Goal: Check status: Check status

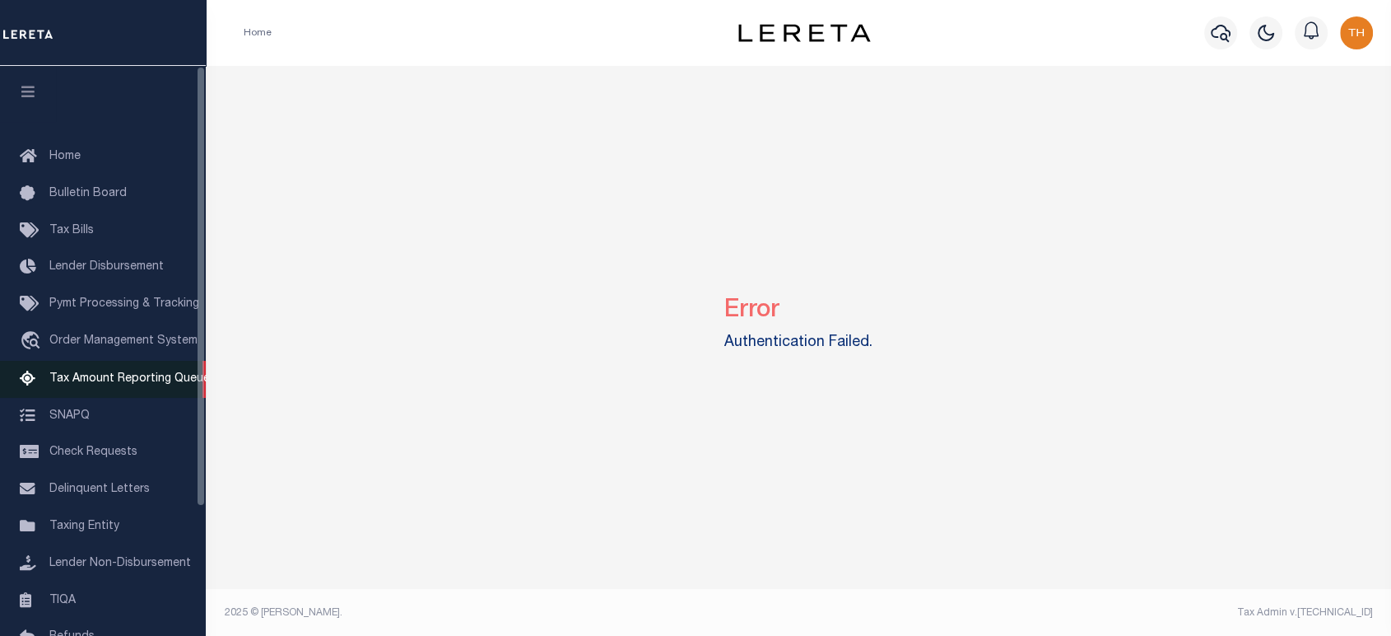
click at [130, 384] on span "Tax Amount Reporting Queue" at bounding box center [129, 379] width 161 height 12
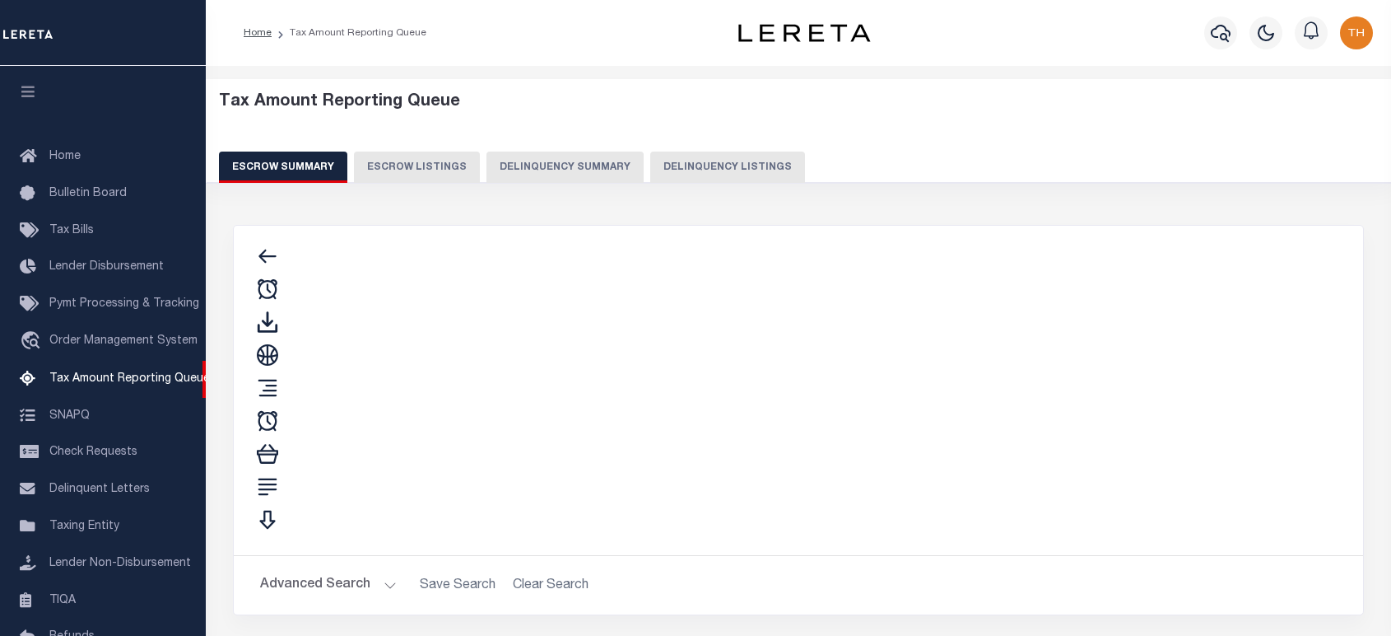
select select "100"
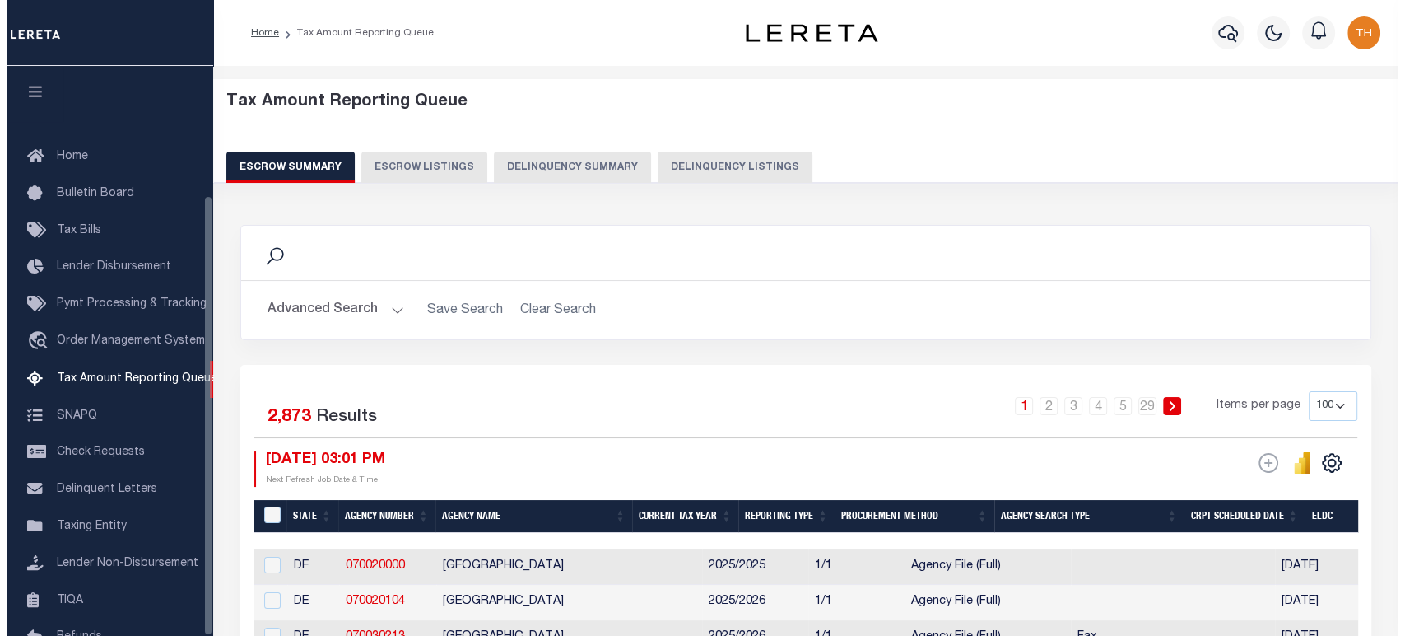
scroll to position [167, 0]
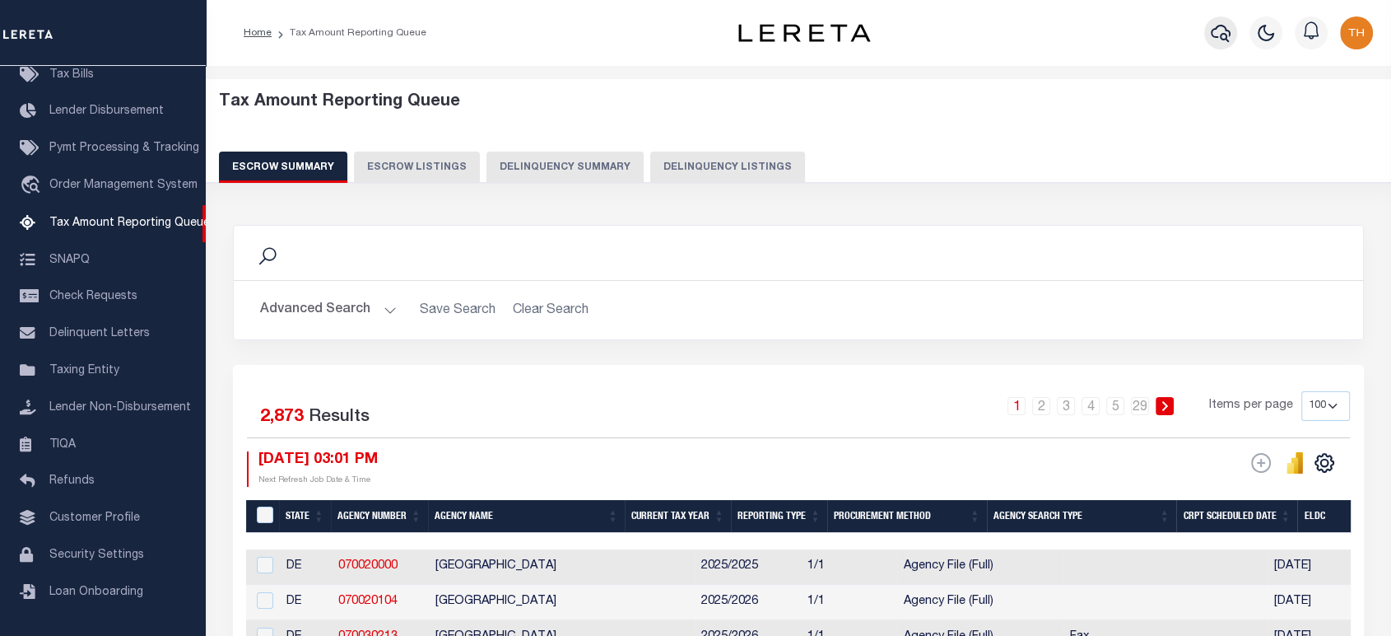
click at [1225, 32] on icon "button" at bounding box center [1221, 33] width 20 height 20
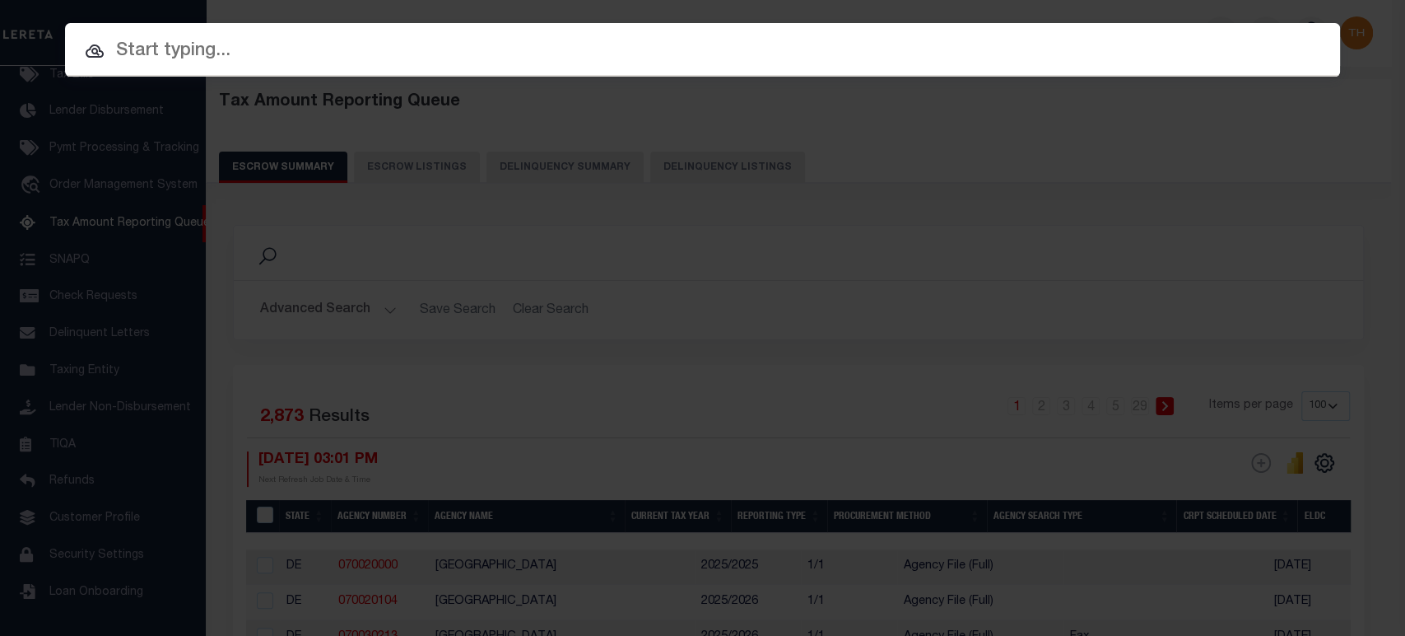
click at [1000, 48] on input "text" at bounding box center [702, 51] width 1275 height 29
paste input "116263"
type input "116263"
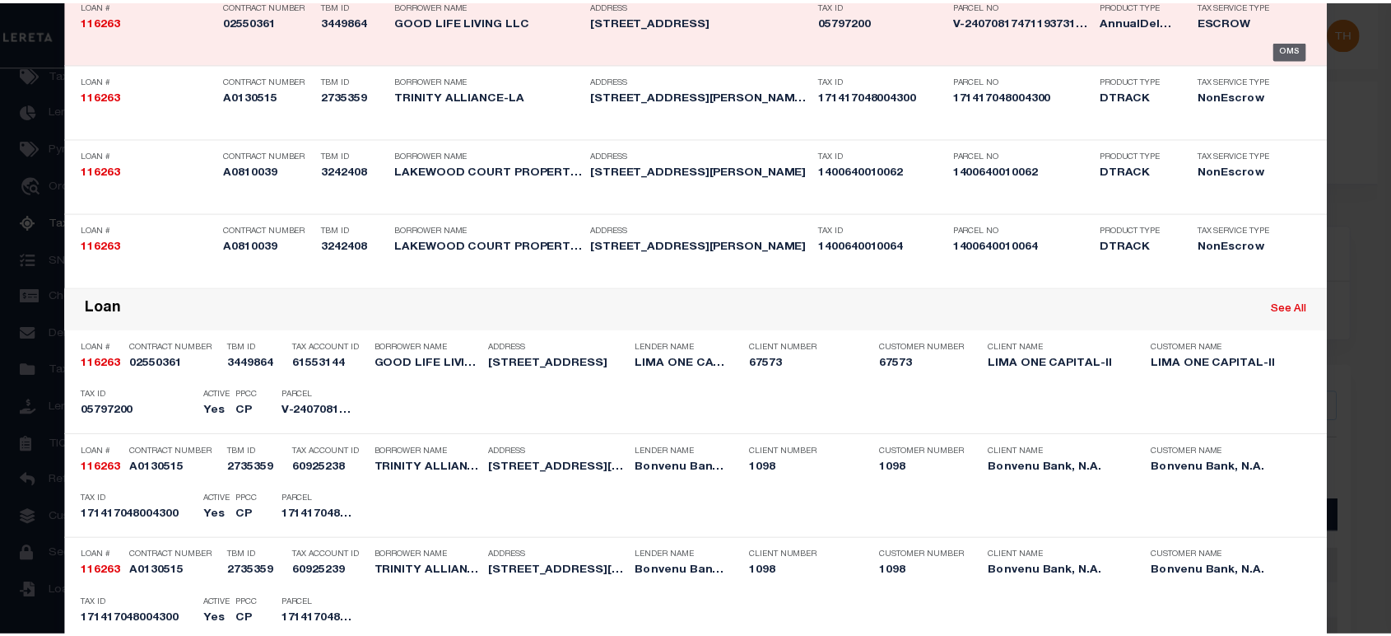
scroll to position [183, 0]
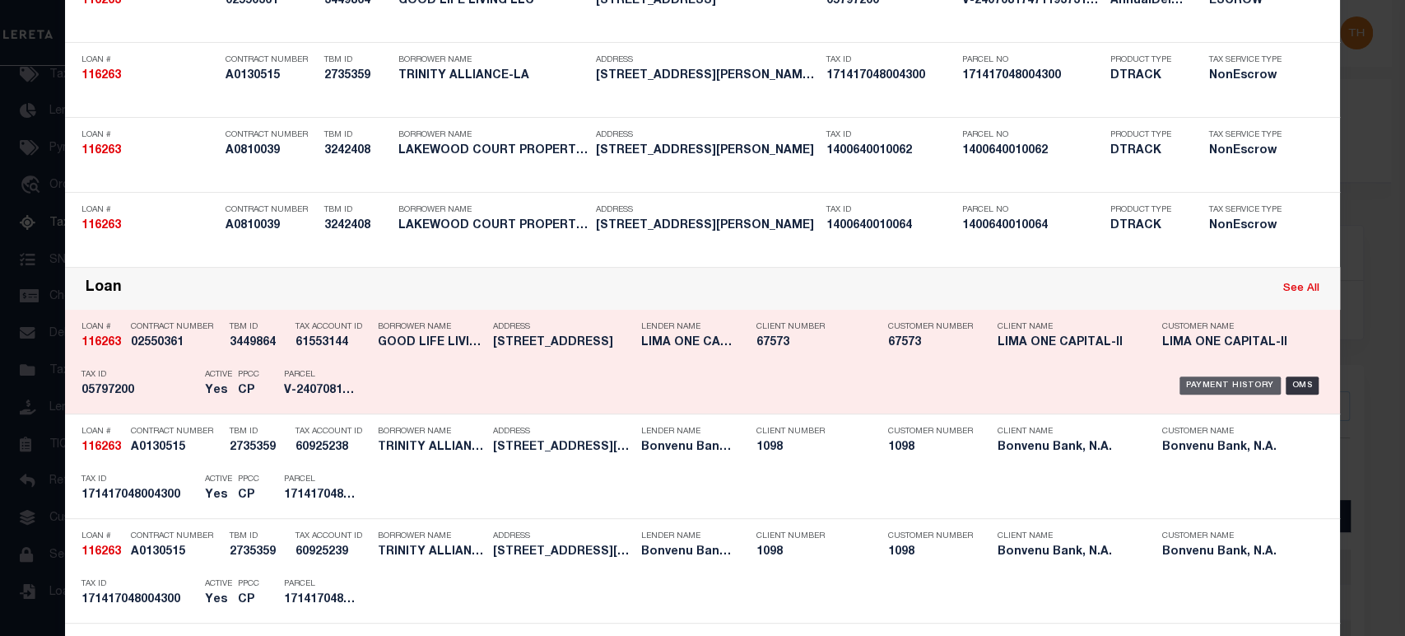
click at [1261, 380] on div "Payment History" at bounding box center [1230, 385] width 101 height 18
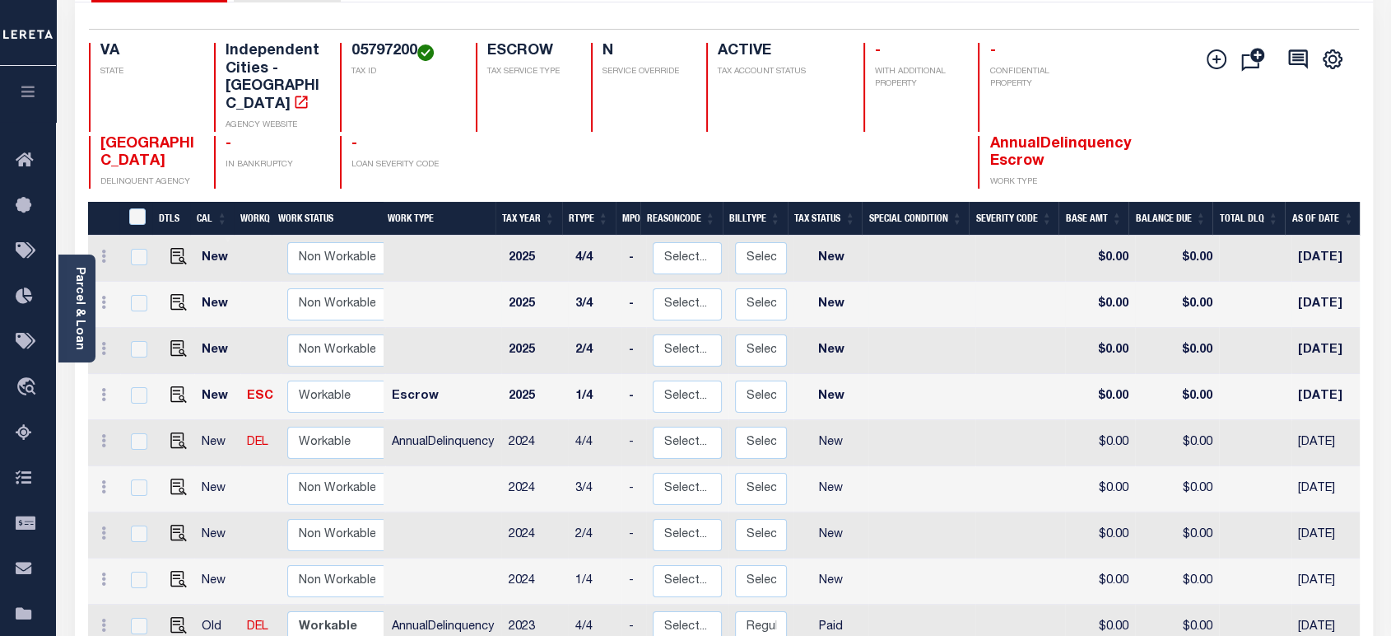
scroll to position [183, 0]
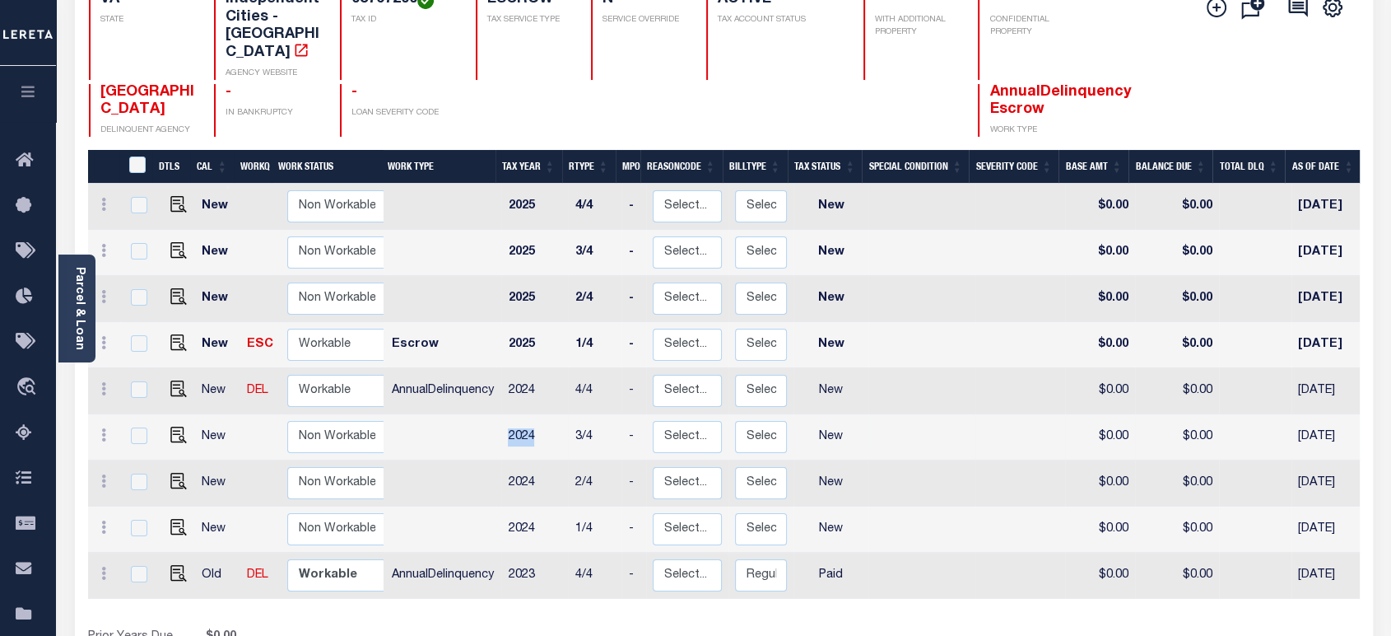
click at [533, 420] on td "2024" at bounding box center [534, 437] width 67 height 46
checkbox input "true"
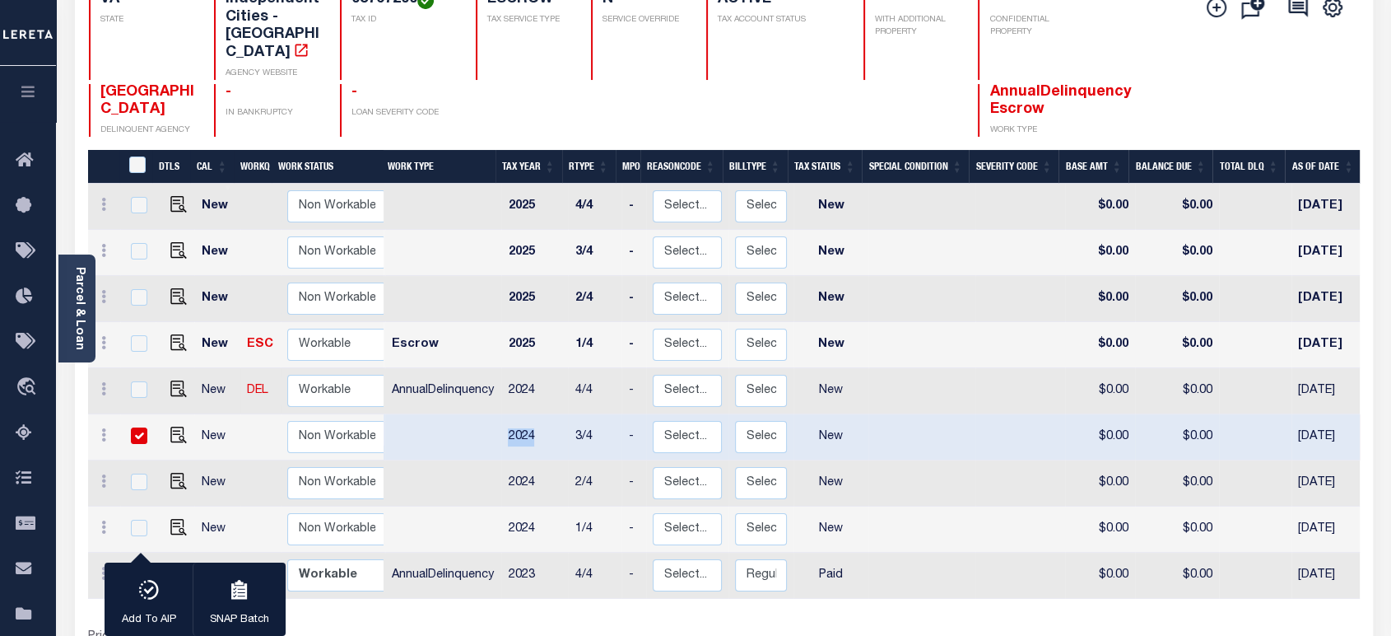
drag, startPoint x: 142, startPoint y: 420, endPoint x: 136, endPoint y: 389, distance: 31.8
click at [142, 427] on input "checkbox" at bounding box center [139, 435] width 16 height 16
checkbox input "false"
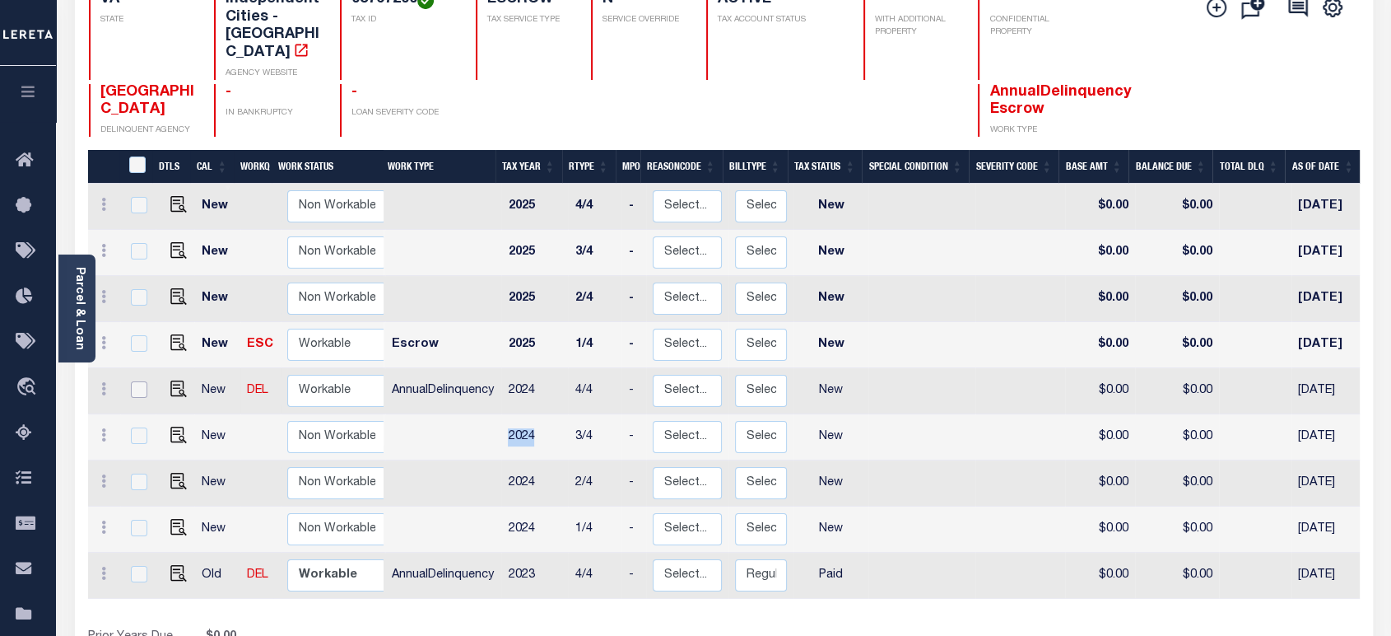
click at [142, 381] on input "checkbox" at bounding box center [139, 389] width 16 height 16
checkbox input "true"
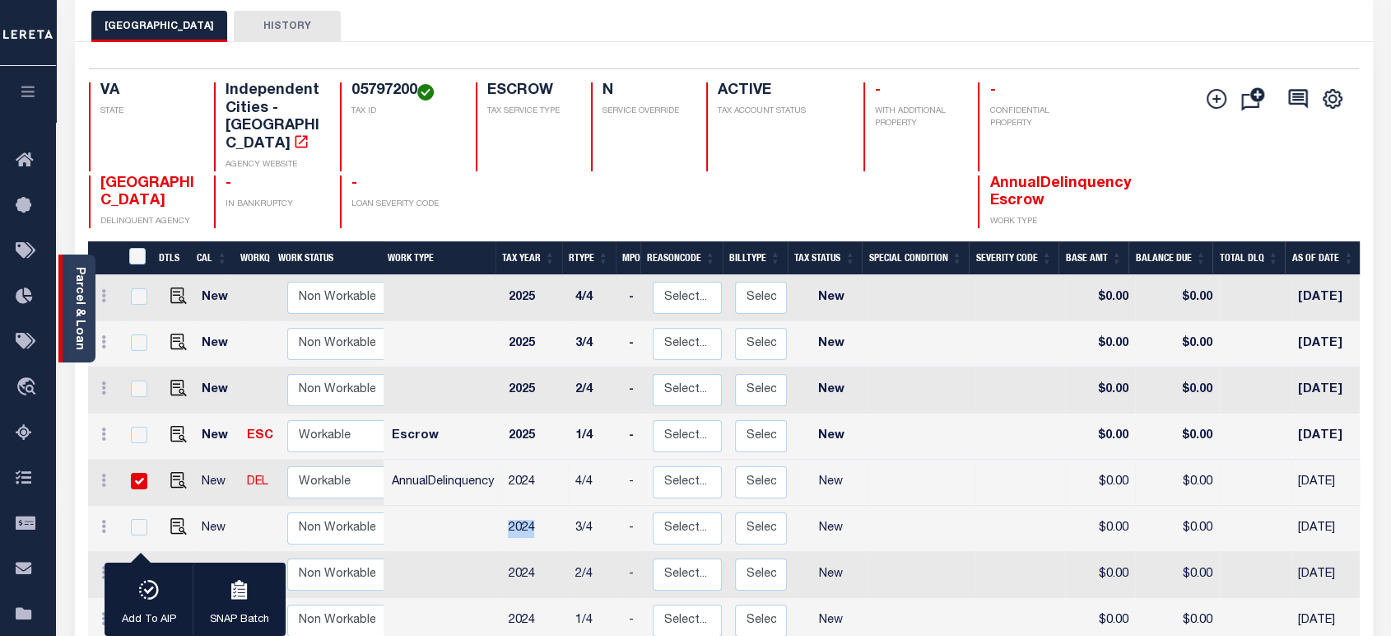
click at [80, 322] on link "Parcel & Loan" at bounding box center [79, 308] width 12 height 83
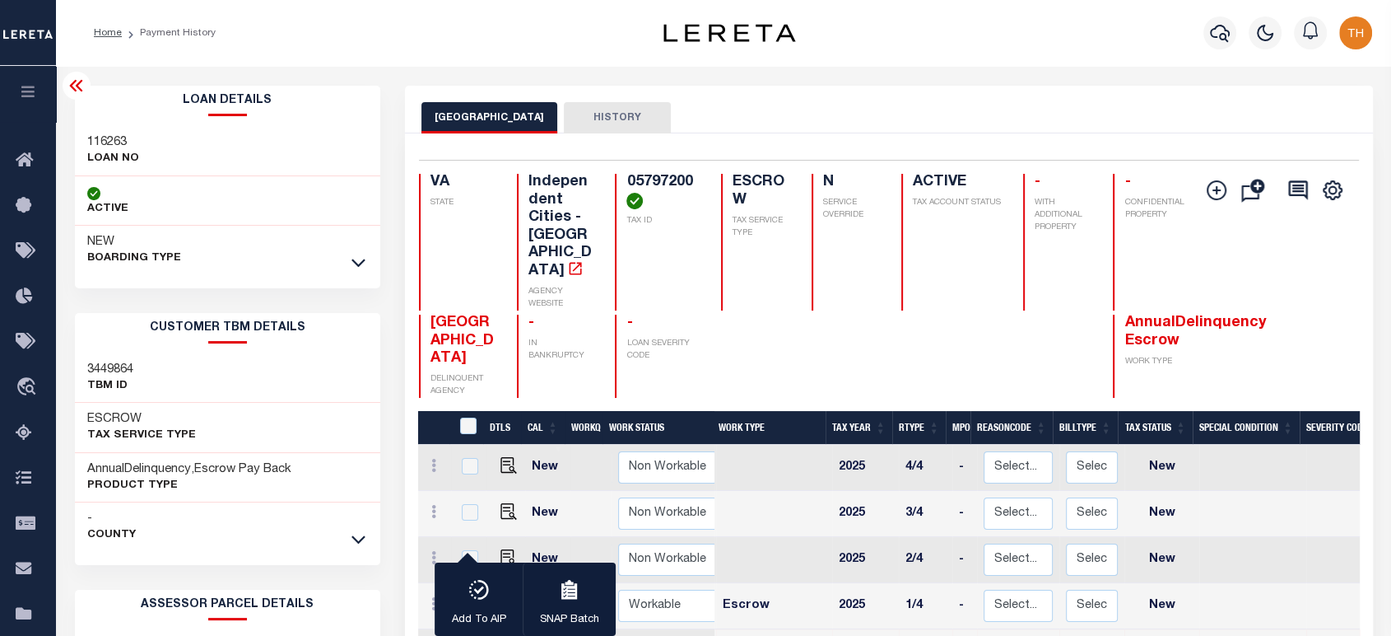
click at [80, 96] on icon at bounding box center [77, 86] width 20 height 20
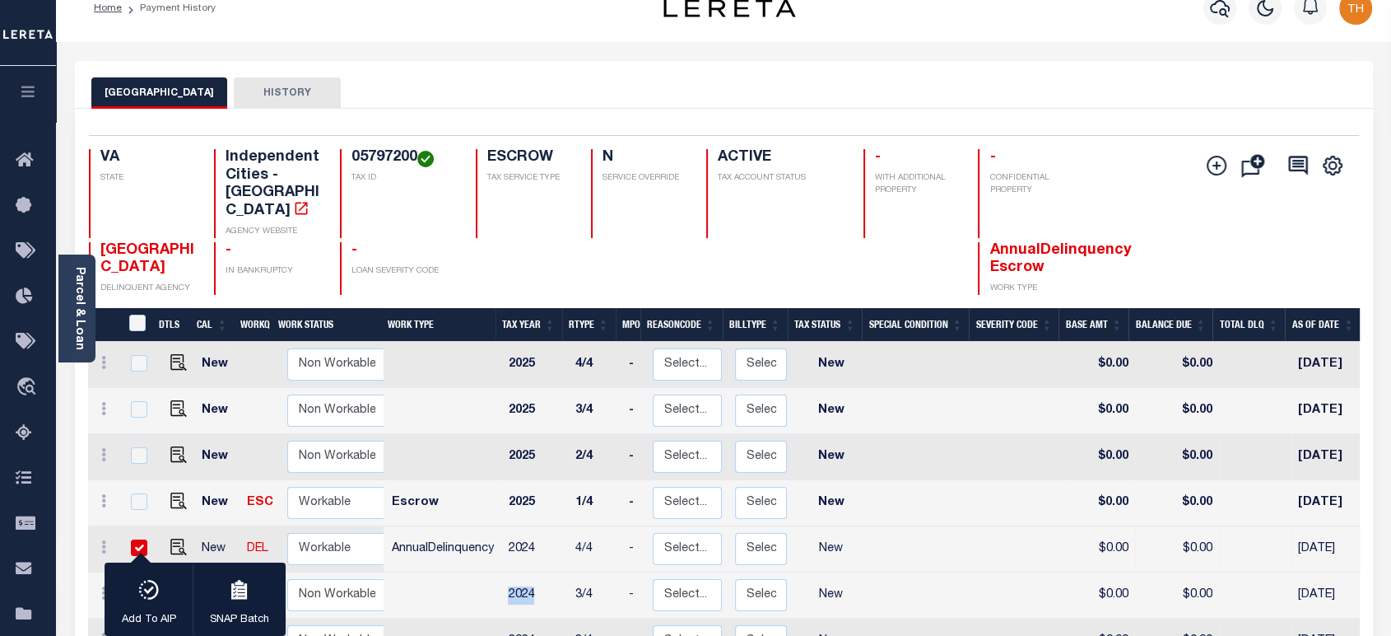
scroll to position [183, 0]
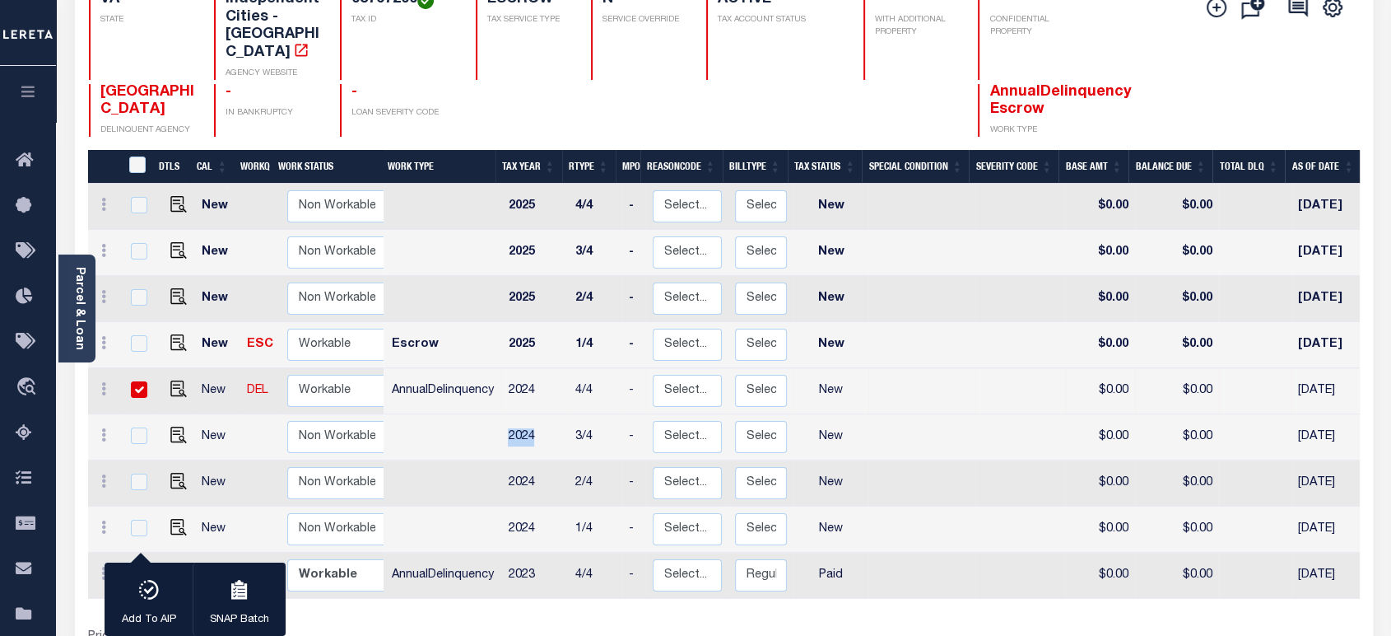
click at [141, 381] on input "checkbox" at bounding box center [139, 389] width 16 height 16
checkbox input "false"
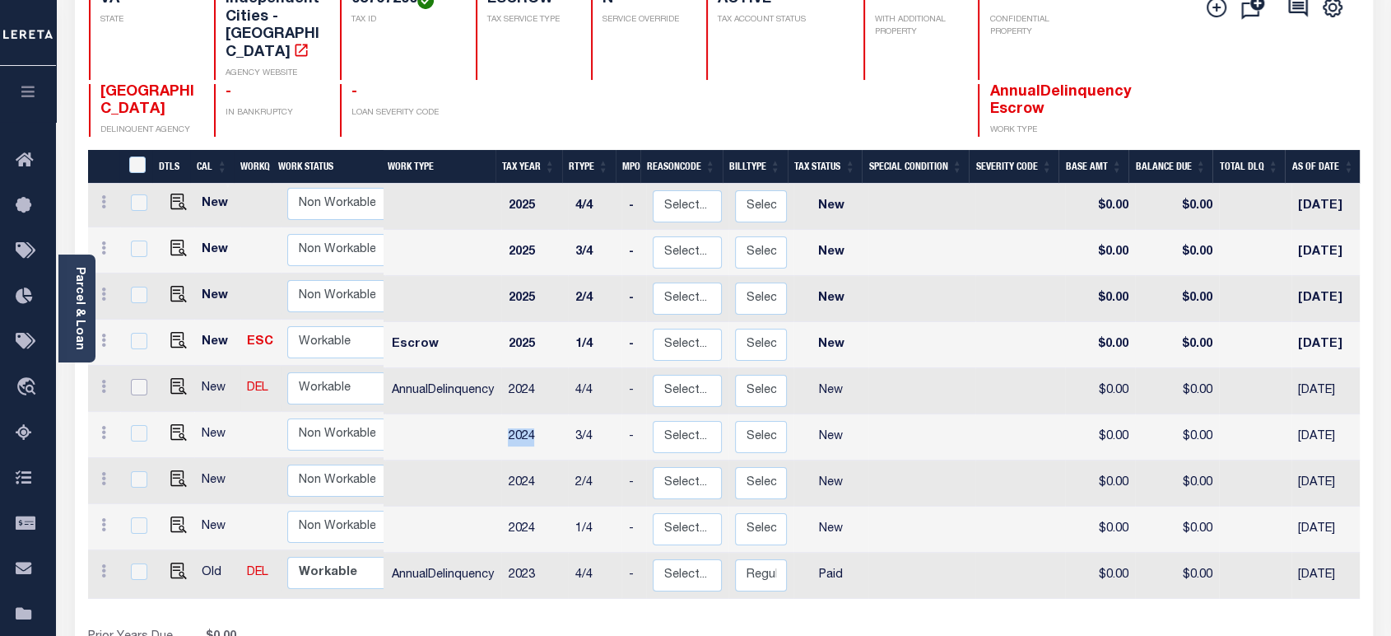
scroll to position [3, 0]
click at [135, 562] on input "checkbox" at bounding box center [139, 570] width 16 height 16
checkbox input "true"
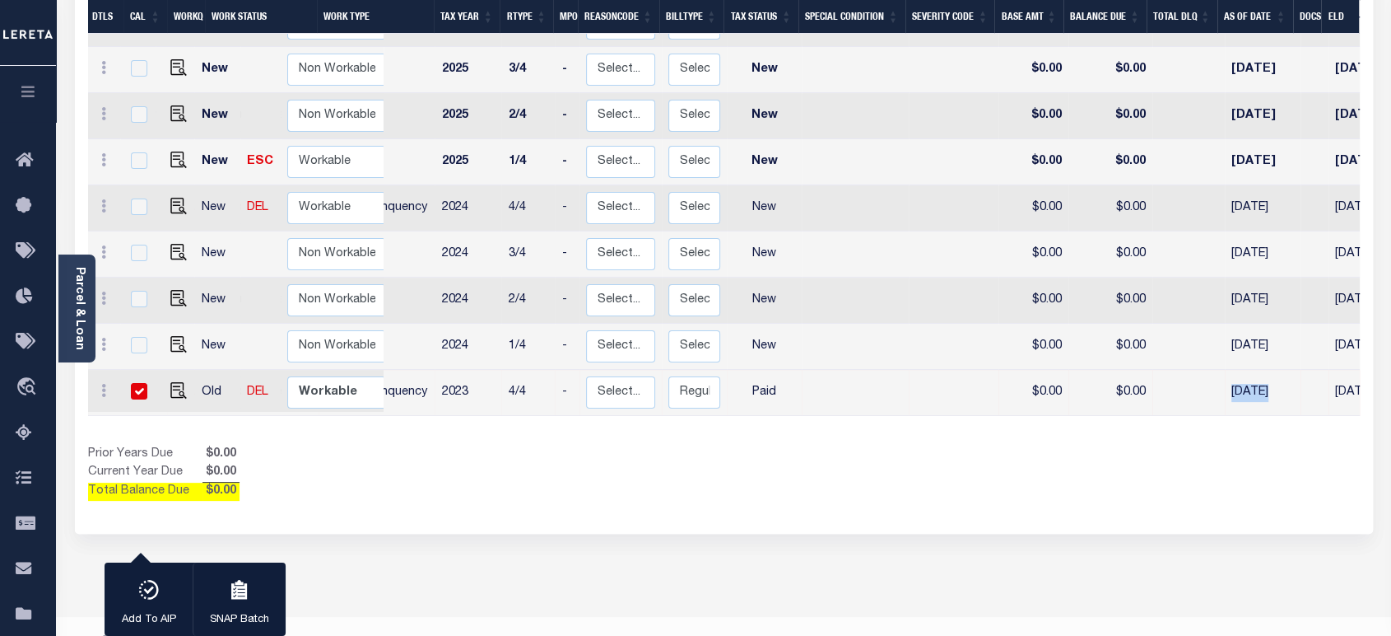
scroll to position [0, 133]
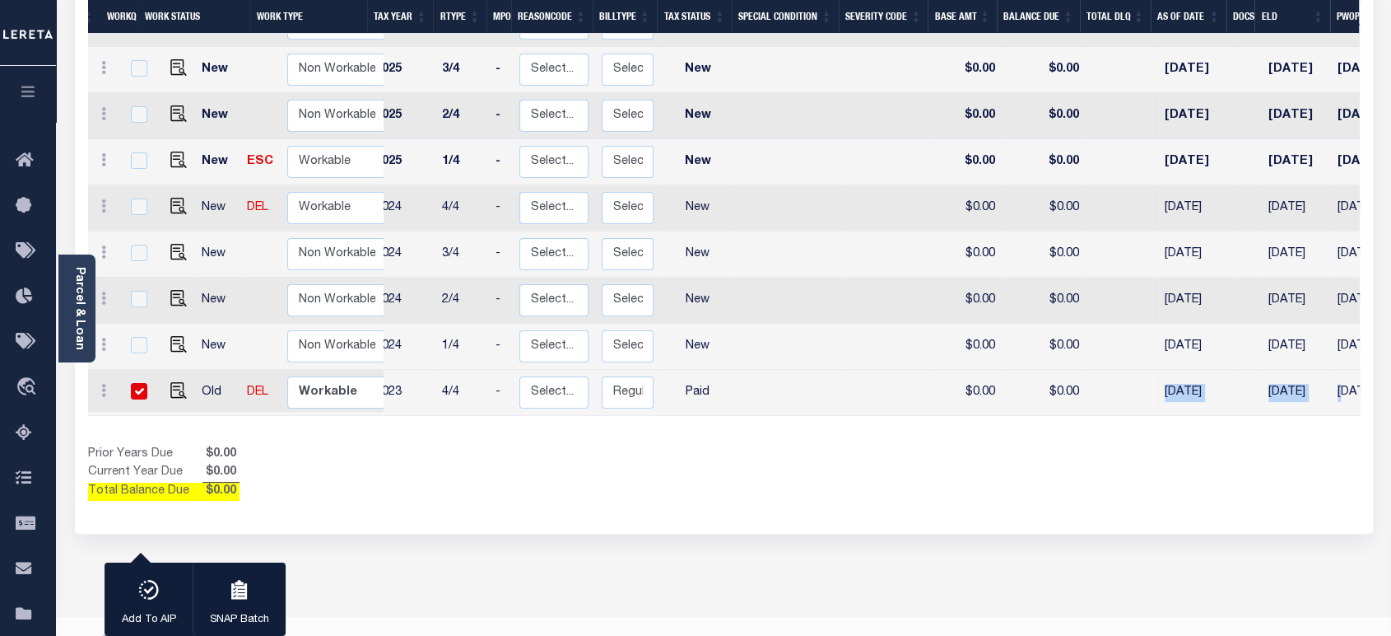
drag, startPoint x: 1290, startPoint y: 375, endPoint x: 1354, endPoint y: 370, distance: 63.5
click at [1354, 370] on tr "Old DEL Non Workable Workable AnnualDelinquency 2023 4/4 - Select... Payment Re…" at bounding box center [788, 393] width 1666 height 46
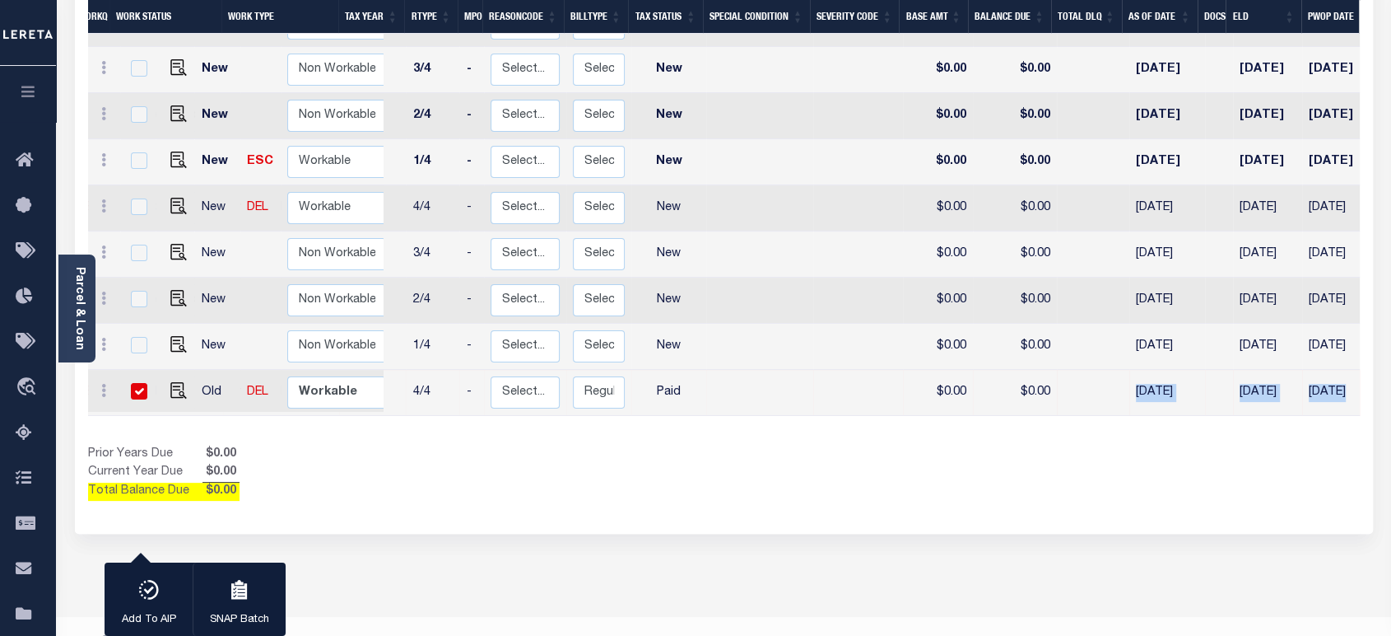
scroll to position [0, 0]
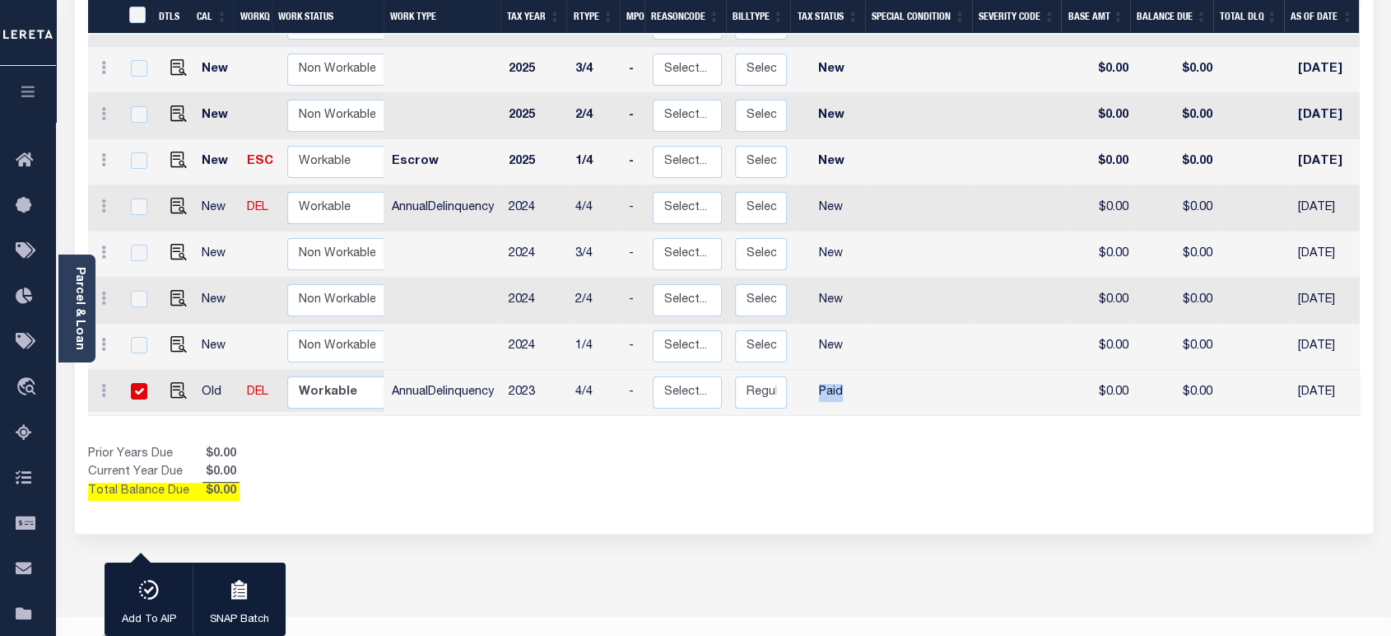
click at [816, 372] on td "Paid" at bounding box center [831, 393] width 75 height 46
checkbox input "false"
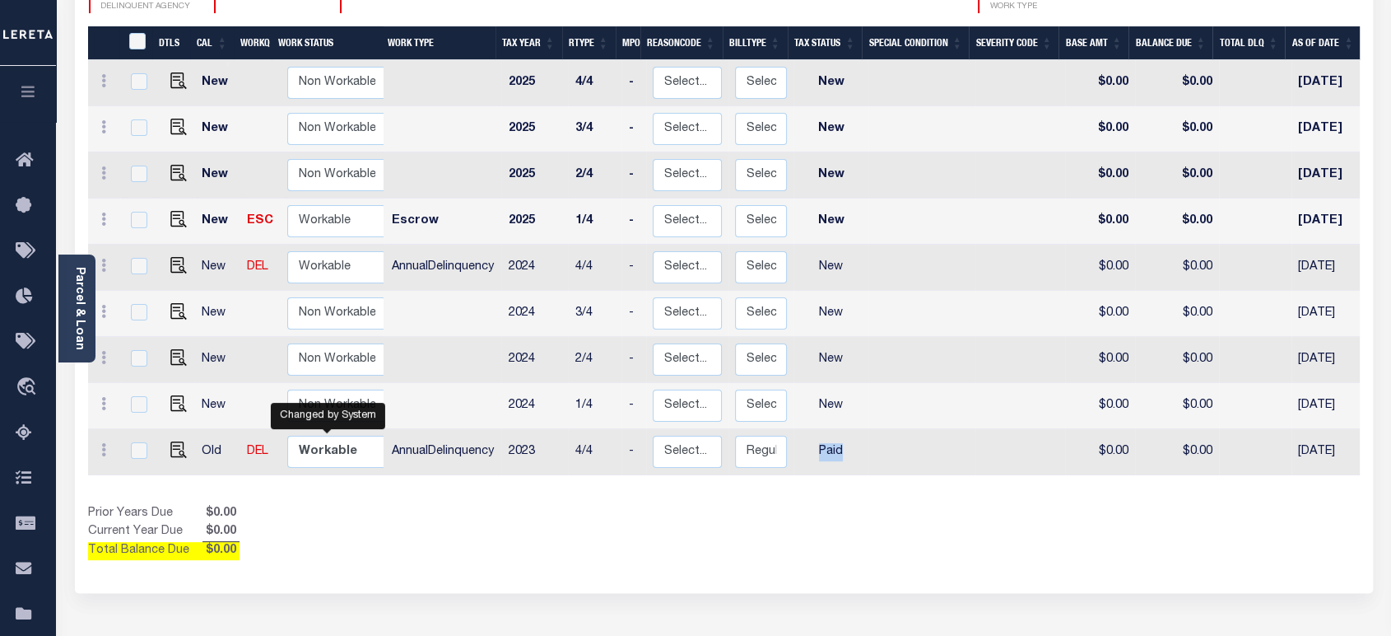
scroll to position [274, 0]
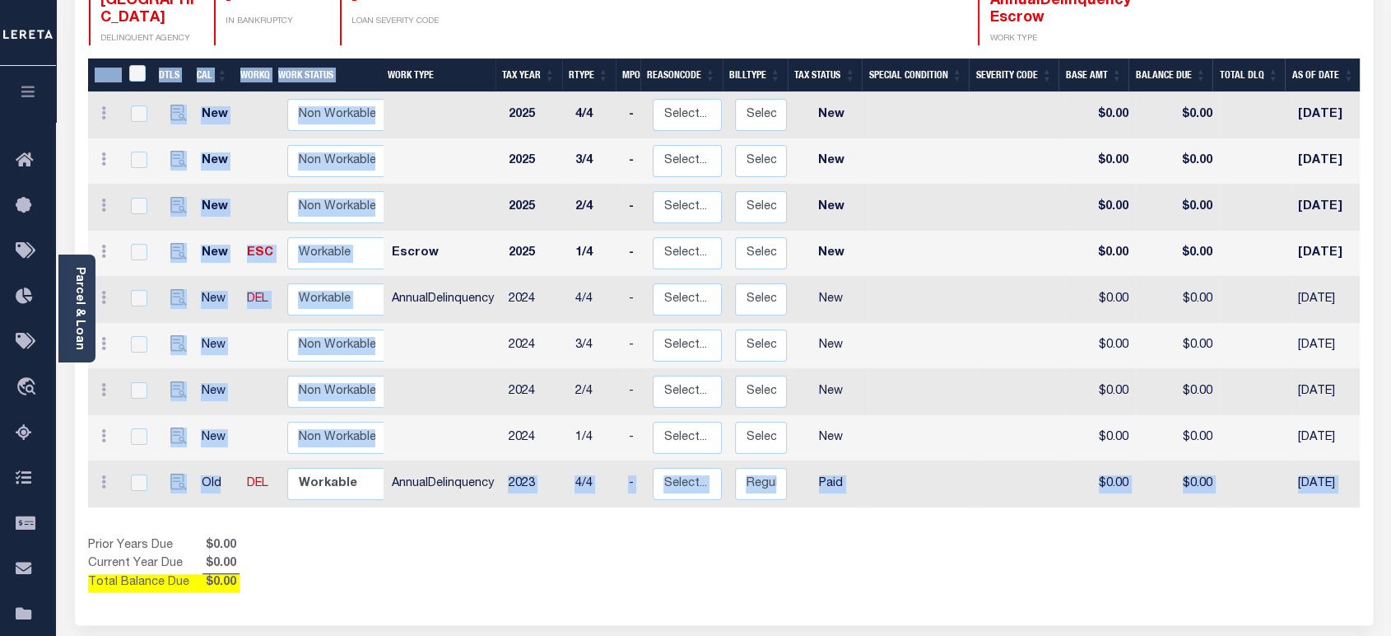
drag, startPoint x: 231, startPoint y: 465, endPoint x: 495, endPoint y: 469, distance: 263.5
click at [495, 469] on div "DTLS CAL WorkQ Work Status Work Type Tax Year RType MPO ReasonCode BillType Tax…" at bounding box center [724, 287] width 1272 height 459
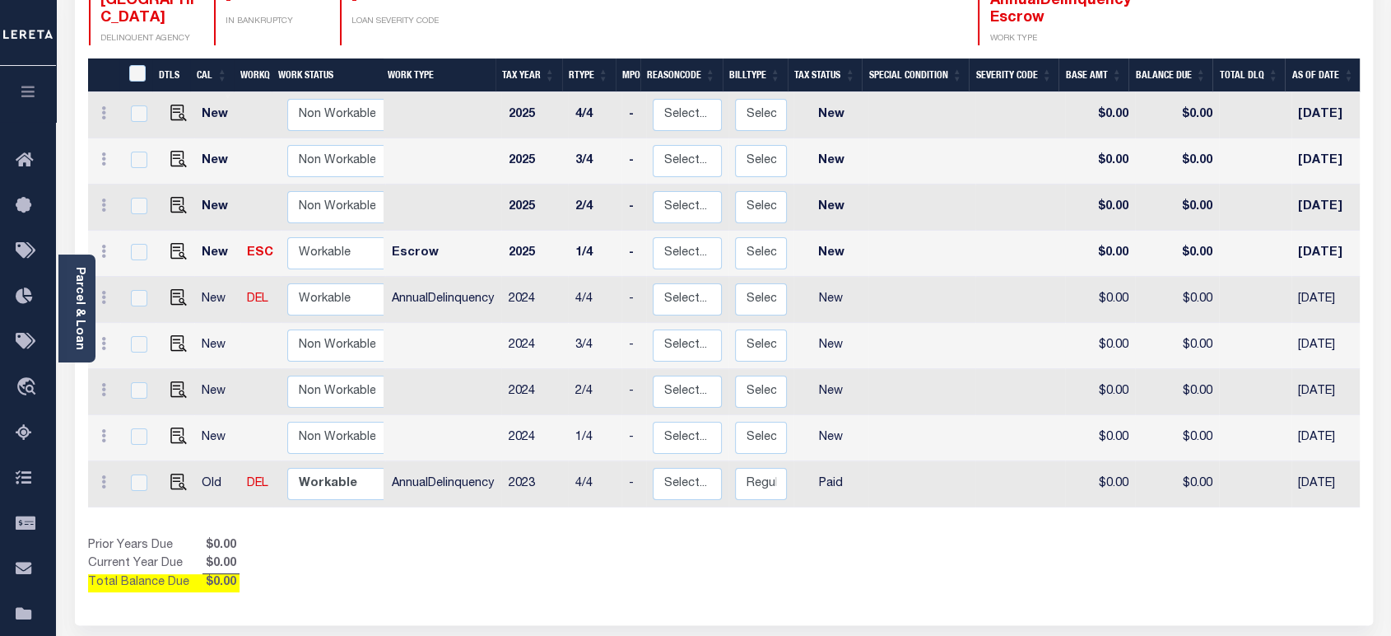
click at [823, 510] on div "DTLS CAL WorkQ Work Status Work Type Tax Year RType MPO ReasonCode BillType Tax…" at bounding box center [724, 325] width 1272 height 534
drag, startPoint x: 813, startPoint y: 464, endPoint x: 846, endPoint y: 466, distance: 32.2
click at [846, 466] on td "Paid" at bounding box center [831, 484] width 75 height 46
checkbox input "true"
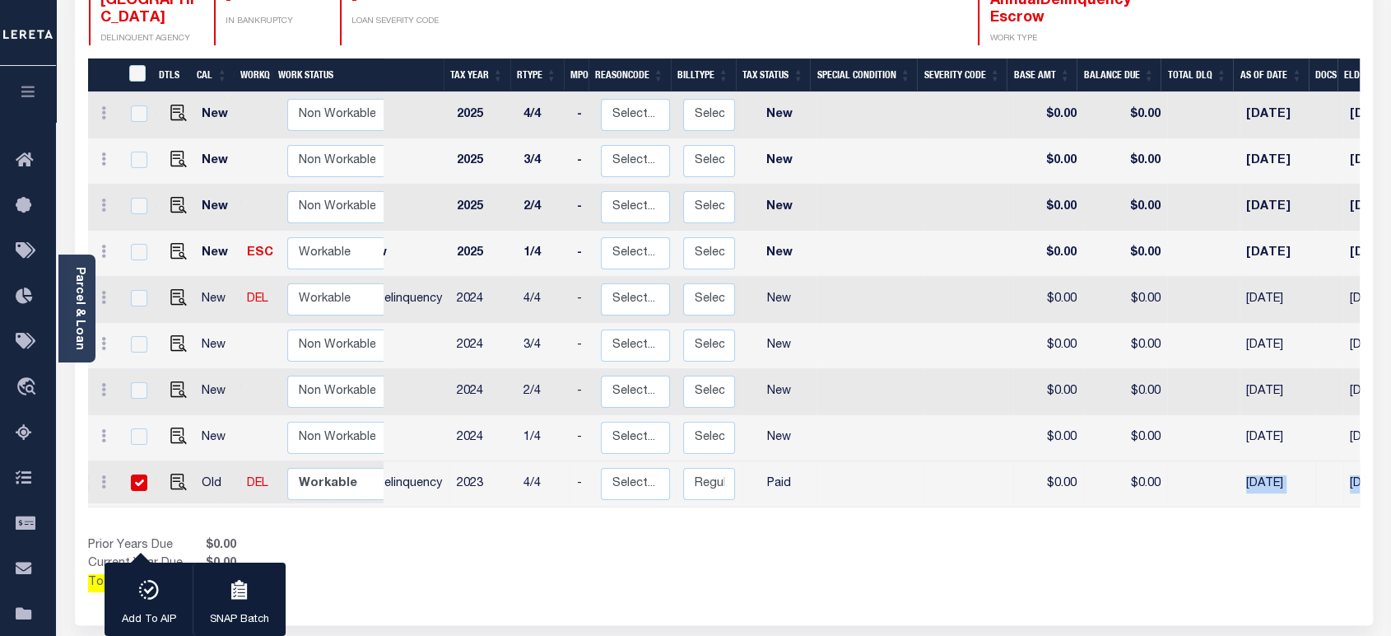
scroll to position [0, 158]
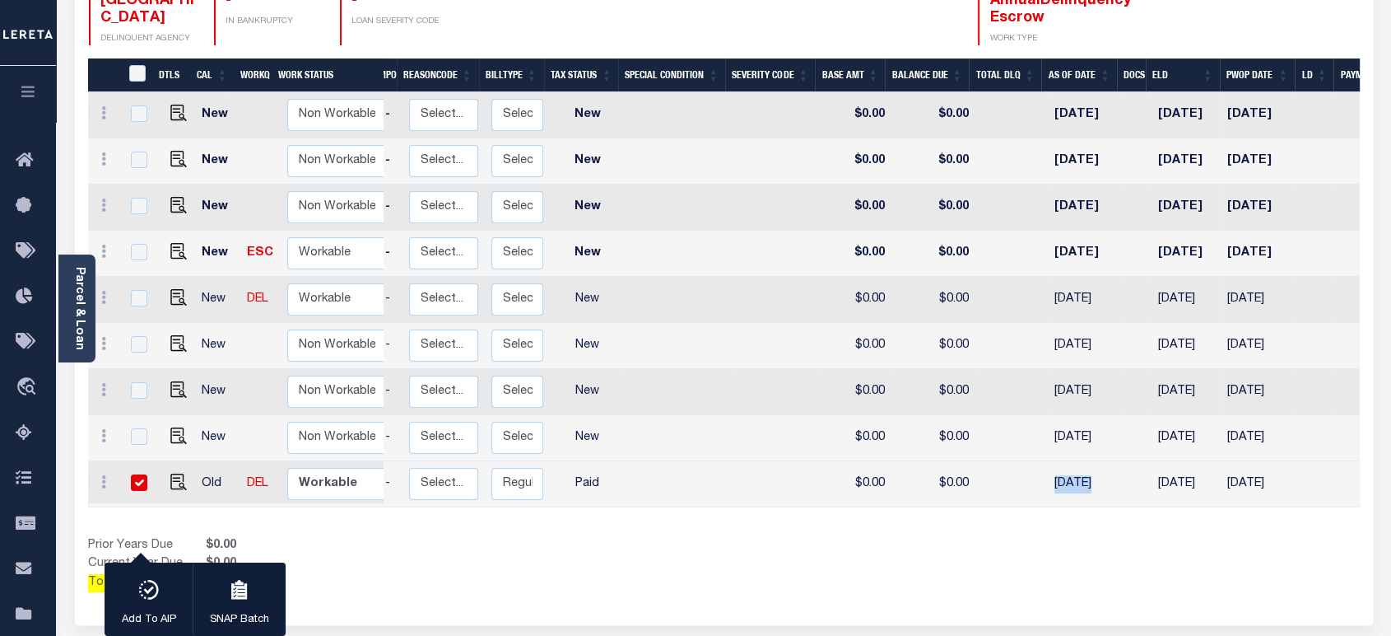
drag, startPoint x: 1286, startPoint y: 468, endPoint x: 1133, endPoint y: 473, distance: 153.2
click at [1133, 473] on tr "Old DEL Non Workable Workable AnnualDelinquency 2023 4/4 - Select... Payment Re…" at bounding box center [677, 484] width 1666 height 46
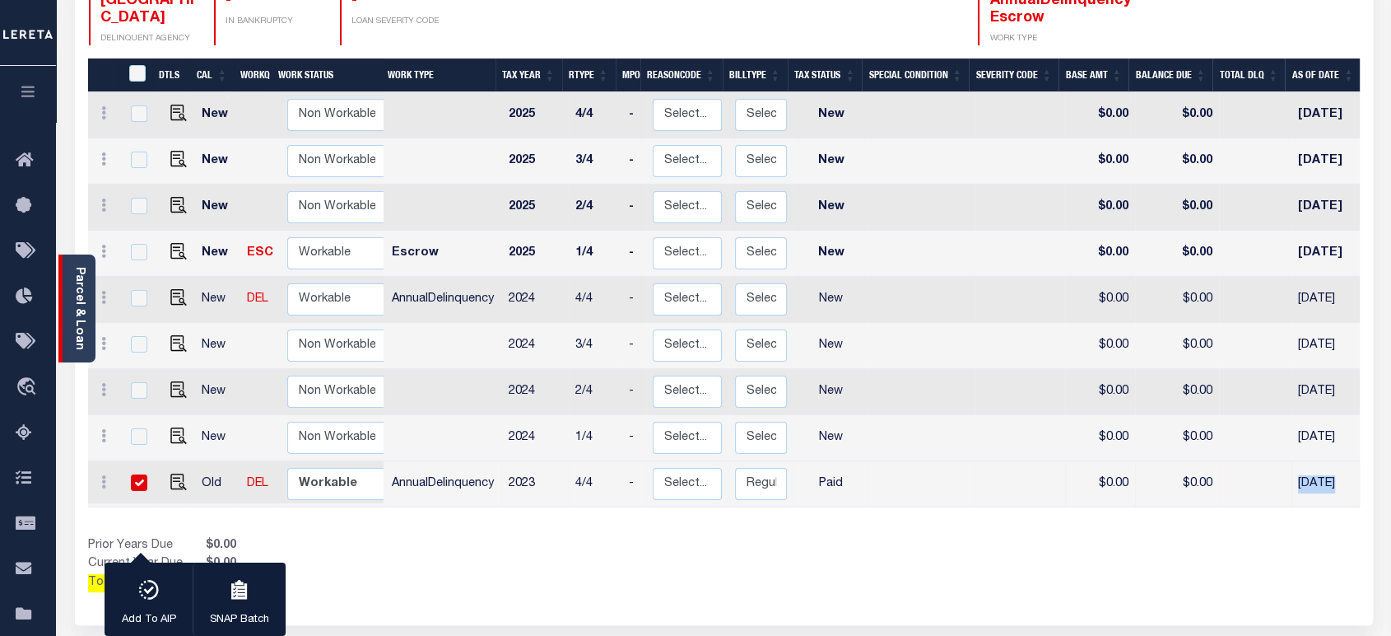
click at [82, 313] on link "Parcel & Loan" at bounding box center [79, 308] width 12 height 83
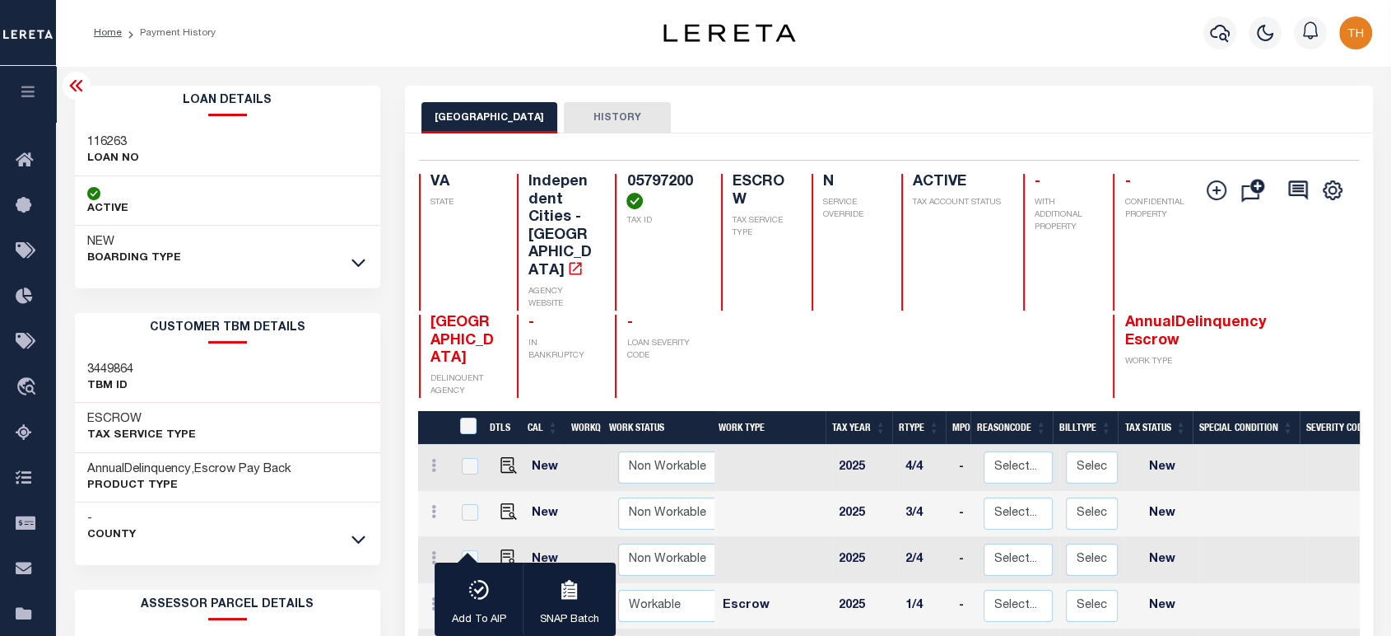
click at [368, 263] on div at bounding box center [358, 263] width 19 height 18
click at [361, 265] on icon at bounding box center [359, 263] width 14 height 8
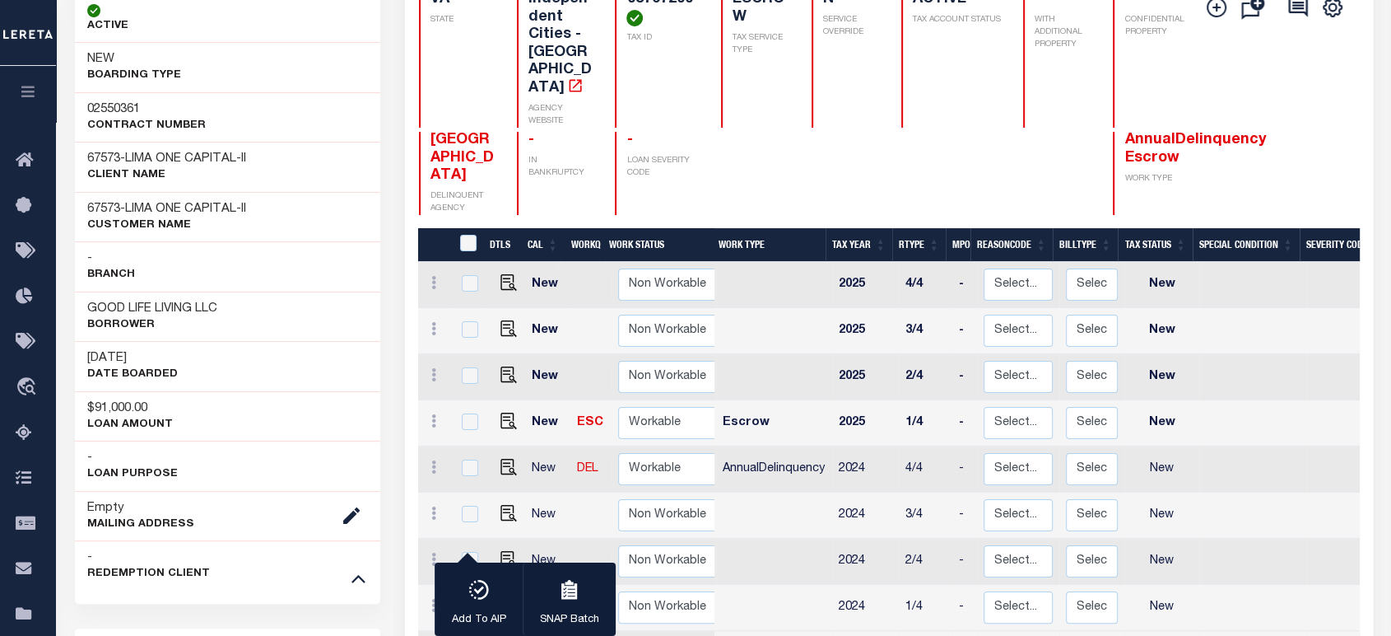
drag, startPoint x: 93, startPoint y: 359, endPoint x: 158, endPoint y: 356, distance: 65.1
click at [158, 356] on h3 "07/08/2025" at bounding box center [132, 358] width 91 height 16
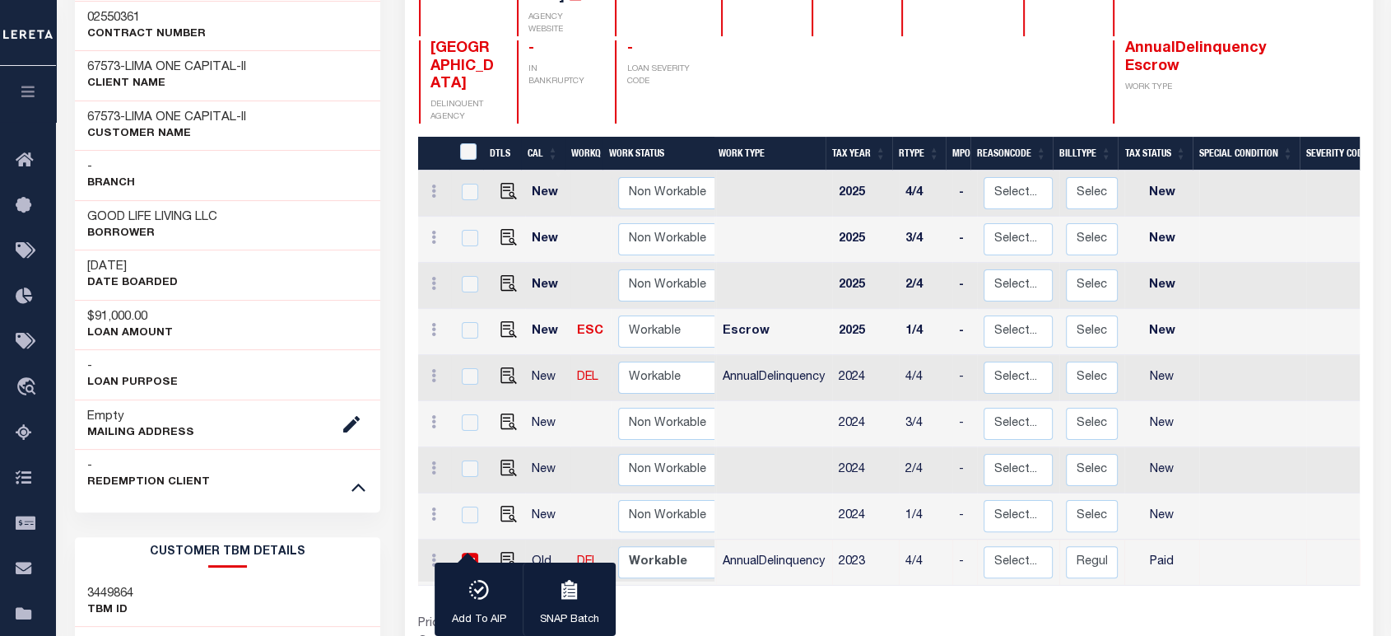
drag, startPoint x: 85, startPoint y: 262, endPoint x: 154, endPoint y: 273, distance: 70.0
click at [154, 273] on div "07/08/2025 DATE BOARDED" at bounding box center [228, 274] width 306 height 50
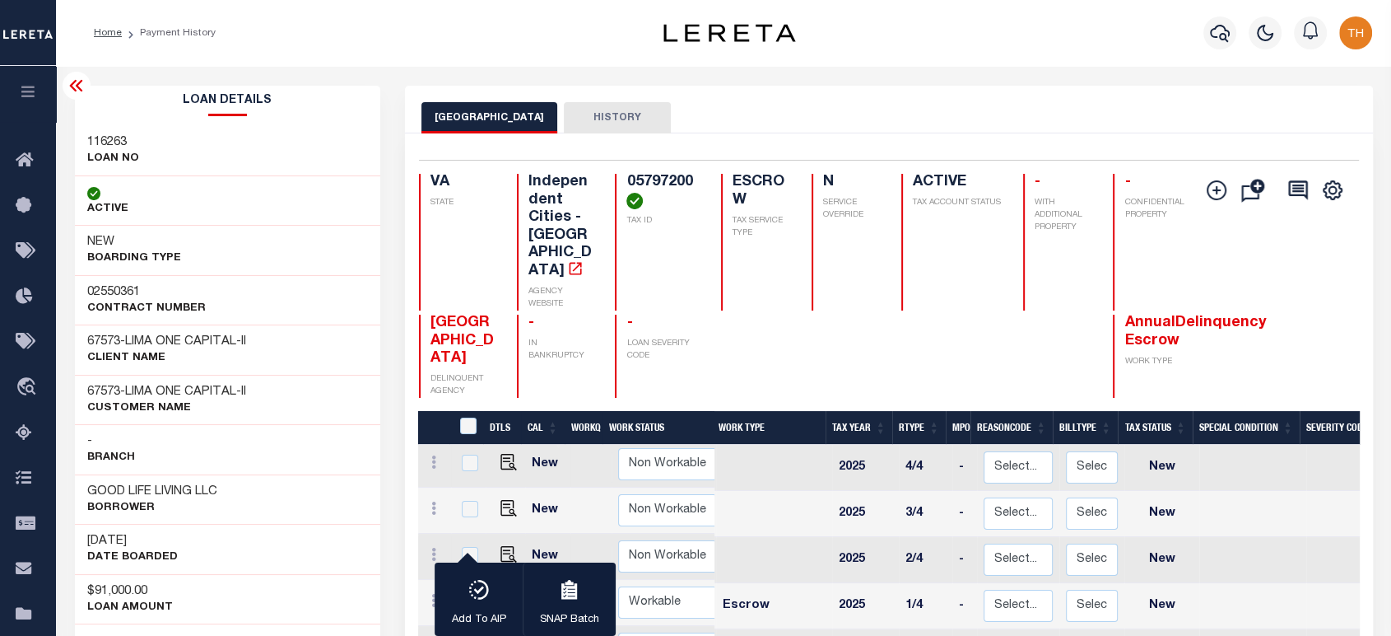
click at [73, 92] on icon at bounding box center [77, 86] width 20 height 20
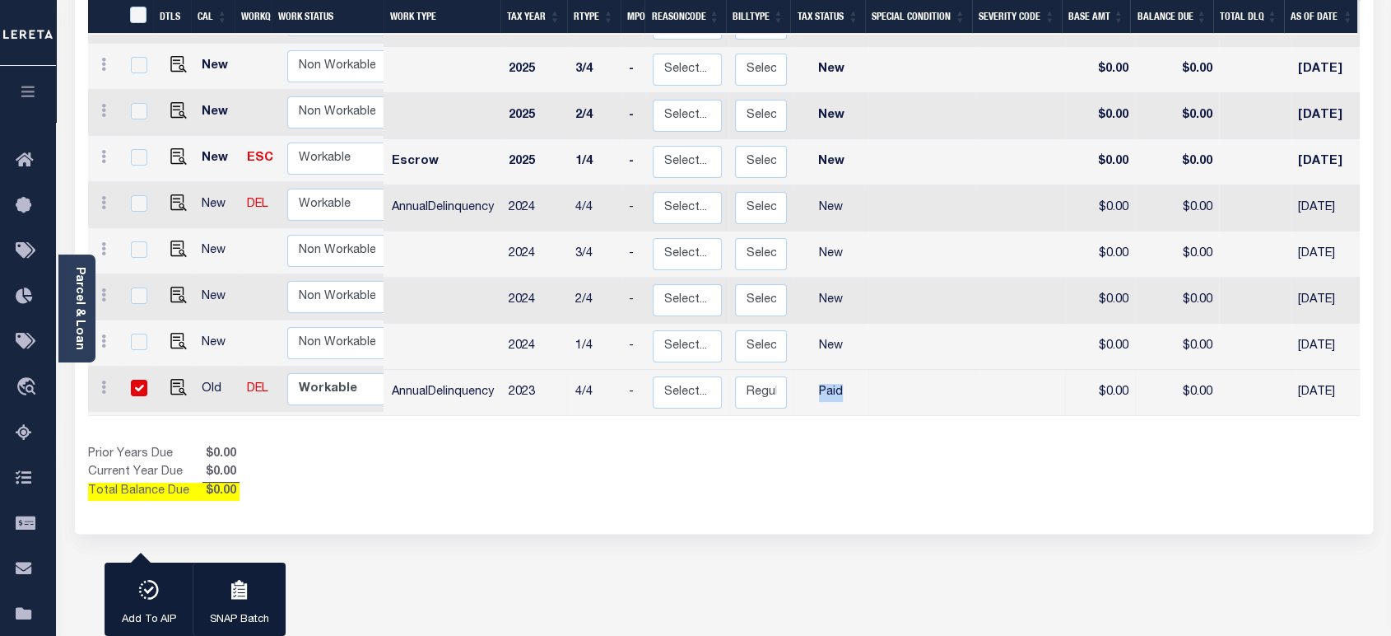
drag, startPoint x: 816, startPoint y: 371, endPoint x: 843, endPoint y: 370, distance: 27.2
click at [843, 370] on td "Paid" at bounding box center [831, 393] width 75 height 46
checkbox input "false"
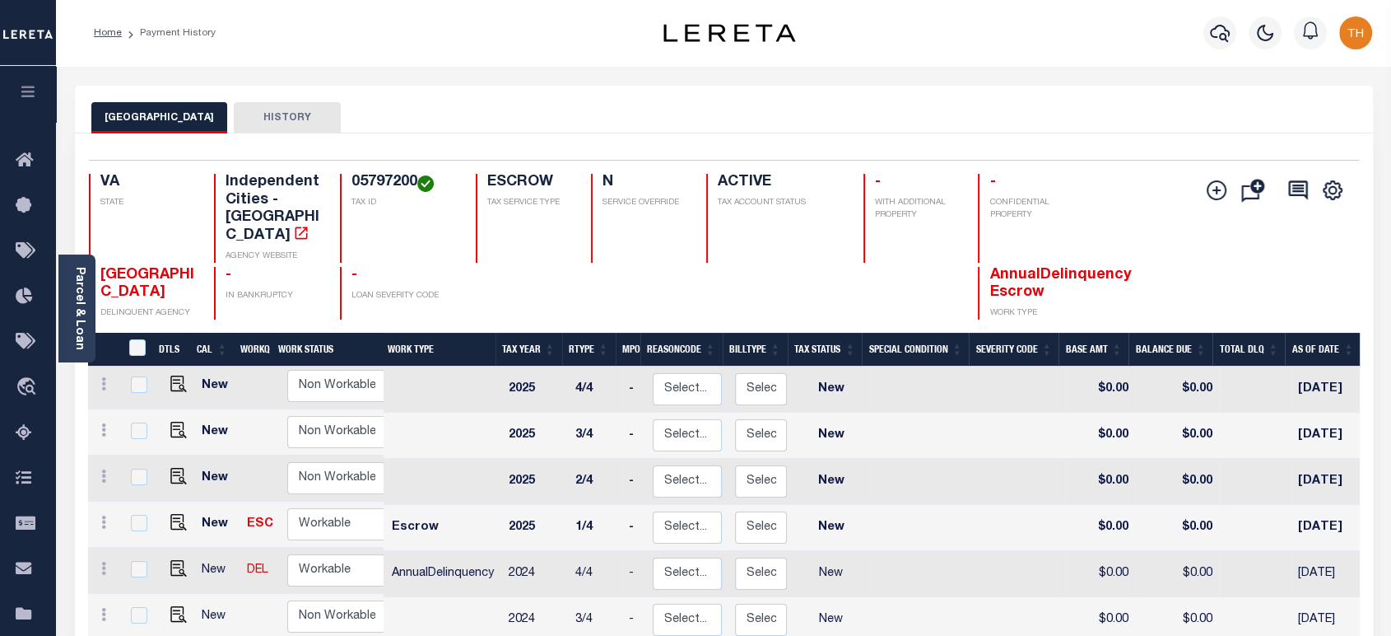
scroll to position [183, 0]
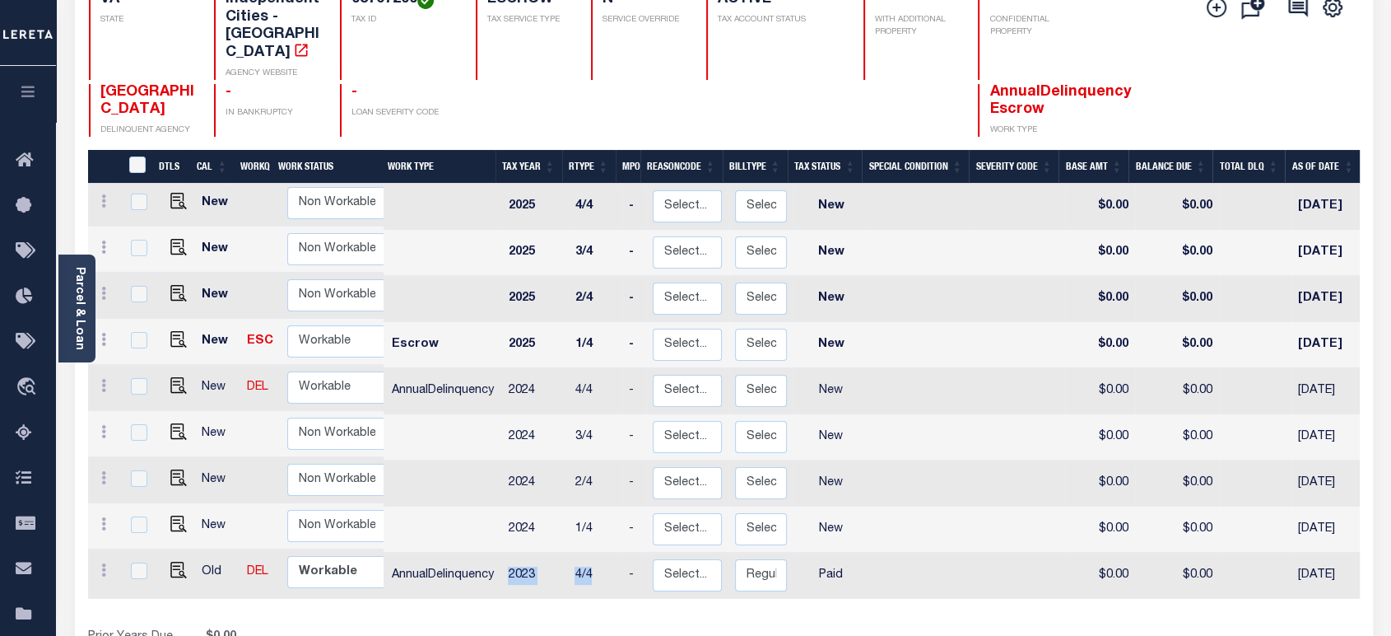
drag, startPoint x: 529, startPoint y: 563, endPoint x: 589, endPoint y: 563, distance: 60.9
click at [589, 563] on tr "Old DEL Non Workable Workable AnnualDelinquency 2023 4/4 - Select... Payment Re…" at bounding box center [921, 575] width 1666 height 46
click at [589, 563] on td "4/4" at bounding box center [595, 575] width 54 height 46
checkbox input "true"
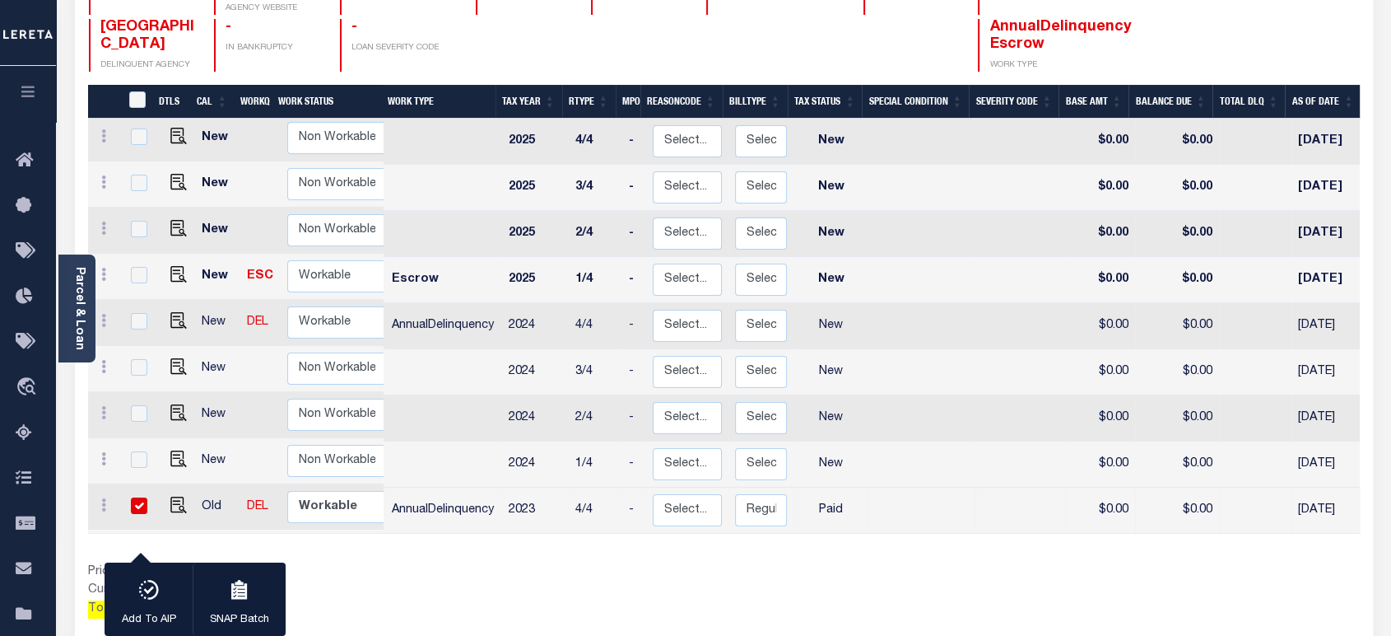
scroll to position [274, 0]
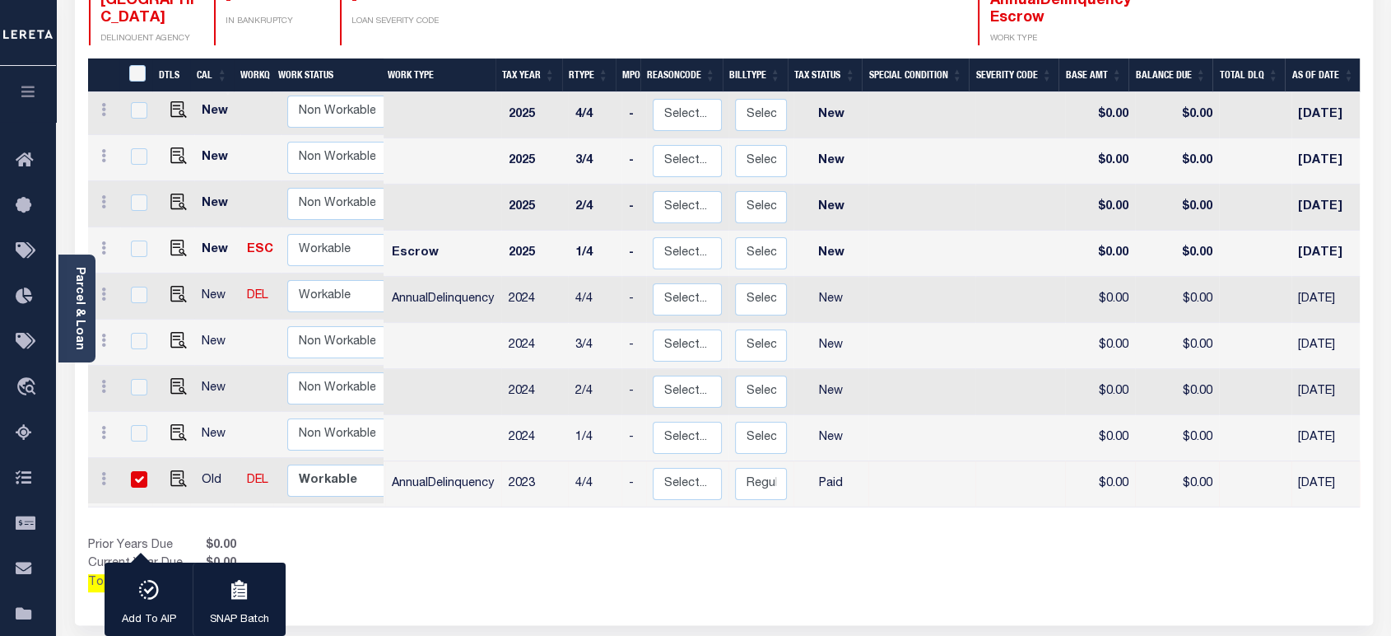
click at [142, 471] on input "checkbox" at bounding box center [139, 479] width 16 height 16
checkbox input "false"
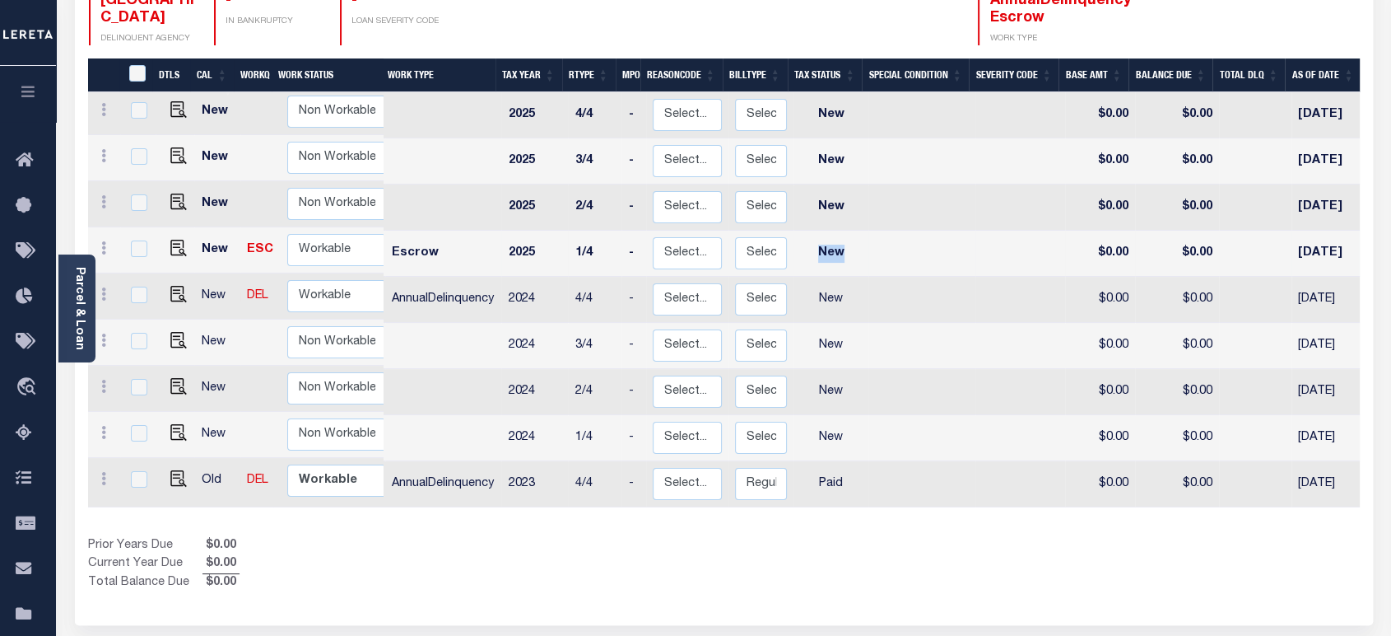
drag, startPoint x: 855, startPoint y: 236, endPoint x: 809, endPoint y: 237, distance: 46.1
click at [809, 237] on td "New" at bounding box center [831, 254] width 75 height 46
checkbox input "true"
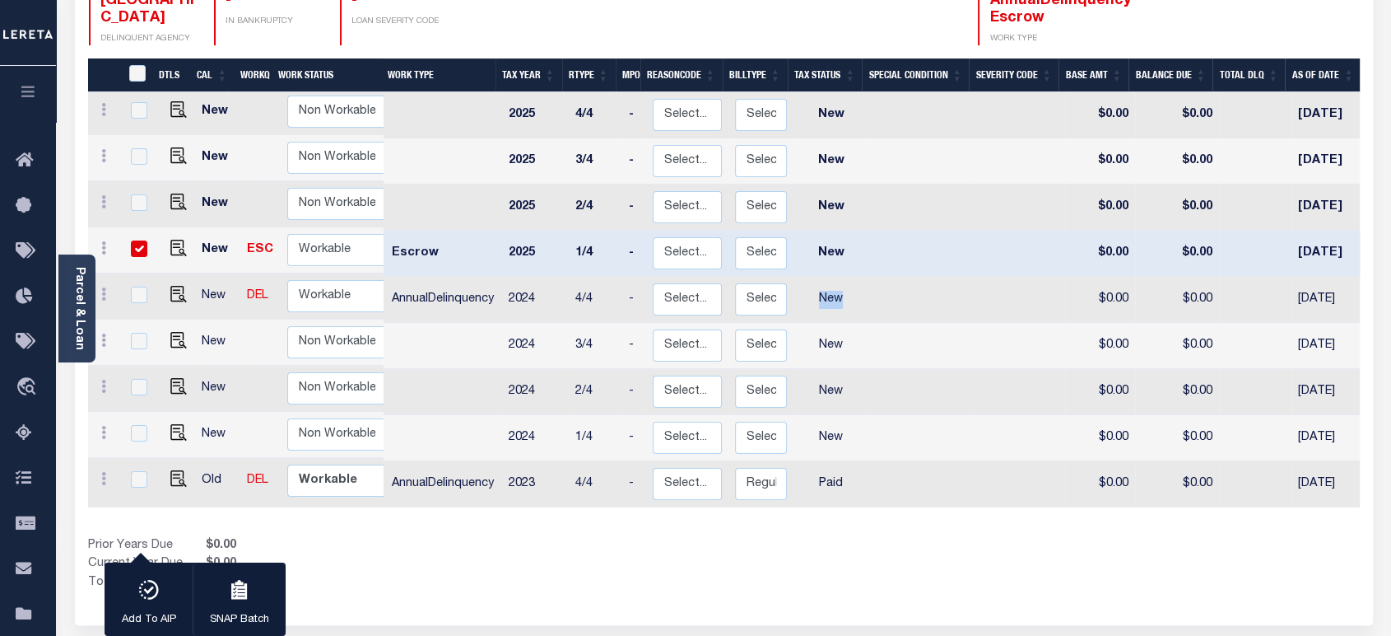
drag, startPoint x: 854, startPoint y: 281, endPoint x: 292, endPoint y: 266, distance: 561.7
click at [809, 278] on td "New" at bounding box center [831, 300] width 75 height 46
checkbox input "true"
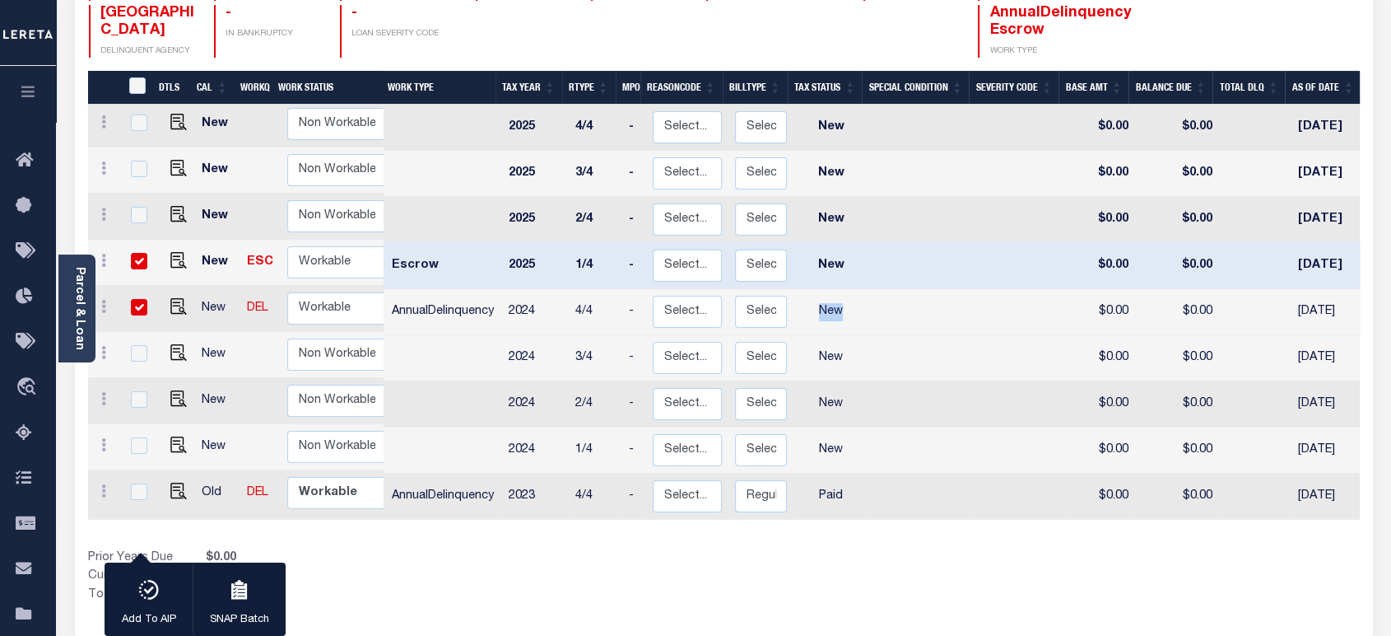
scroll to position [183, 0]
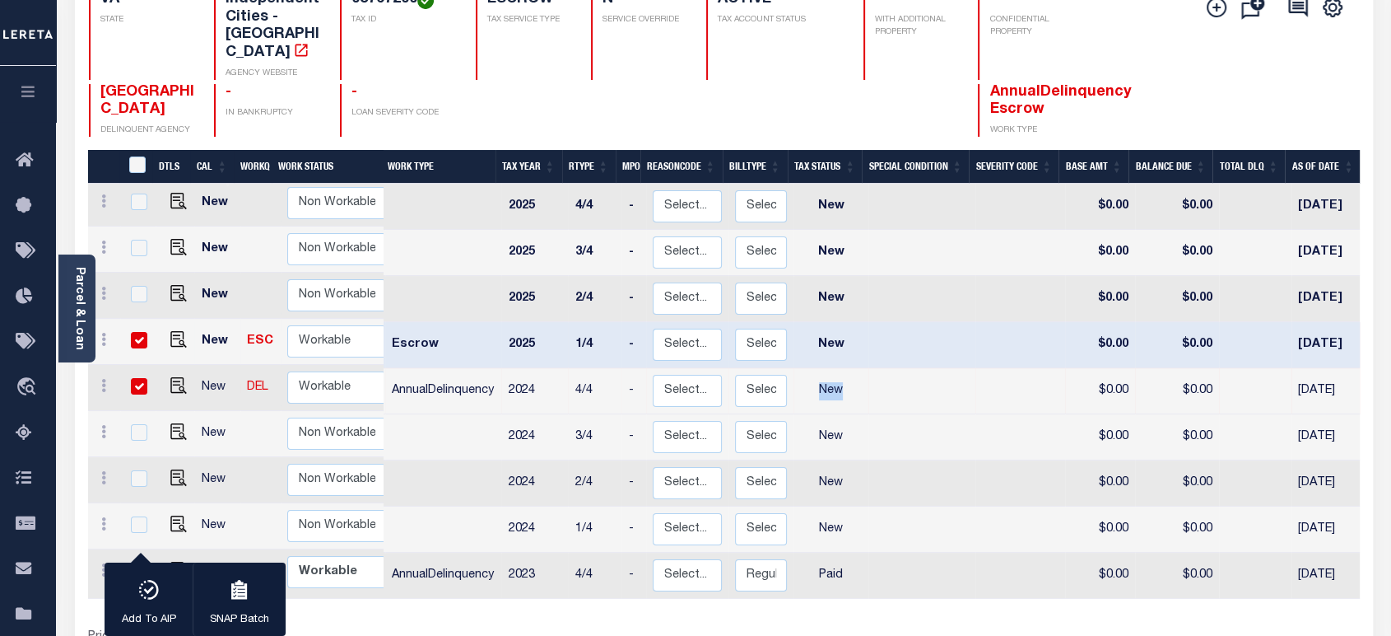
click at [136, 332] on input "checkbox" at bounding box center [139, 340] width 16 height 16
checkbox input "false"
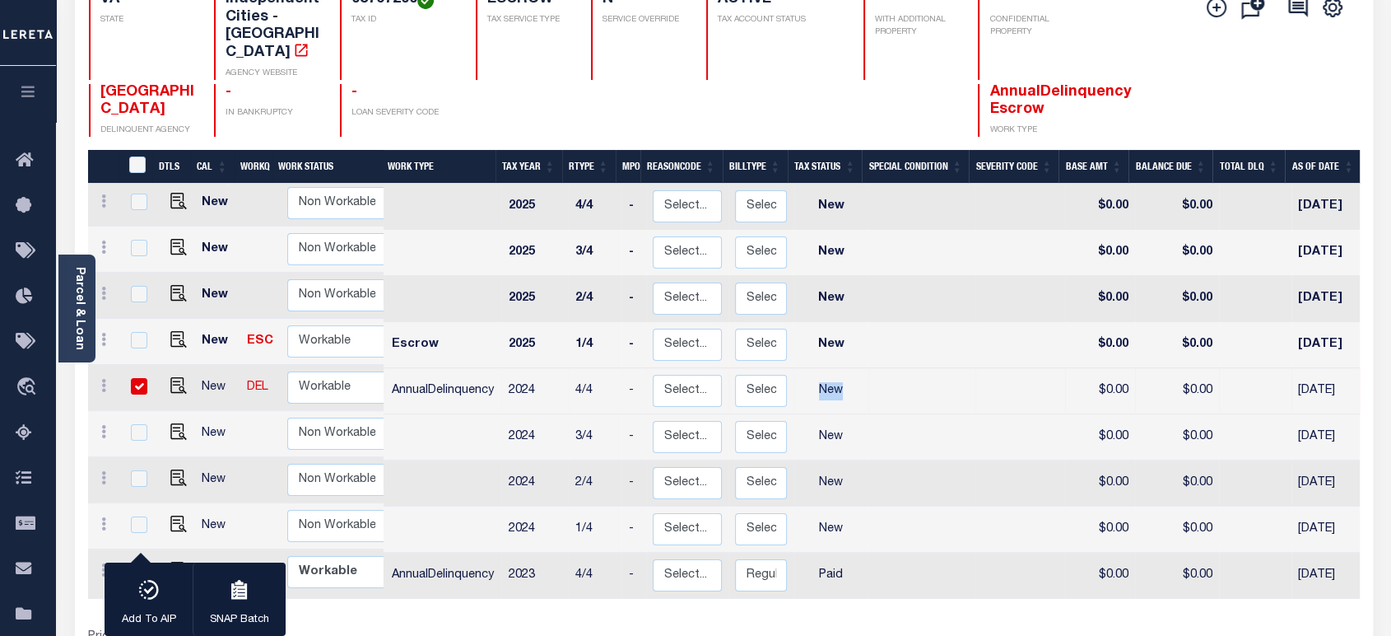
click at [135, 378] on input "checkbox" at bounding box center [139, 386] width 16 height 16
checkbox input "false"
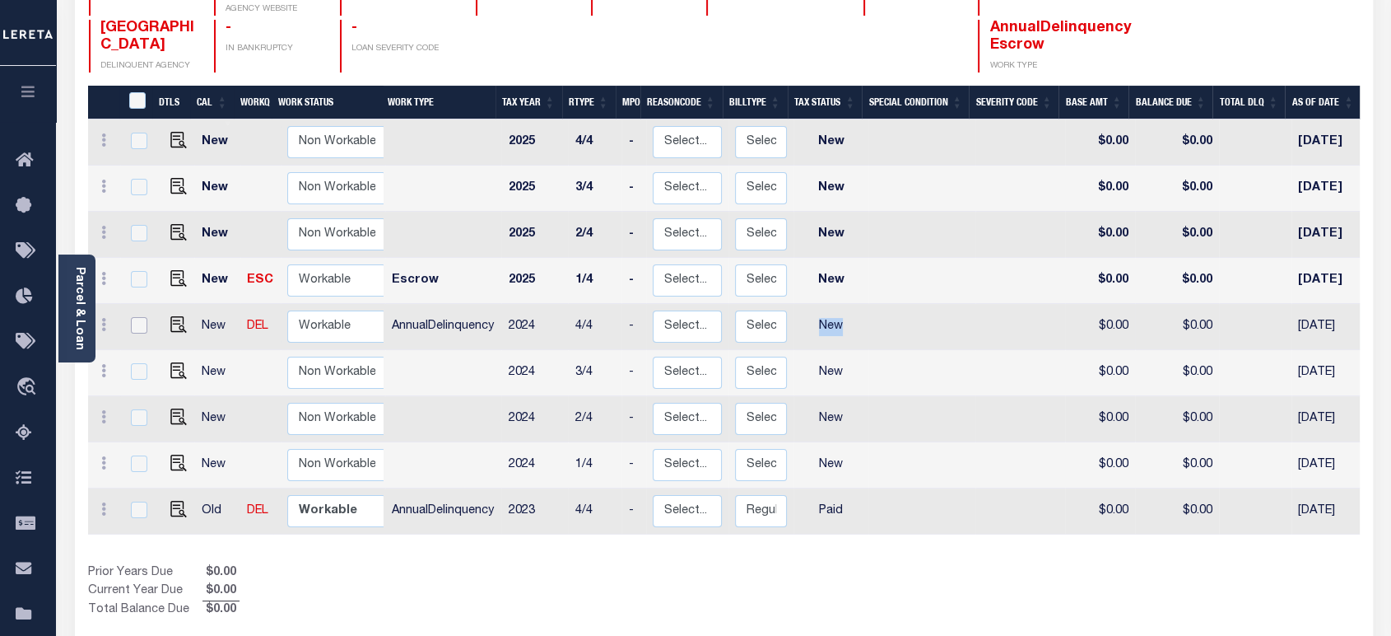
scroll to position [274, 0]
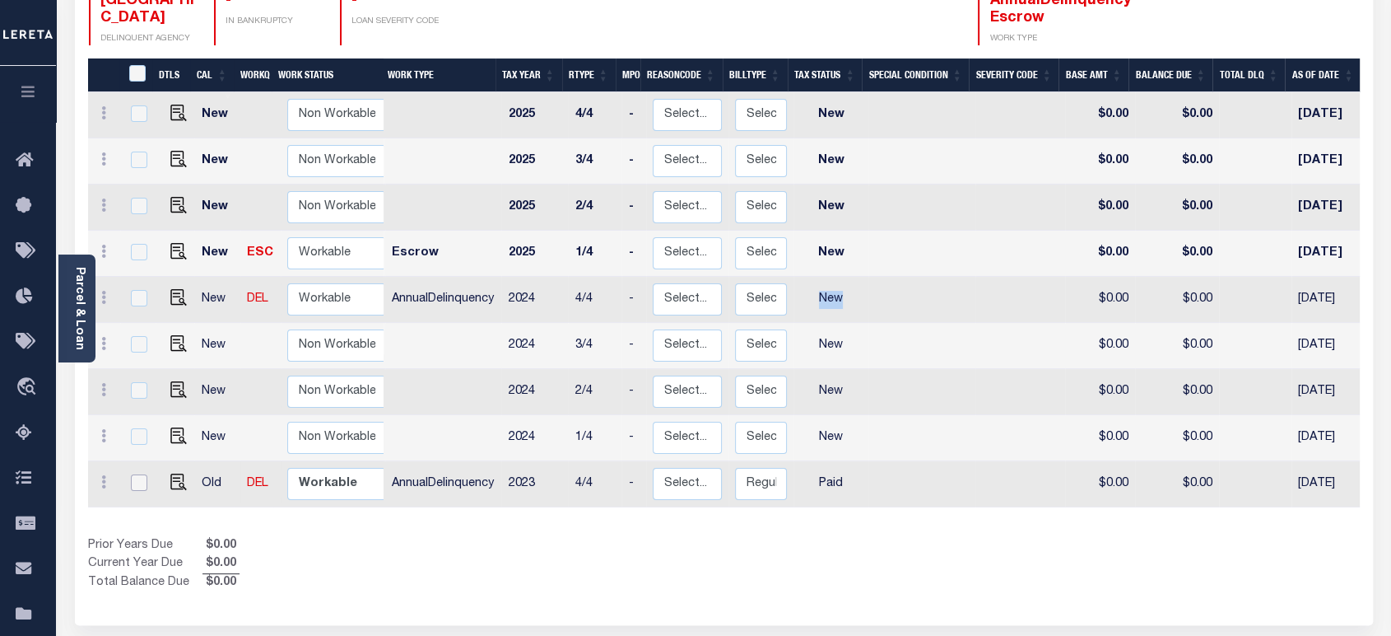
click at [140, 474] on input "checkbox" at bounding box center [139, 482] width 16 height 16
checkbox input "true"
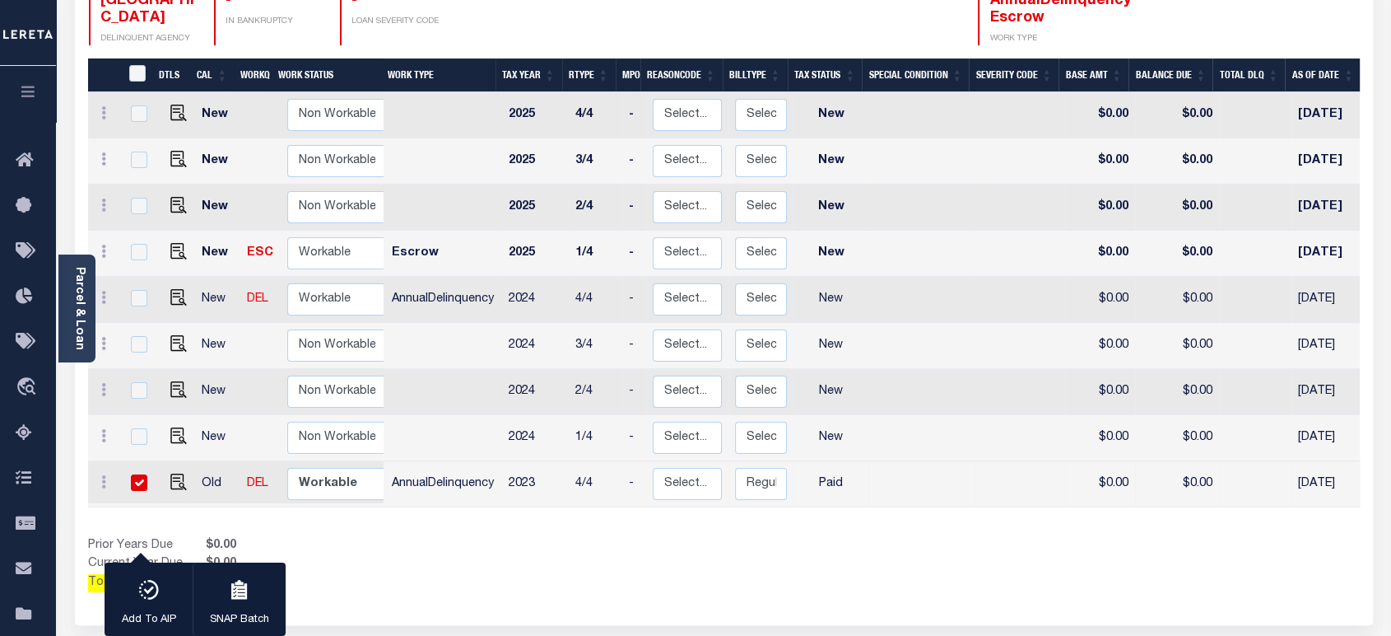
click at [835, 473] on td "Paid" at bounding box center [831, 484] width 75 height 46
checkbox input "false"
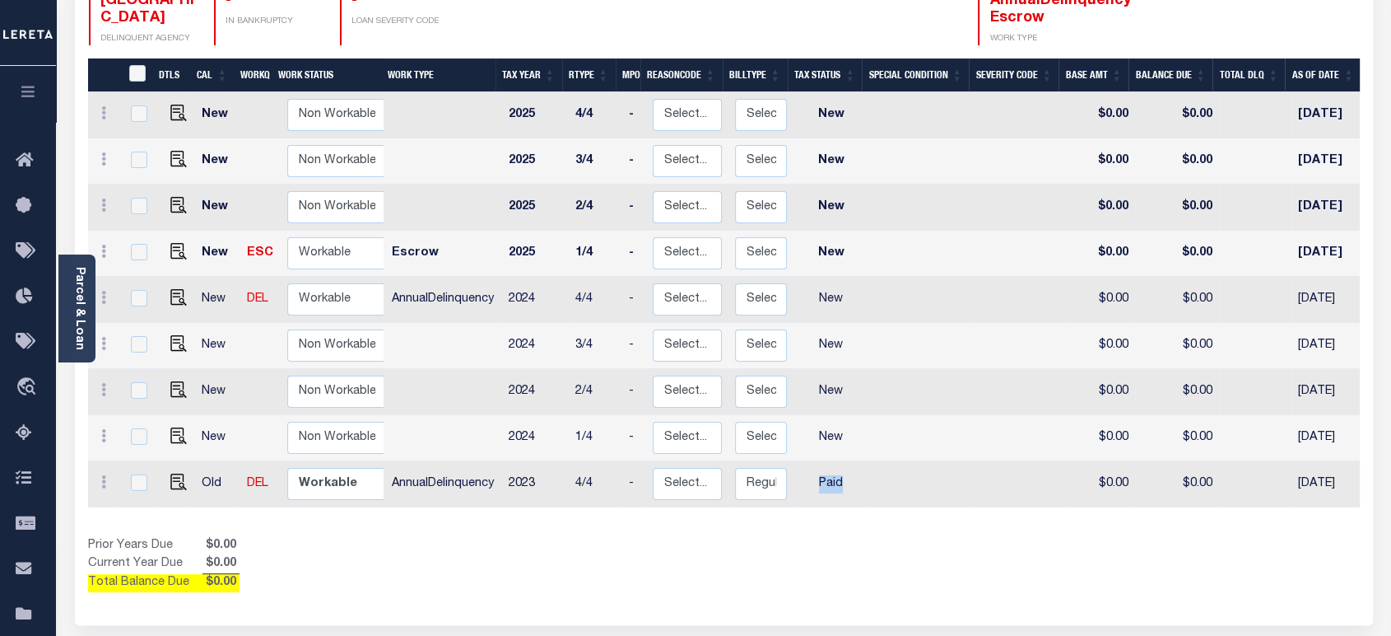
click at [833, 473] on td "Paid" at bounding box center [831, 484] width 75 height 46
checkbox input "true"
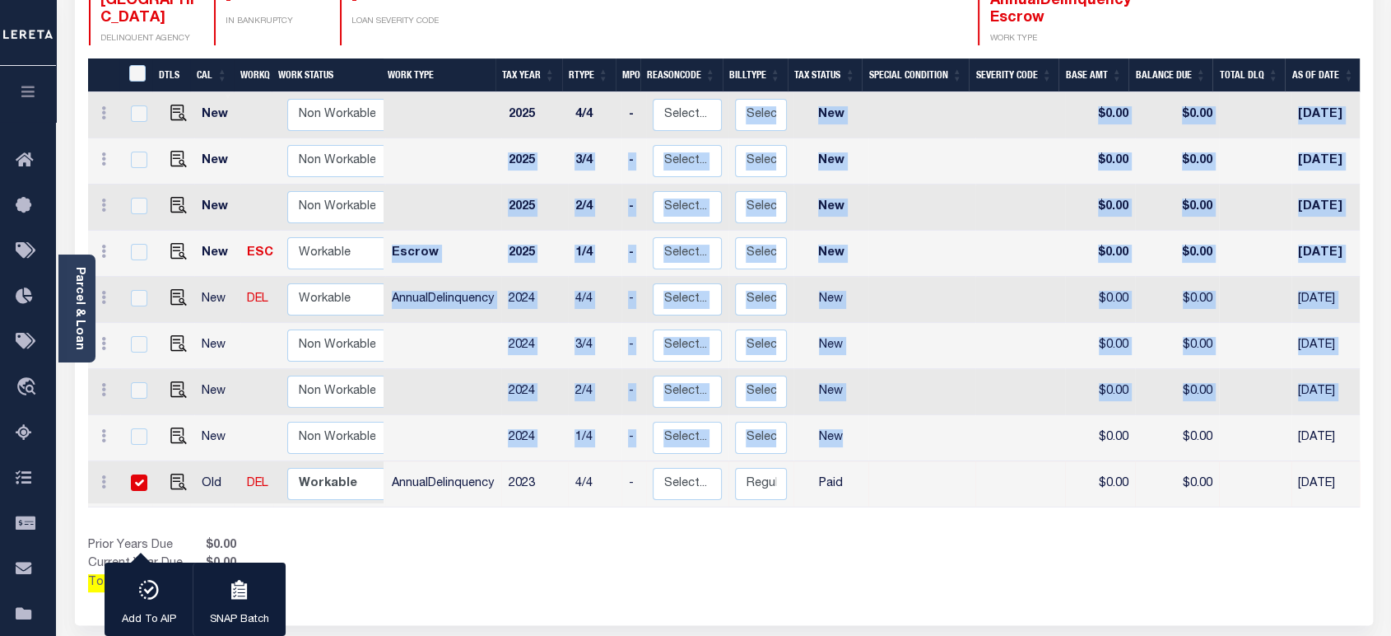
drag, startPoint x: 845, startPoint y: 428, endPoint x: 790, endPoint y: 101, distance: 331.5
click at [790, 101] on tbody "New Non Workable Workable 2025 4/4 - Select... Payment Reversal Taxable Value C…" at bounding box center [921, 299] width 1666 height 415
click at [142, 474] on input "checkbox" at bounding box center [139, 482] width 16 height 16
checkbox input "false"
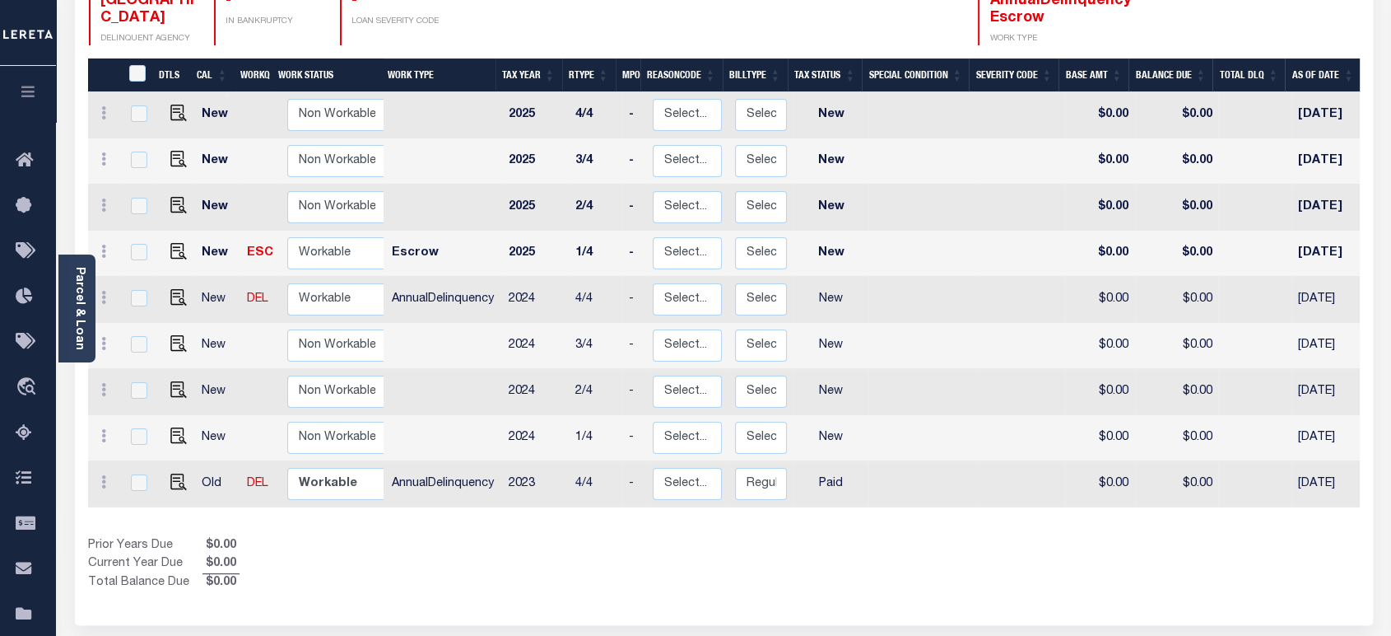
click at [1068, 572] on div "Show Tax Lines before Bill Release Date Prior Years Due $0.00 Current Year Due …" at bounding box center [724, 564] width 1272 height 55
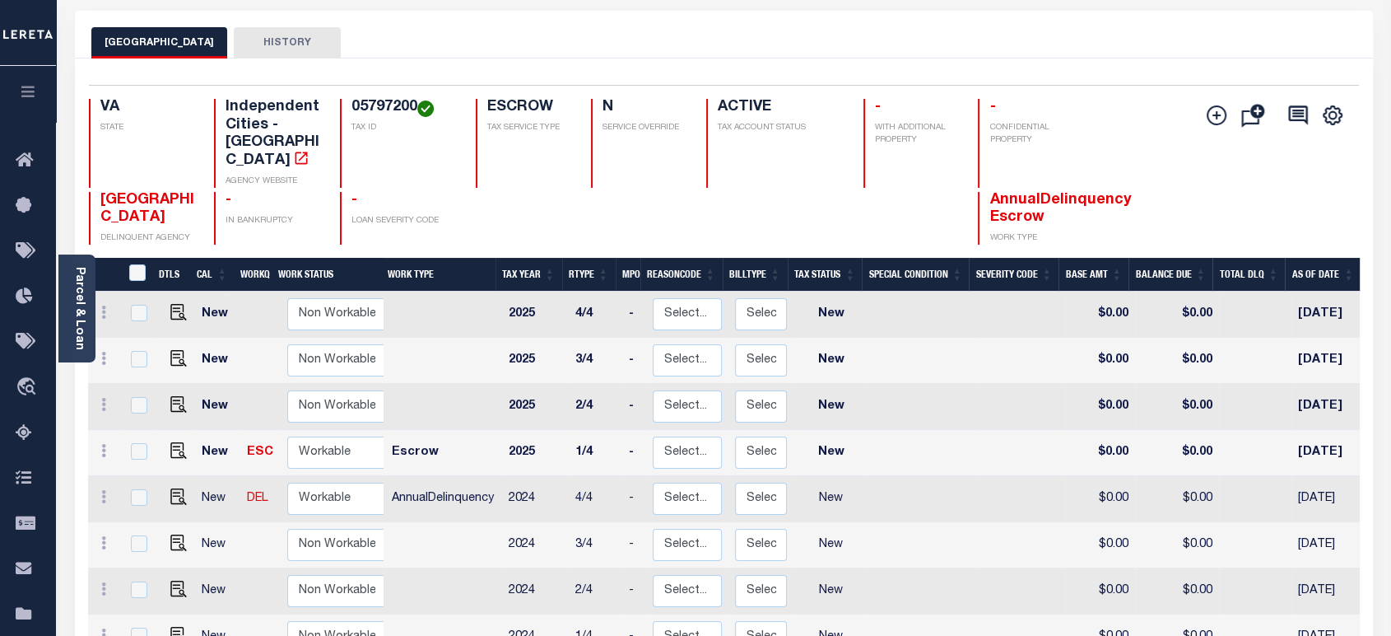
scroll to position [183, 0]
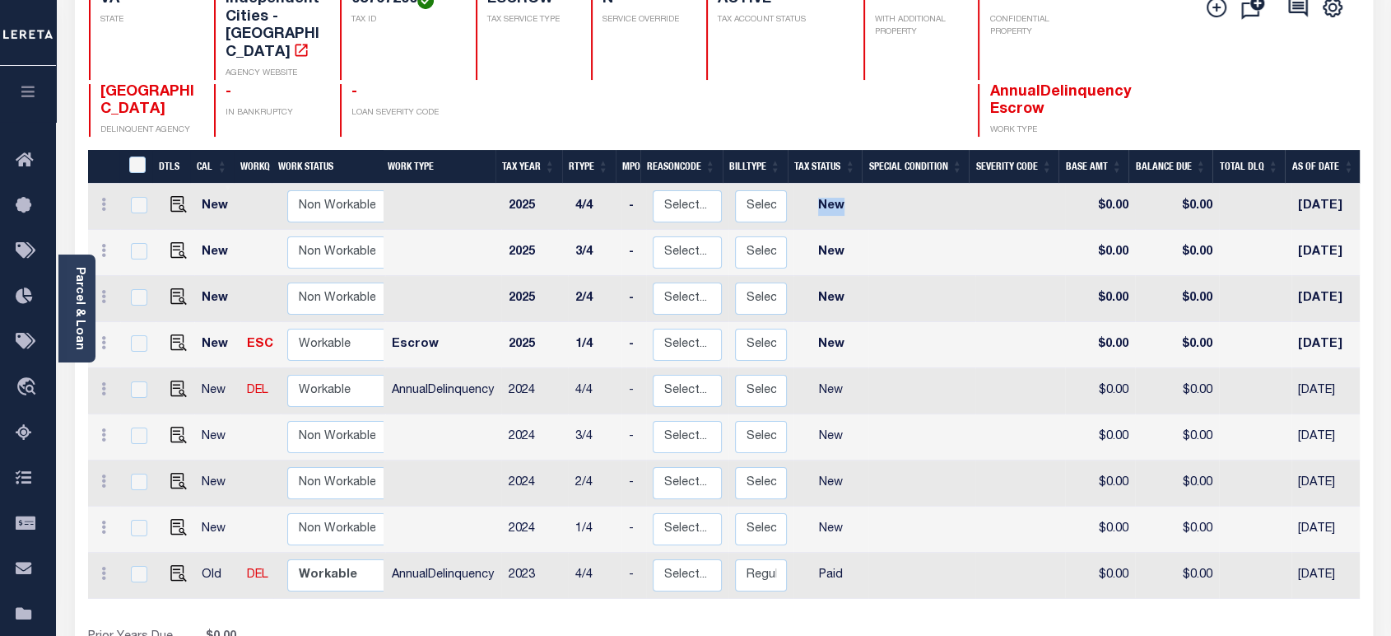
drag, startPoint x: 812, startPoint y: 198, endPoint x: 841, endPoint y: 195, distance: 28.9
click at [841, 195] on td "New" at bounding box center [831, 207] width 75 height 46
checkbox input "true"
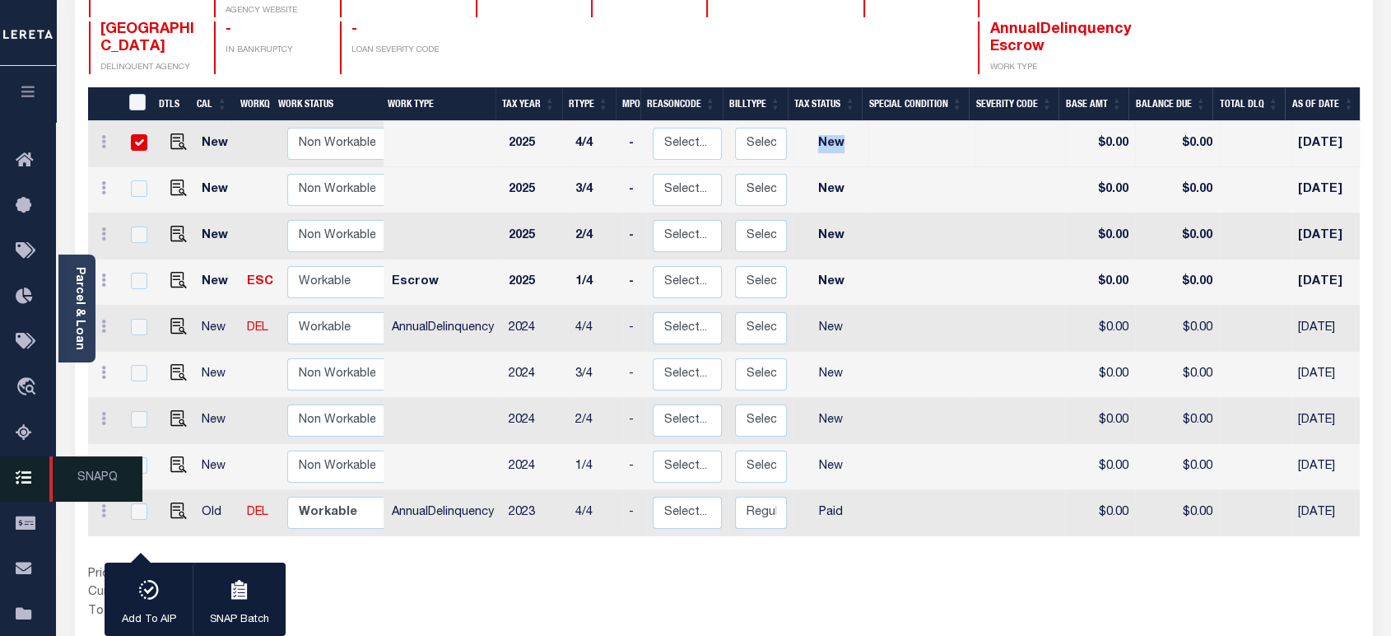
scroll to position [274, 0]
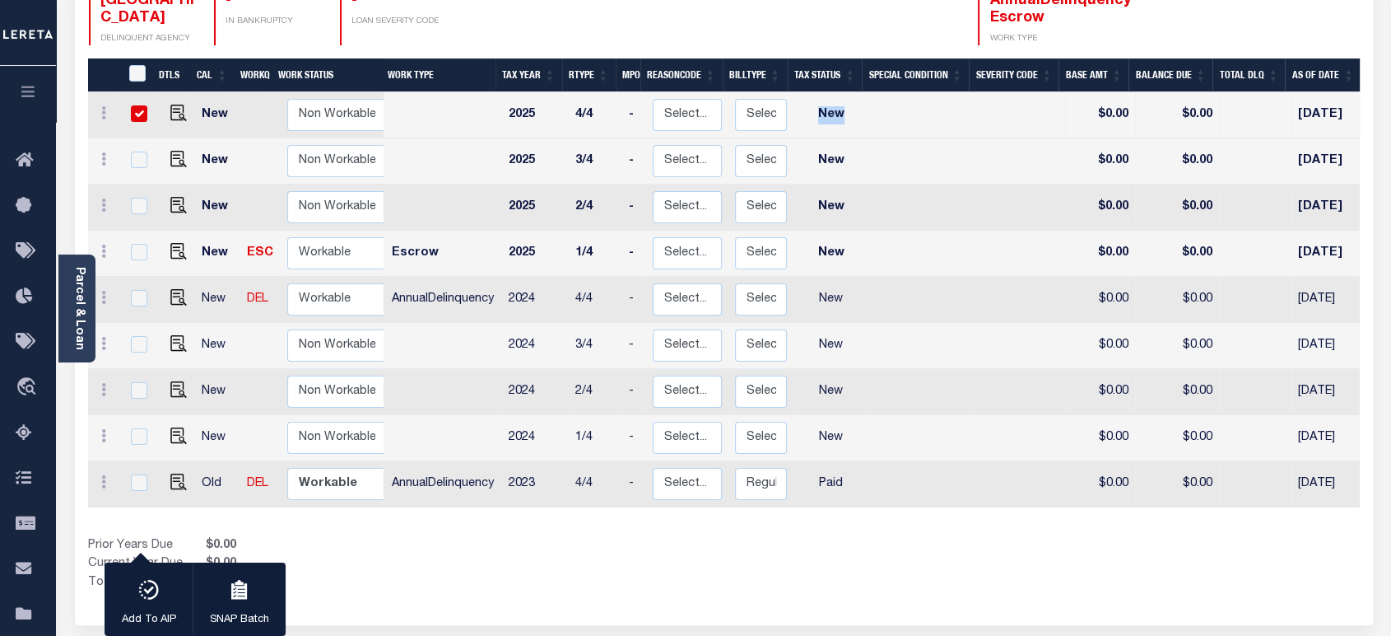
click at [134, 105] on input "checkbox" at bounding box center [139, 113] width 16 height 16
checkbox input "false"
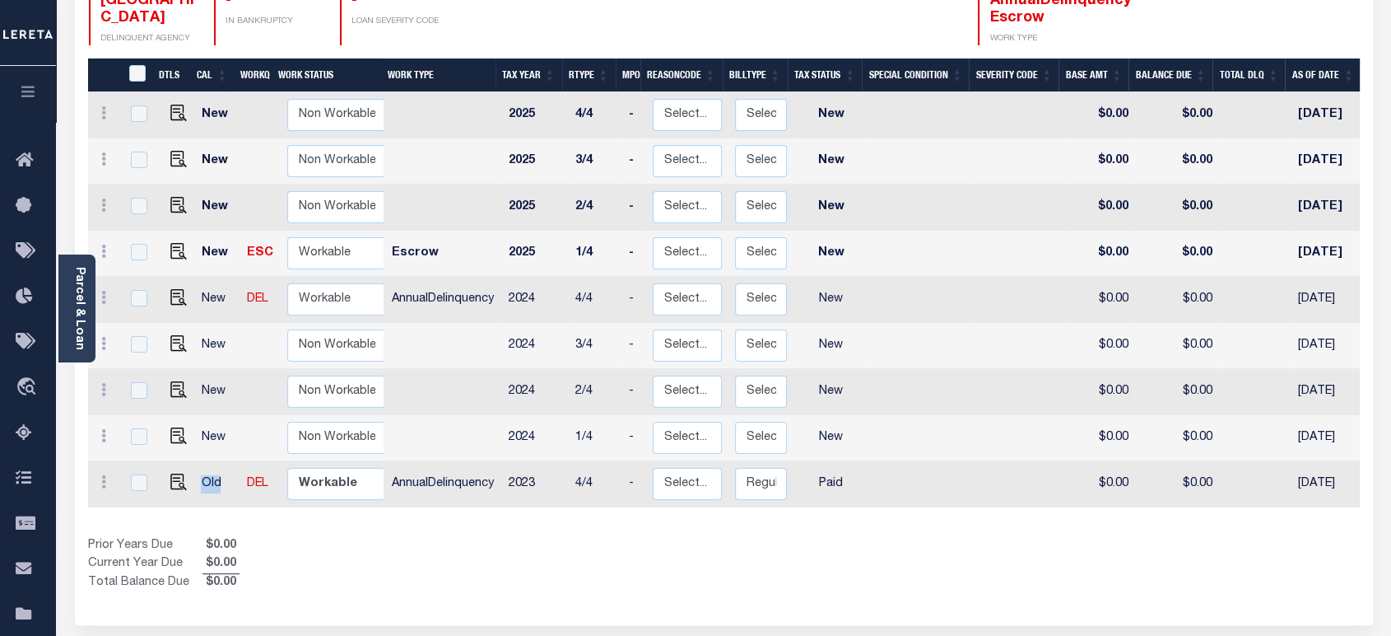
drag, startPoint x: 196, startPoint y: 460, endPoint x: 215, endPoint y: 465, distance: 19.6
click at [215, 465] on td "Old" at bounding box center [216, 484] width 45 height 46
checkbox input "true"
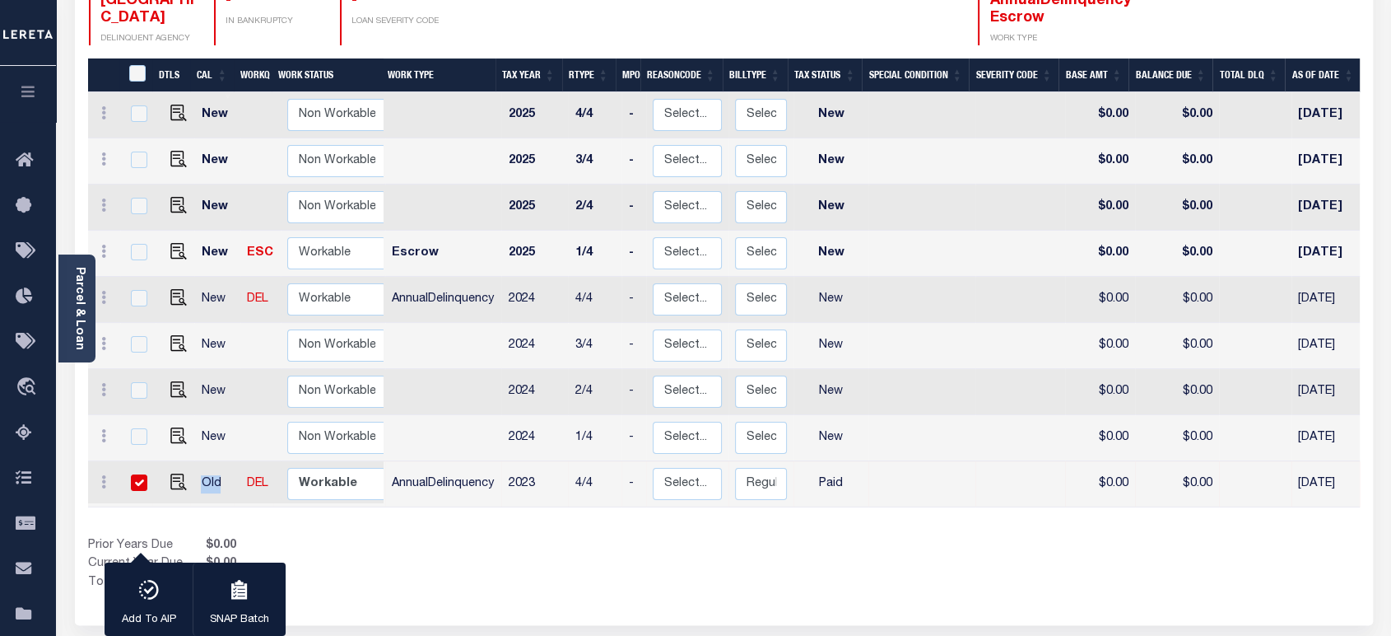
click at [139, 474] on input "checkbox" at bounding box center [139, 482] width 16 height 16
checkbox input "false"
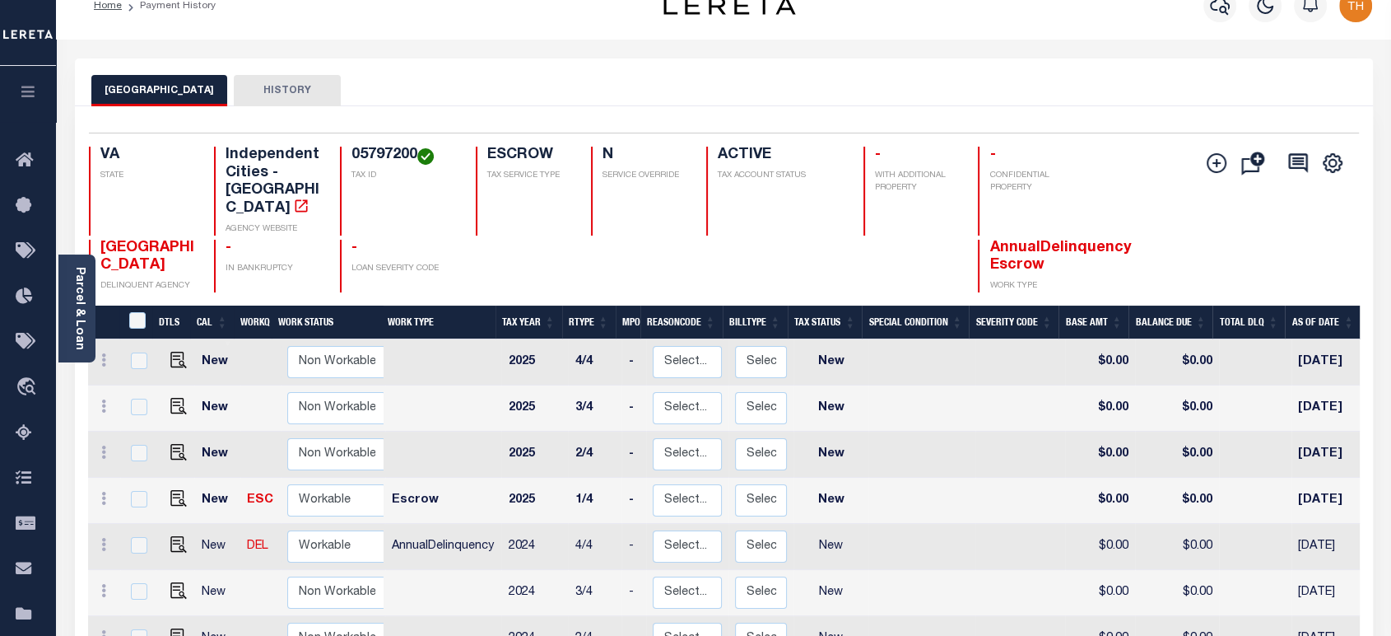
scroll to position [0, 0]
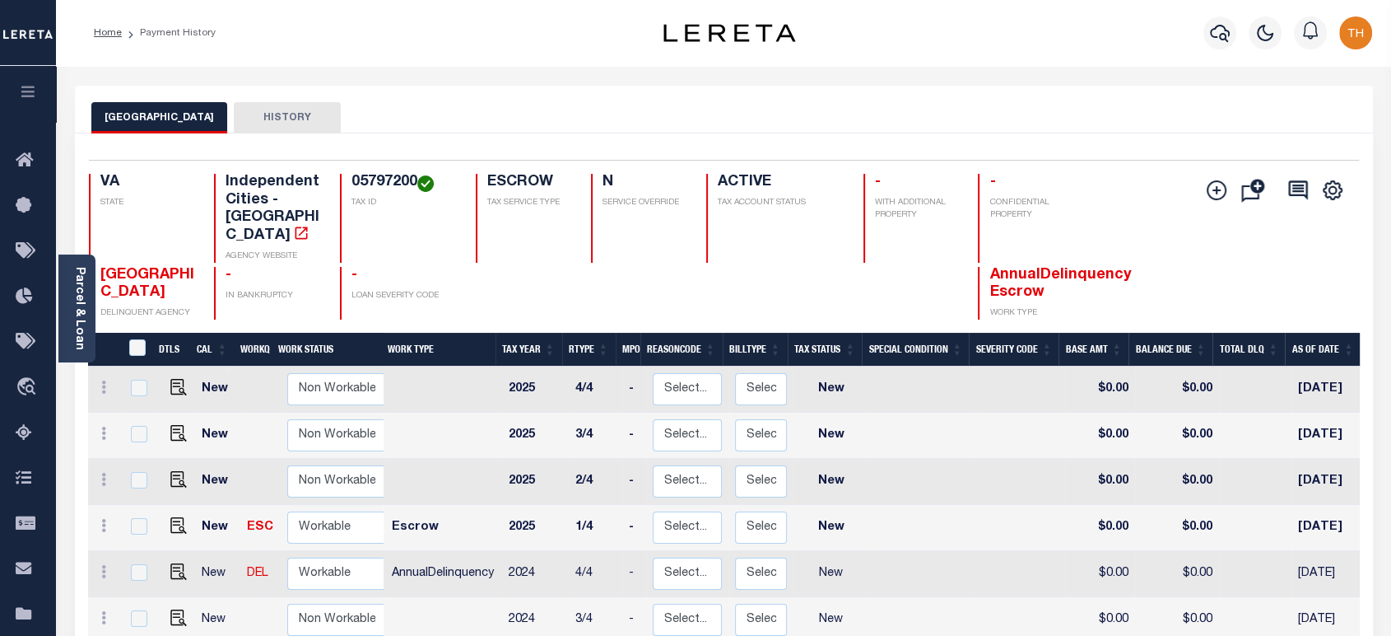
click at [17, 91] on button "button" at bounding box center [28, 94] width 56 height 56
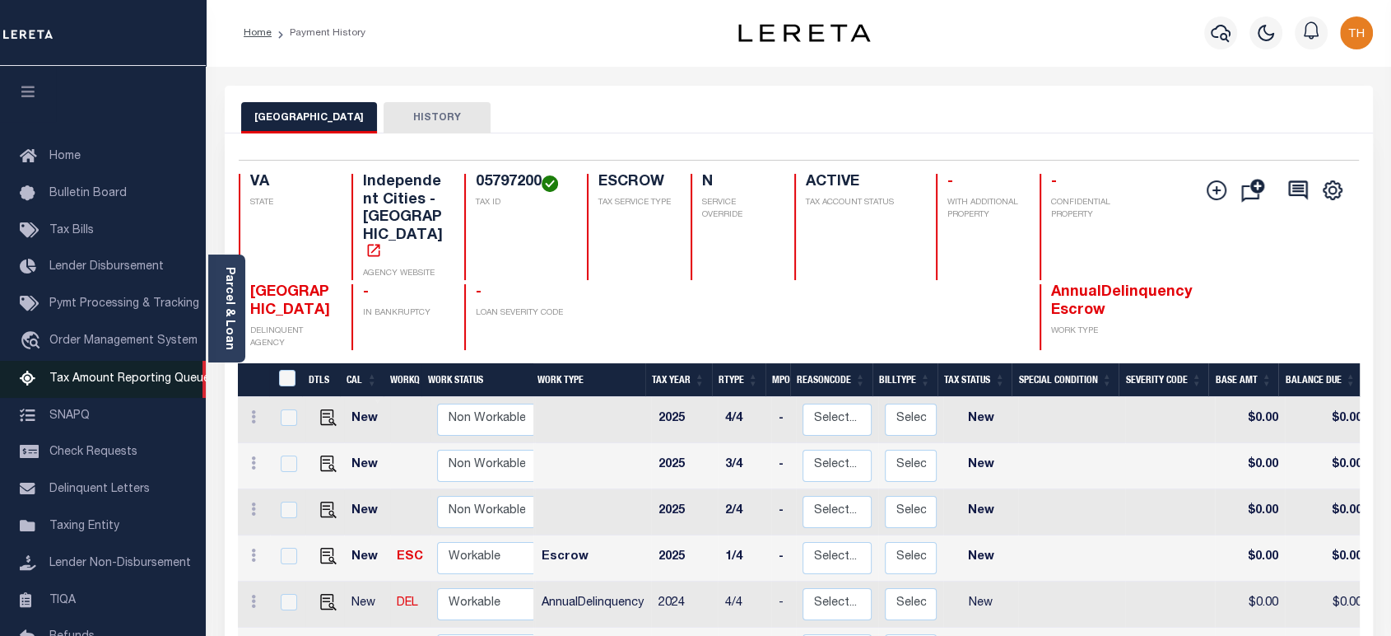
click at [147, 376] on span "Tax Amount Reporting Queue" at bounding box center [129, 379] width 161 height 12
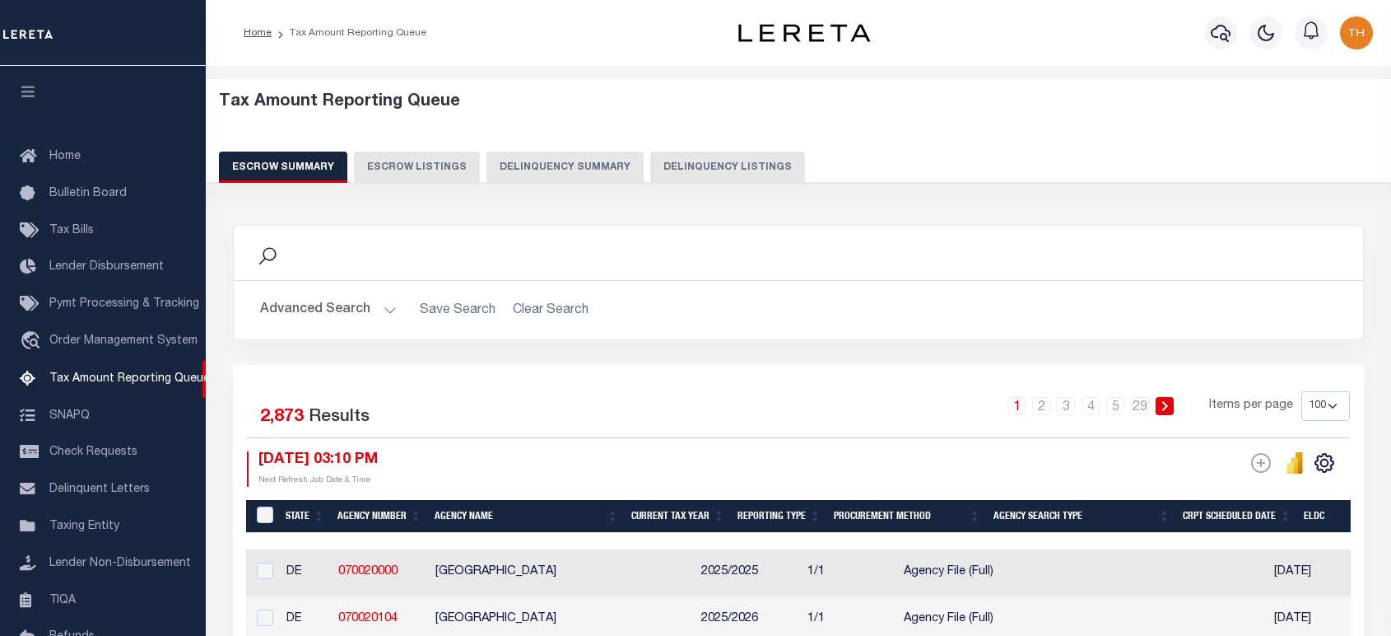
click at [590, 169] on button "Delinquency Summary" at bounding box center [565, 166] width 157 height 31
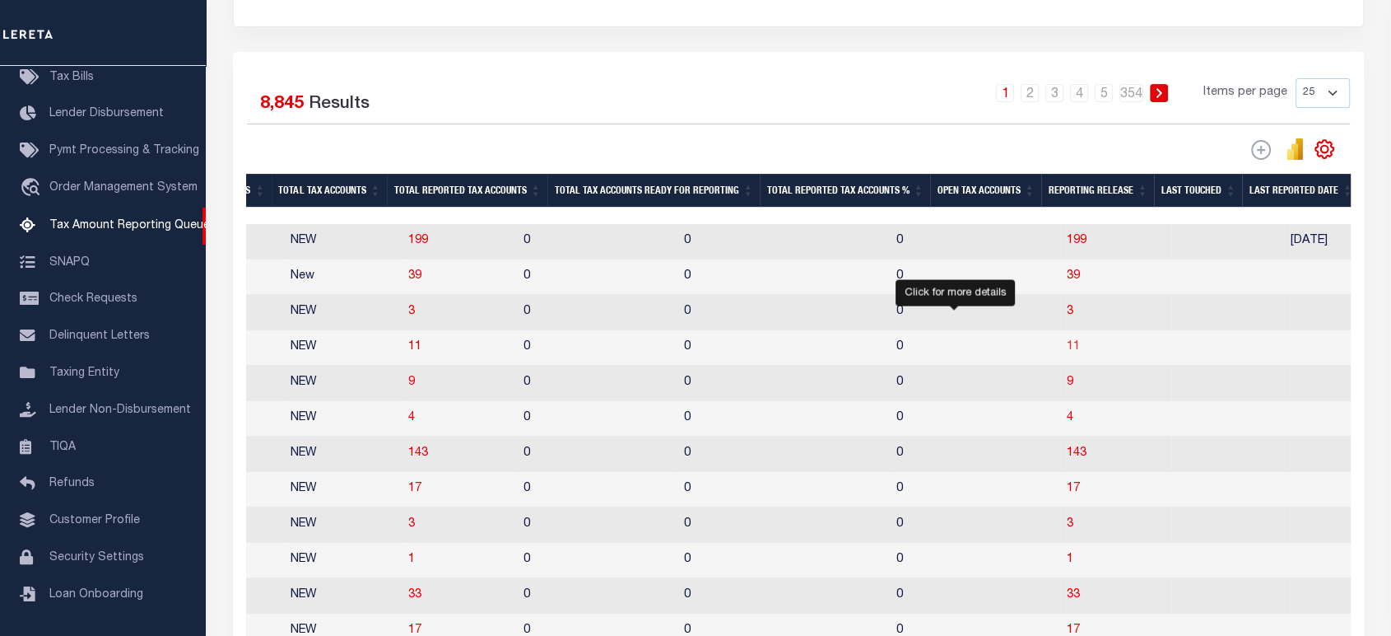
click at [1067, 352] on span "11" at bounding box center [1073, 347] width 13 height 12
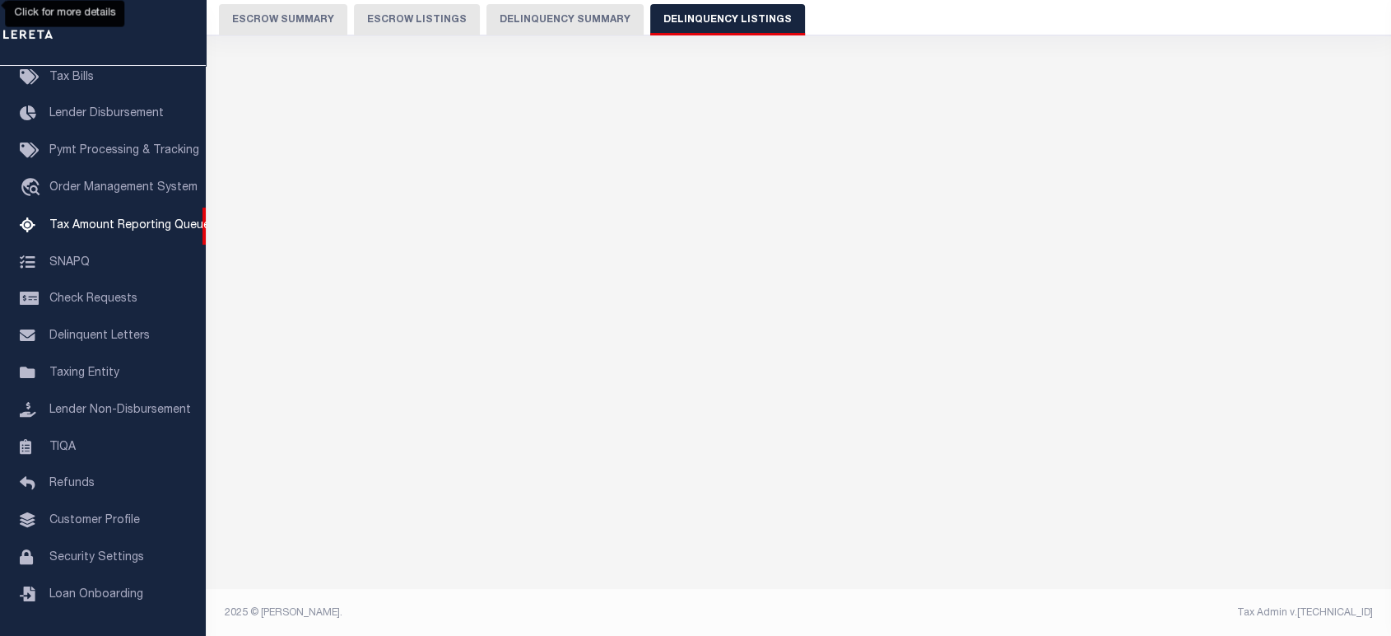
select select "100"
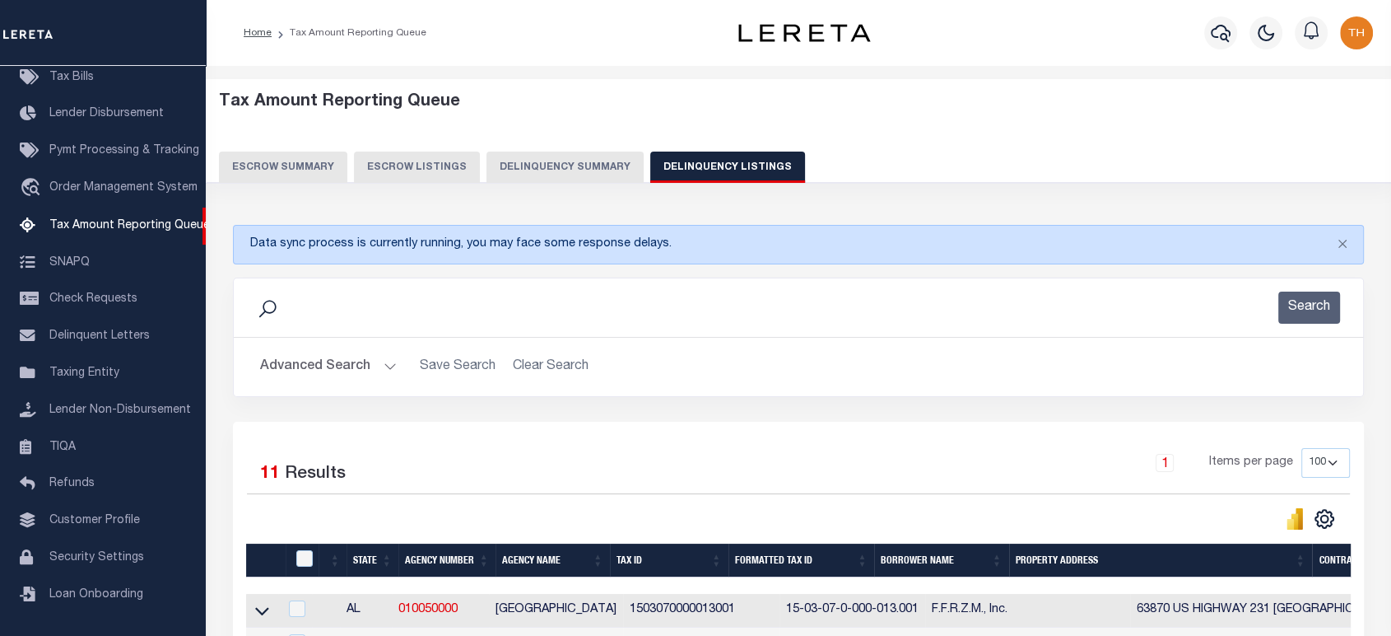
click at [526, 189] on div "Tax Amount Reporting Queue Escrow Summary Escrow Listings Delinquency Summary" at bounding box center [799, 143] width 1218 height 129
click at [506, 175] on button "Delinquency Summary" at bounding box center [565, 166] width 157 height 31
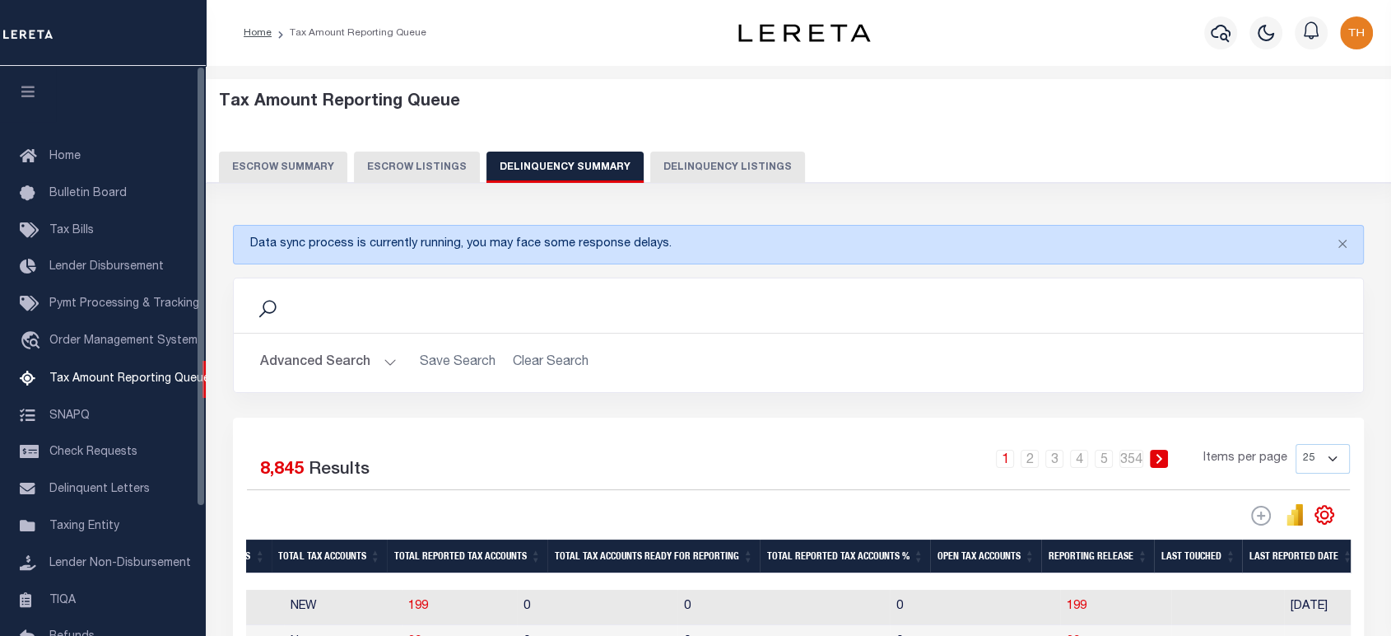
click at [30, 99] on icon "button" at bounding box center [28, 91] width 19 height 15
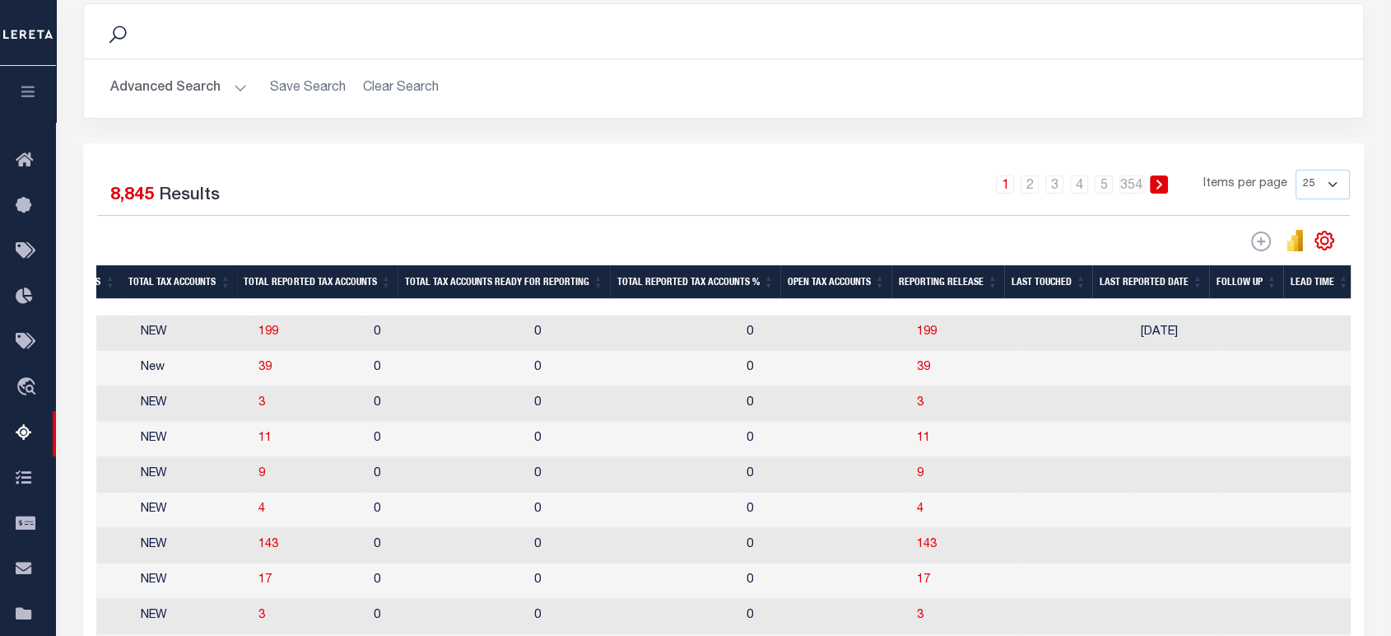
click at [200, 106] on div "Advanced Search Save Search Clear Search State In" at bounding box center [723, 88] width 1279 height 58
click at [203, 97] on button "Advanced Search" at bounding box center [178, 88] width 137 height 32
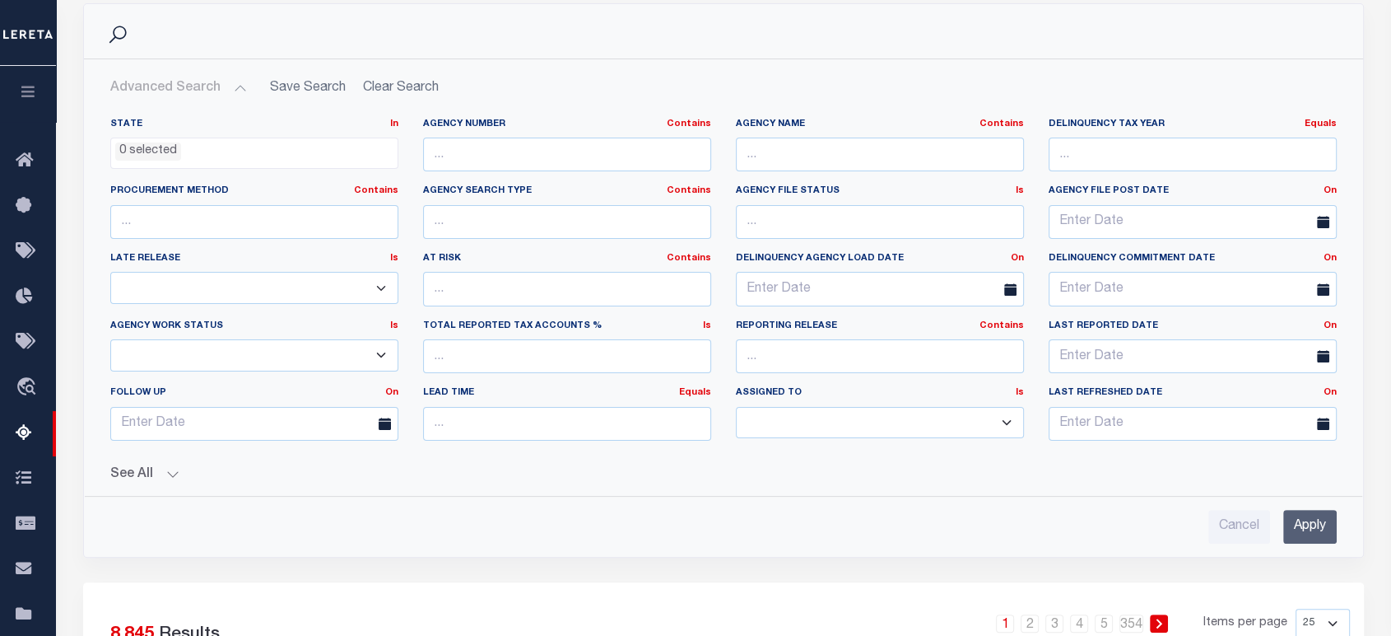
click at [146, 474] on button "See All" at bounding box center [723, 475] width 1227 height 16
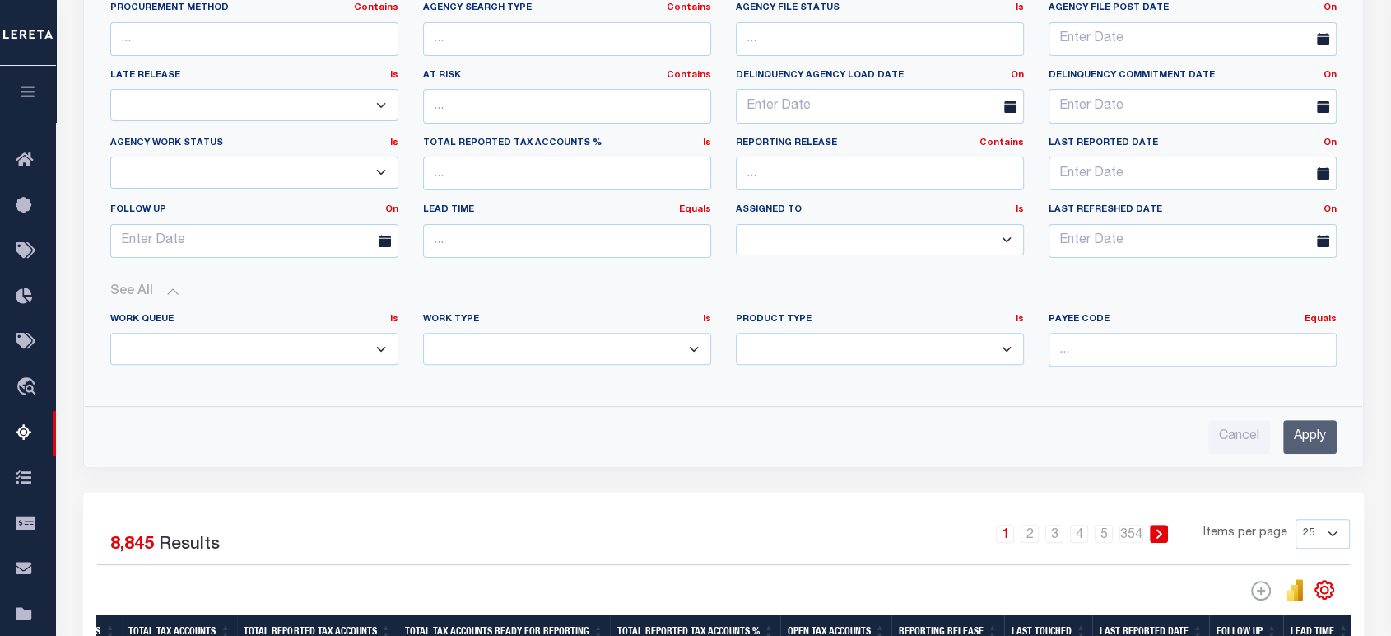
click at [573, 354] on select "Annual Delinquency Back Search Payment Status Check DTRACK" at bounding box center [567, 349] width 288 height 32
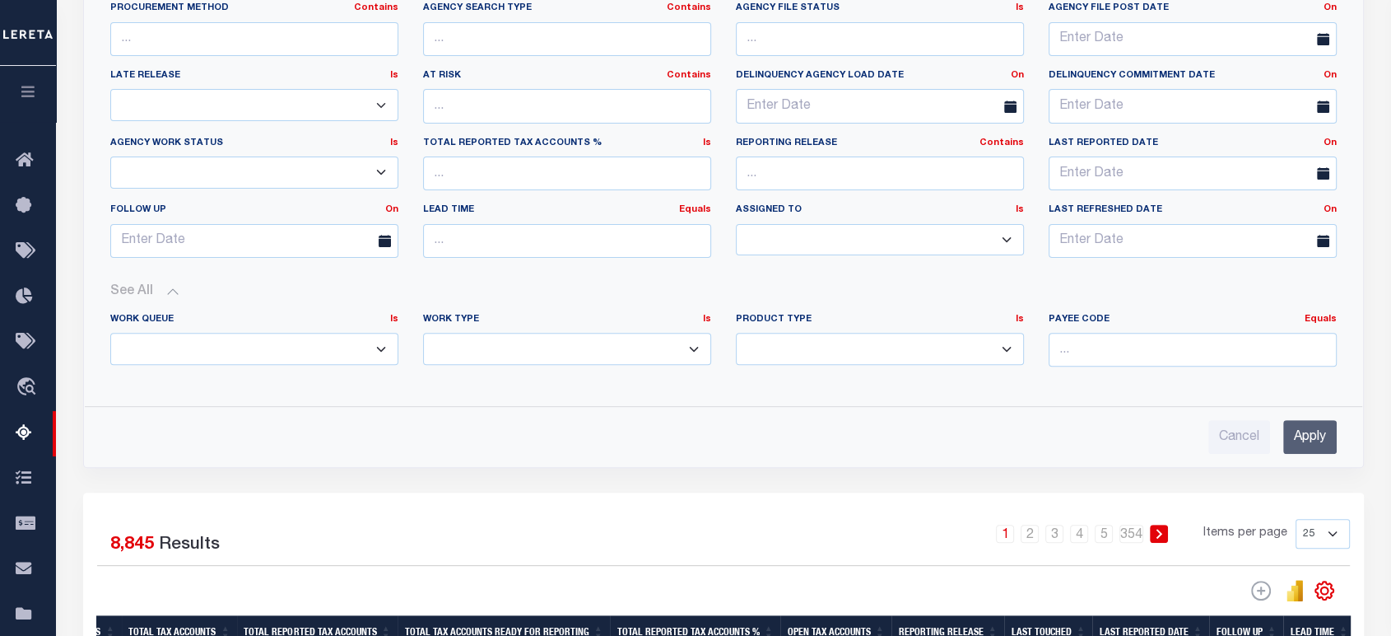
select select "AnnualDelinquency"
click at [423, 333] on select "Annual Delinquency Back Search Payment Status Check DTRACK" at bounding box center [567, 349] width 288 height 32
click at [1298, 421] on input "Apply" at bounding box center [1311, 437] width 54 height 34
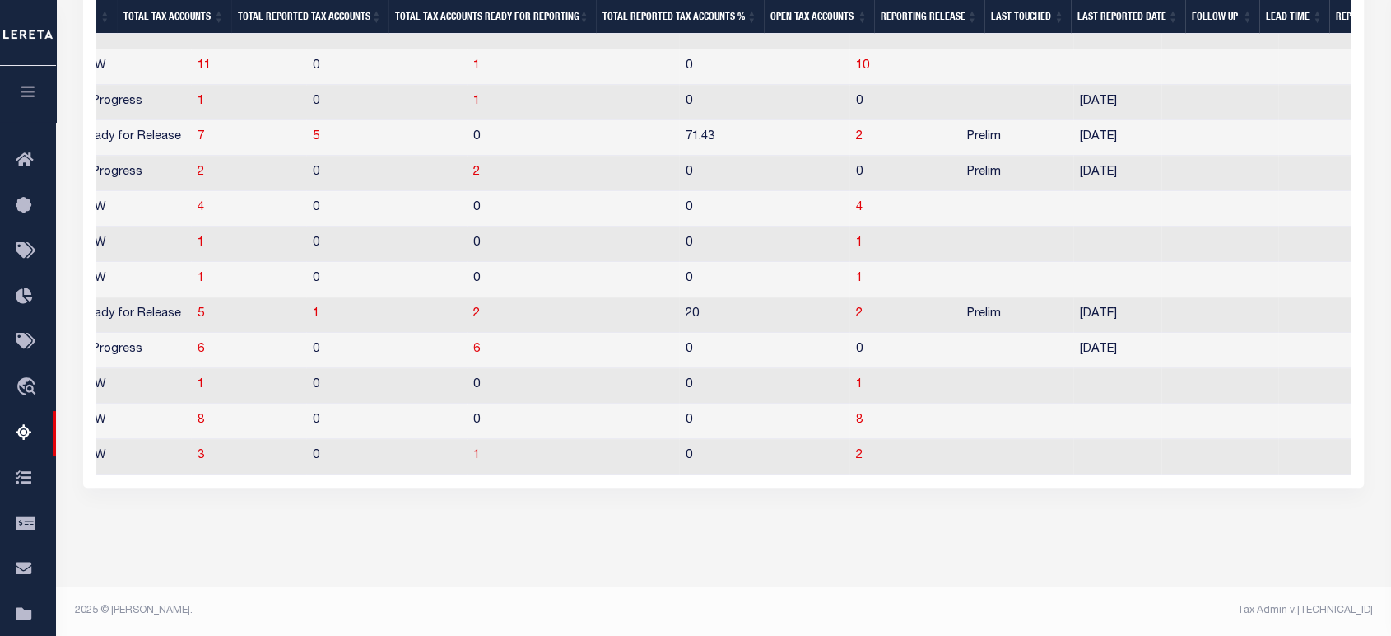
scroll to position [559, 0]
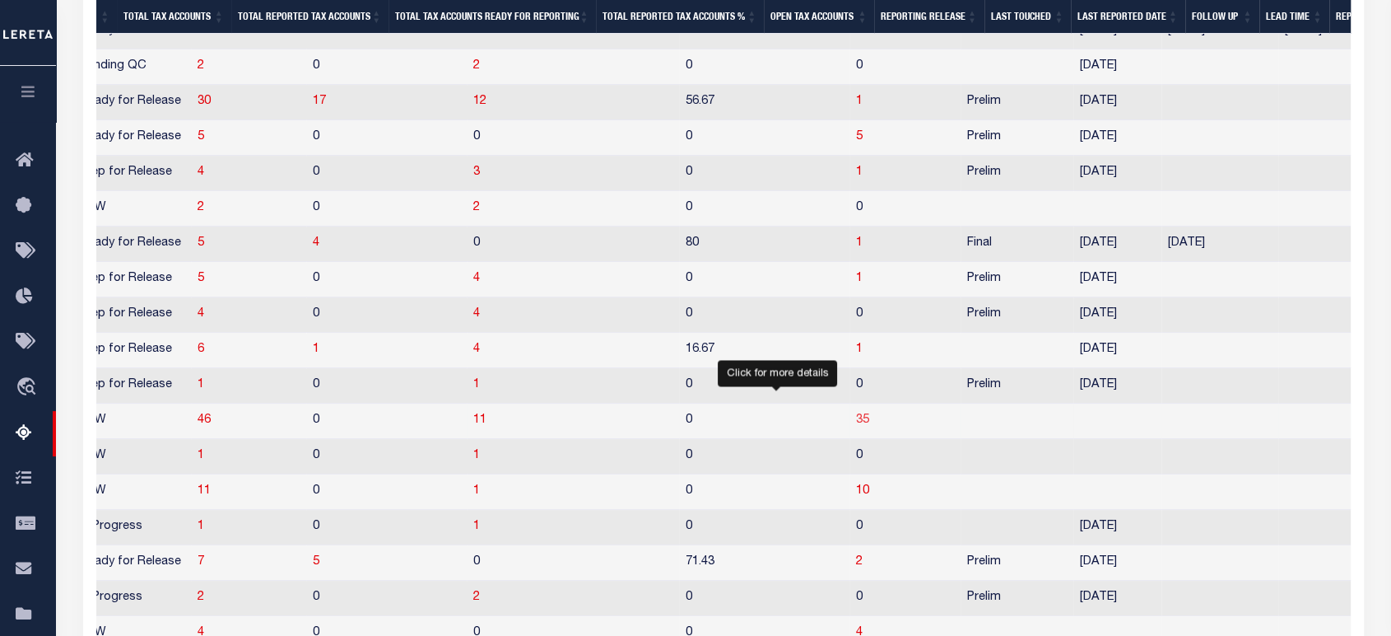
click at [856, 426] on span "35" at bounding box center [862, 420] width 13 height 12
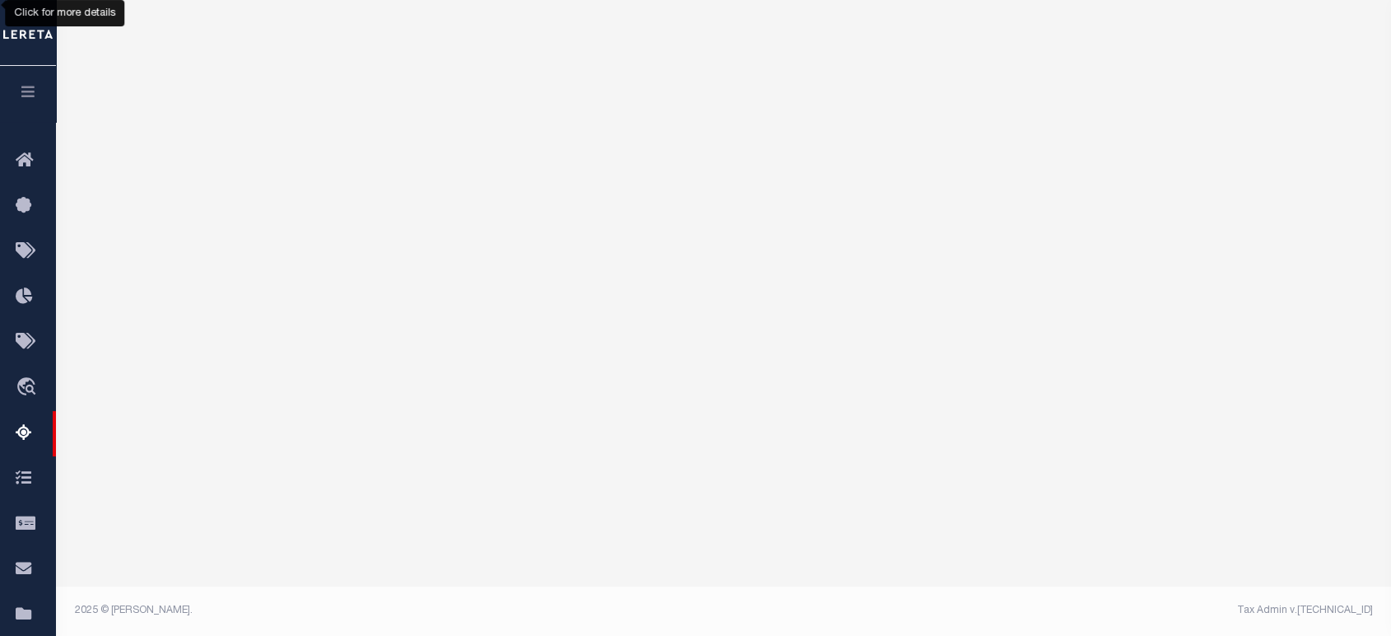
scroll to position [0, 0]
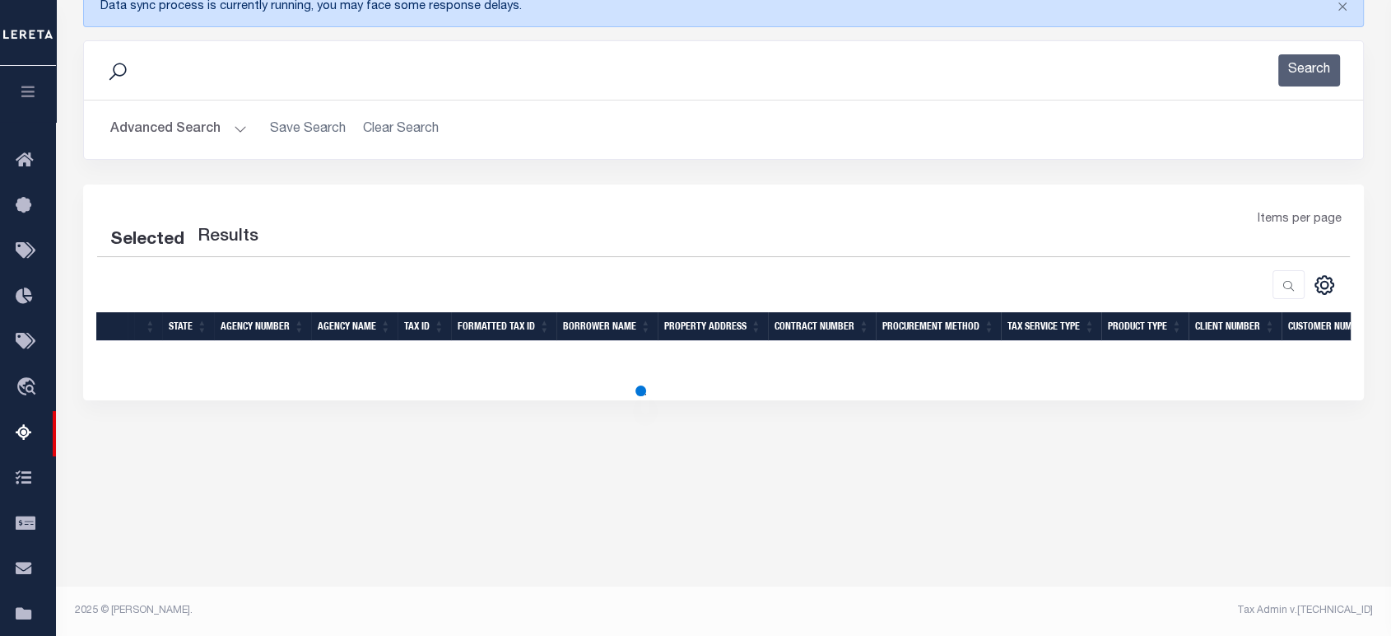
select select "100"
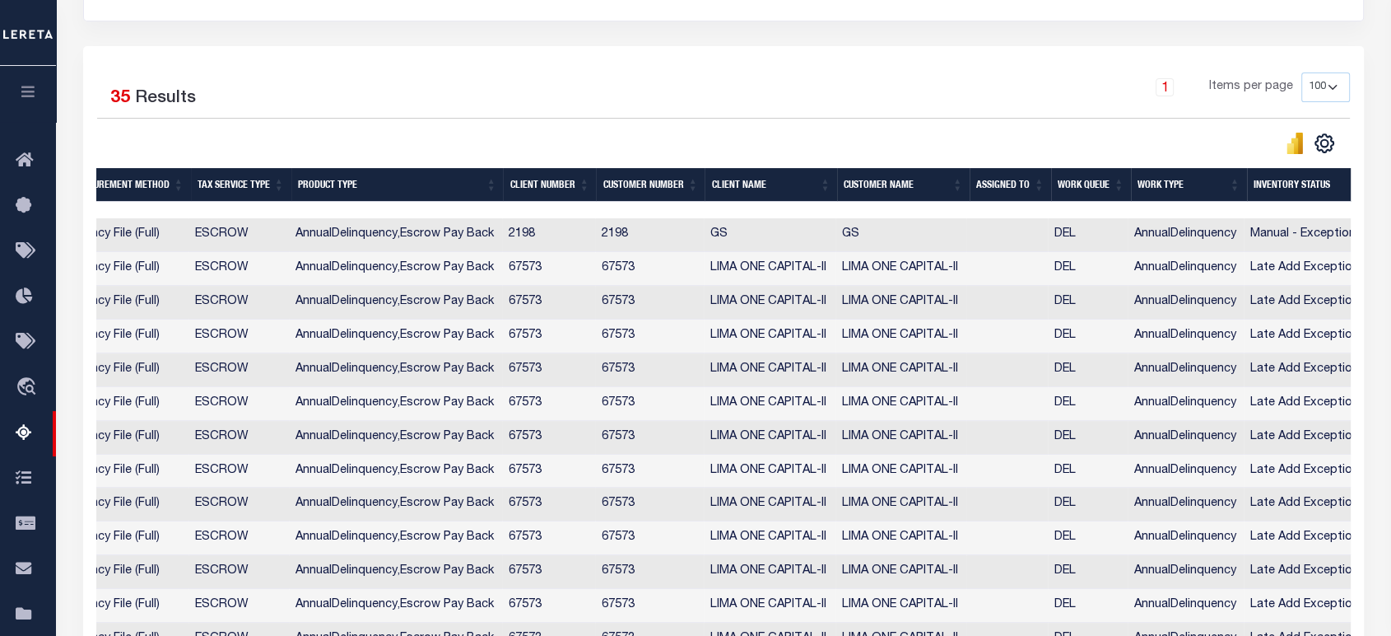
scroll to position [0, 1311]
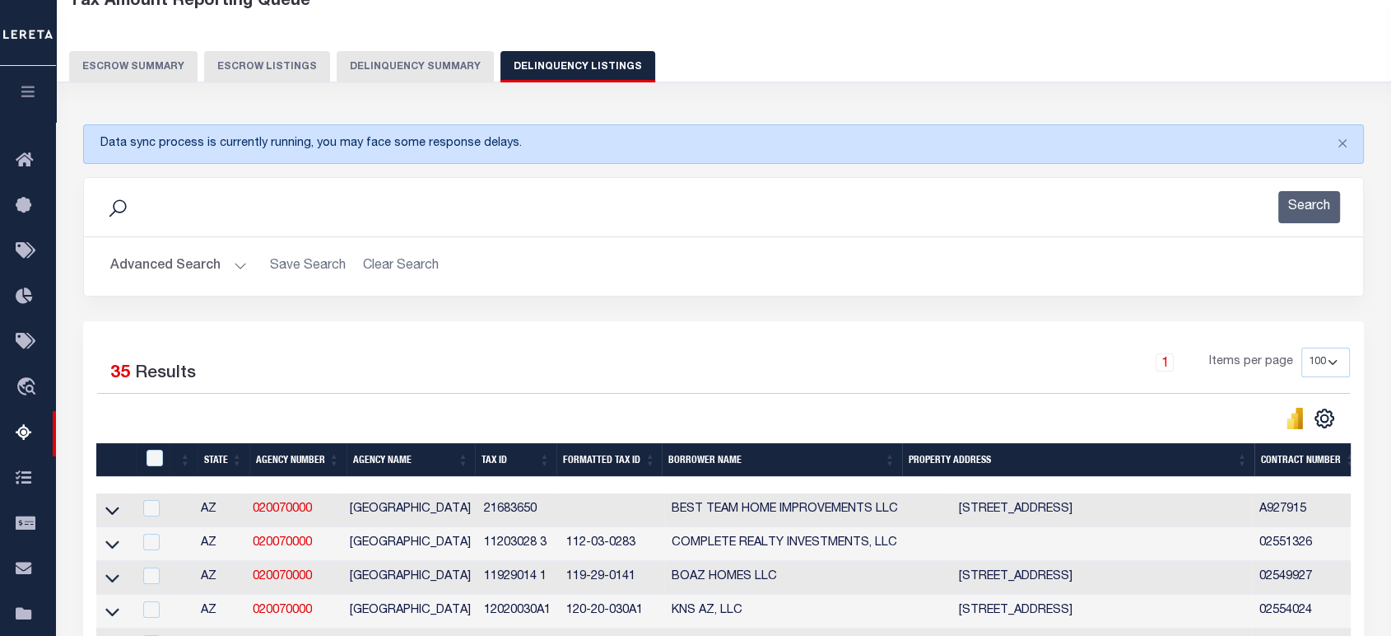
click at [375, 77] on button "Delinquency Summary" at bounding box center [415, 66] width 157 height 31
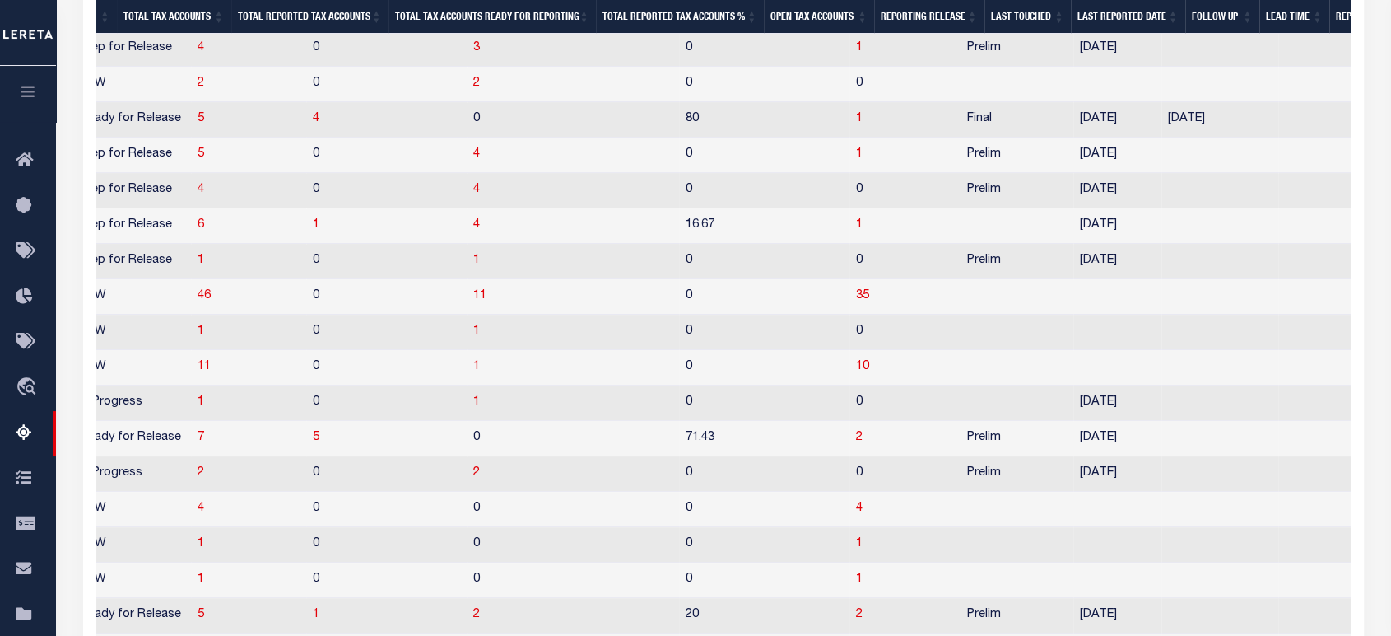
scroll to position [0, 1247]
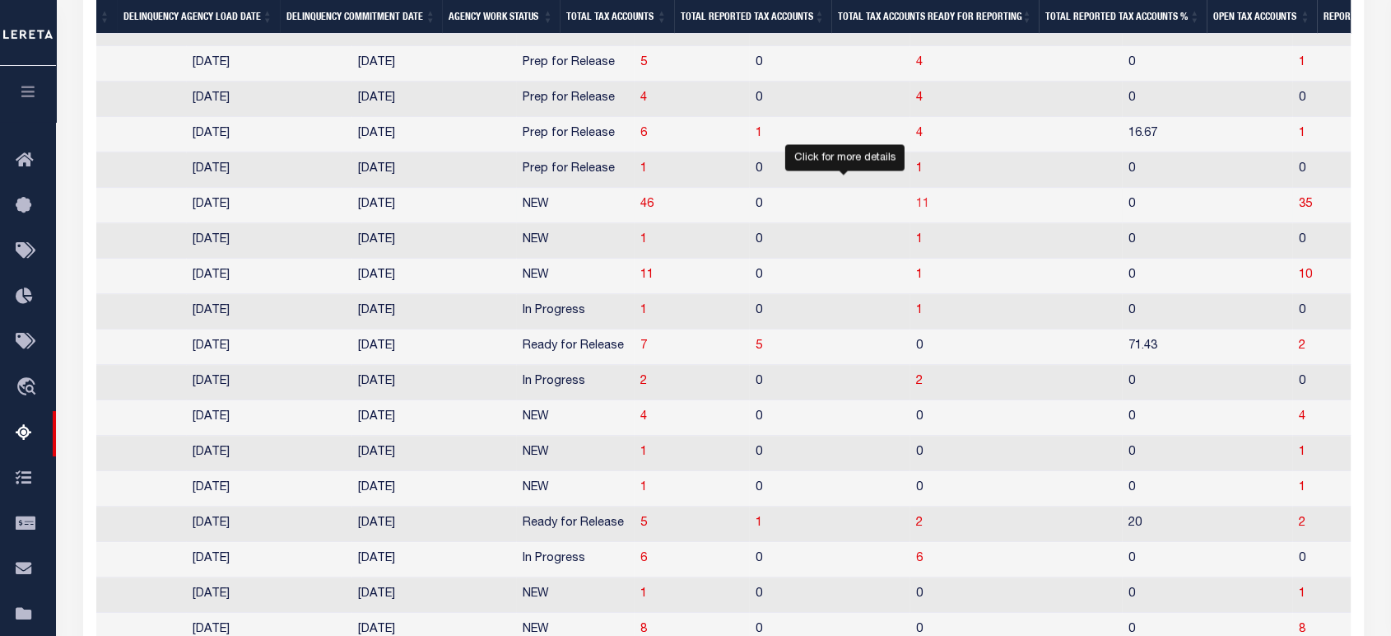
click at [916, 210] on span "11" at bounding box center [922, 204] width 13 height 12
select select "100"
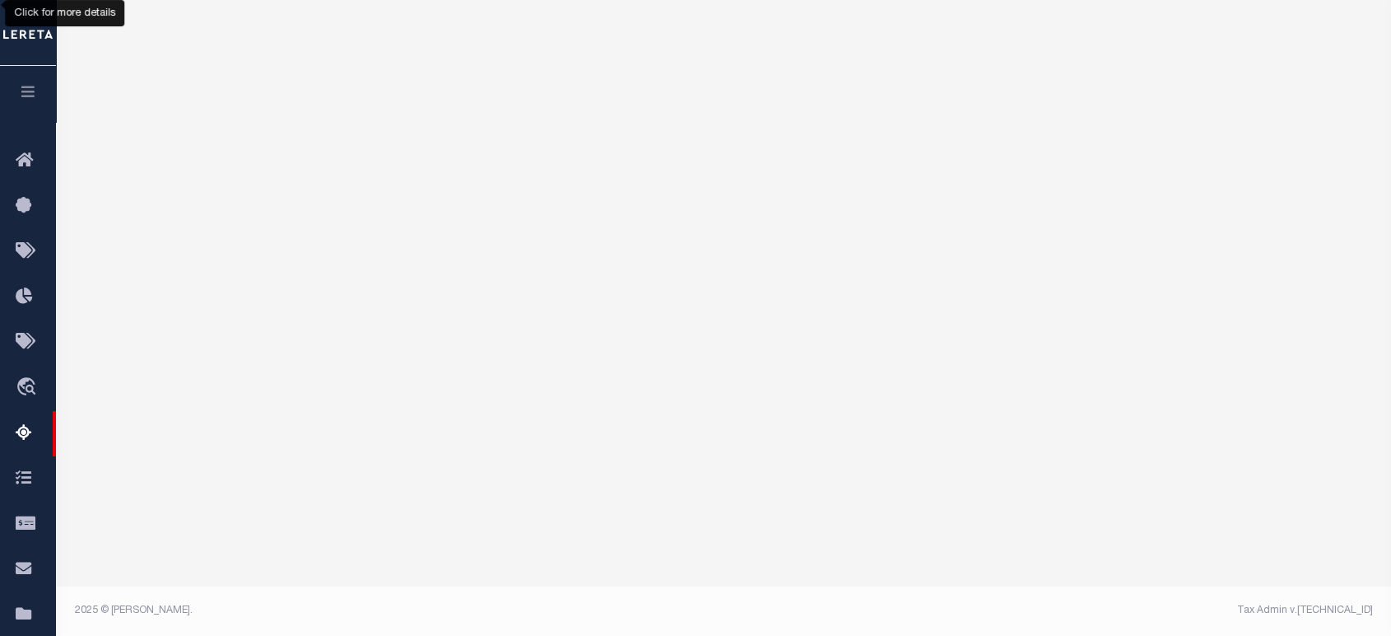
select select "100"
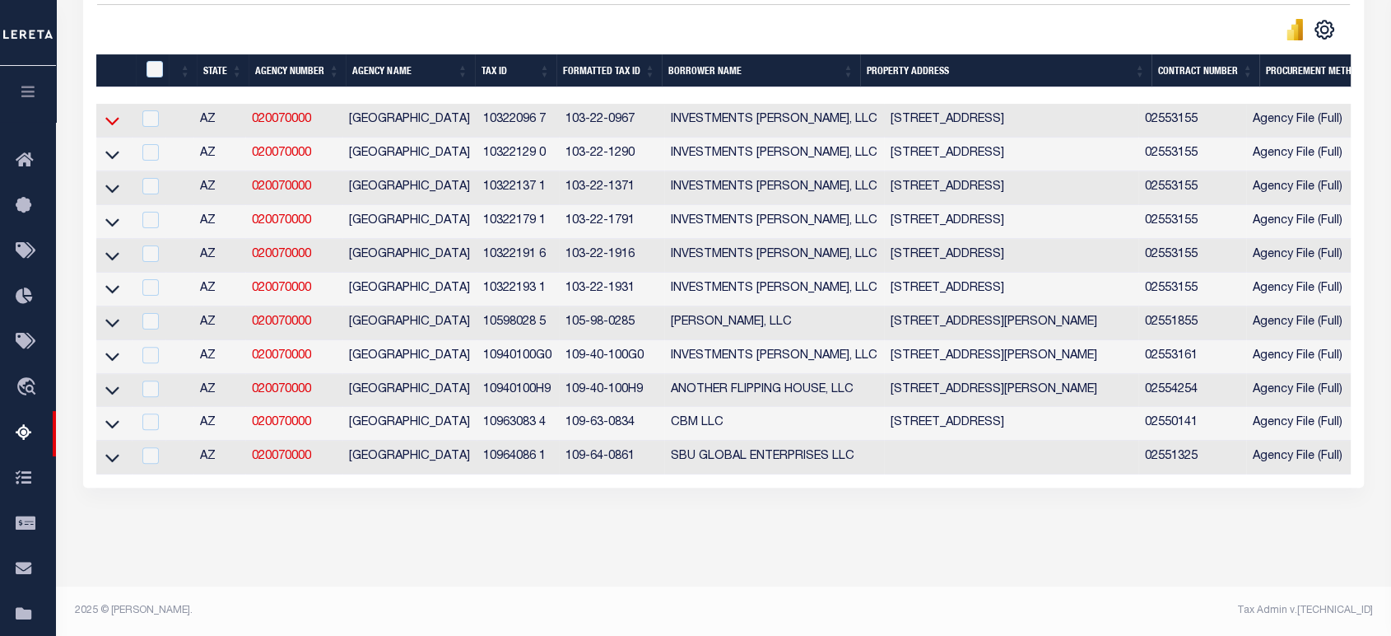
click at [114, 118] on icon at bounding box center [112, 122] width 14 height 8
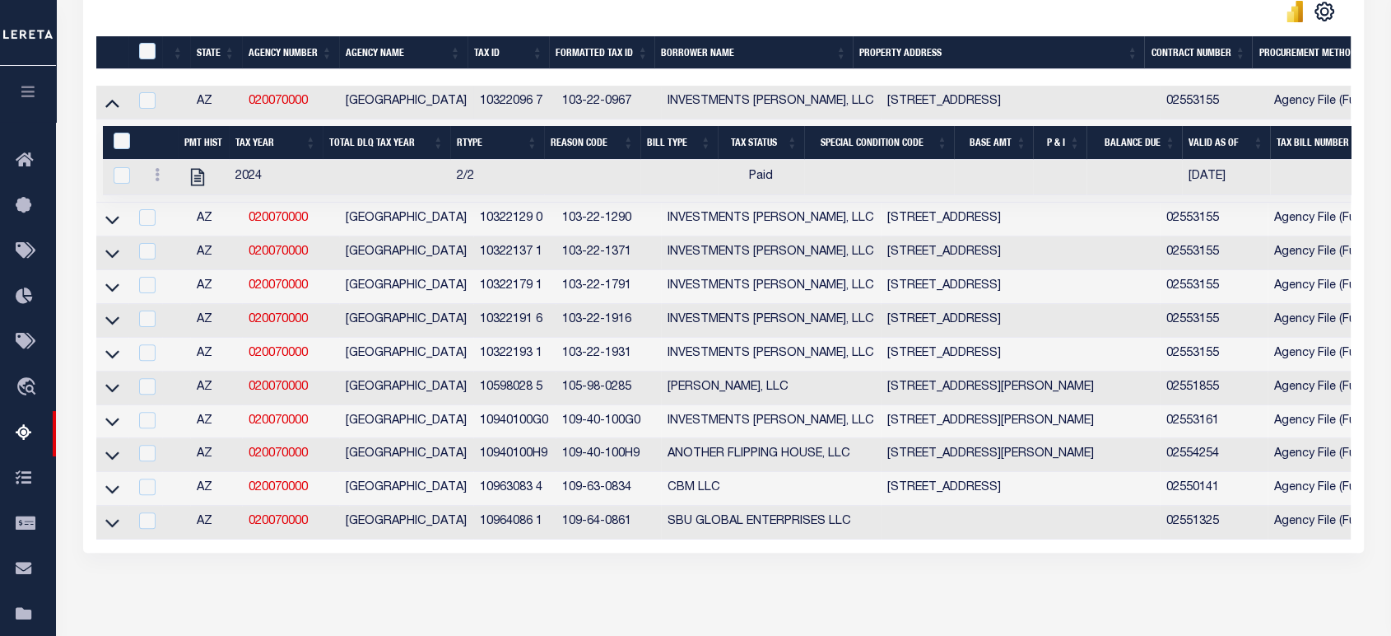
click at [122, 103] on td at bounding box center [112, 103] width 32 height 34
checkbox input "true"
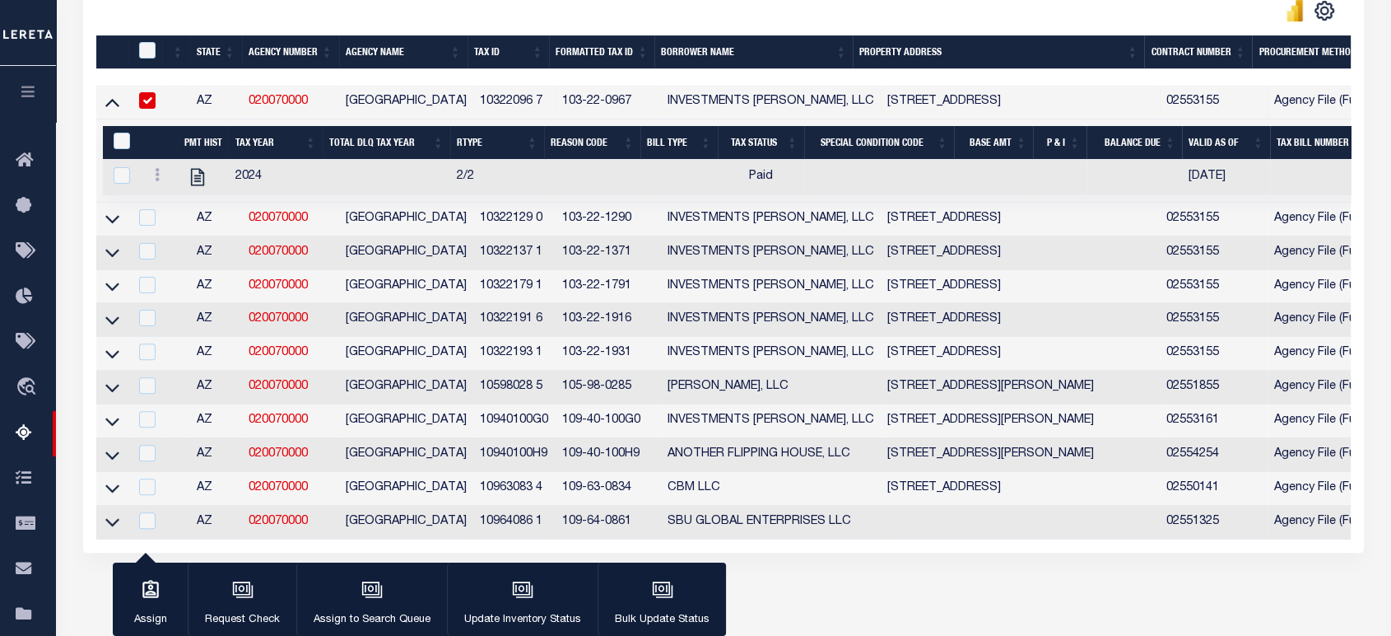
click at [119, 107] on link at bounding box center [112, 102] width 19 height 12
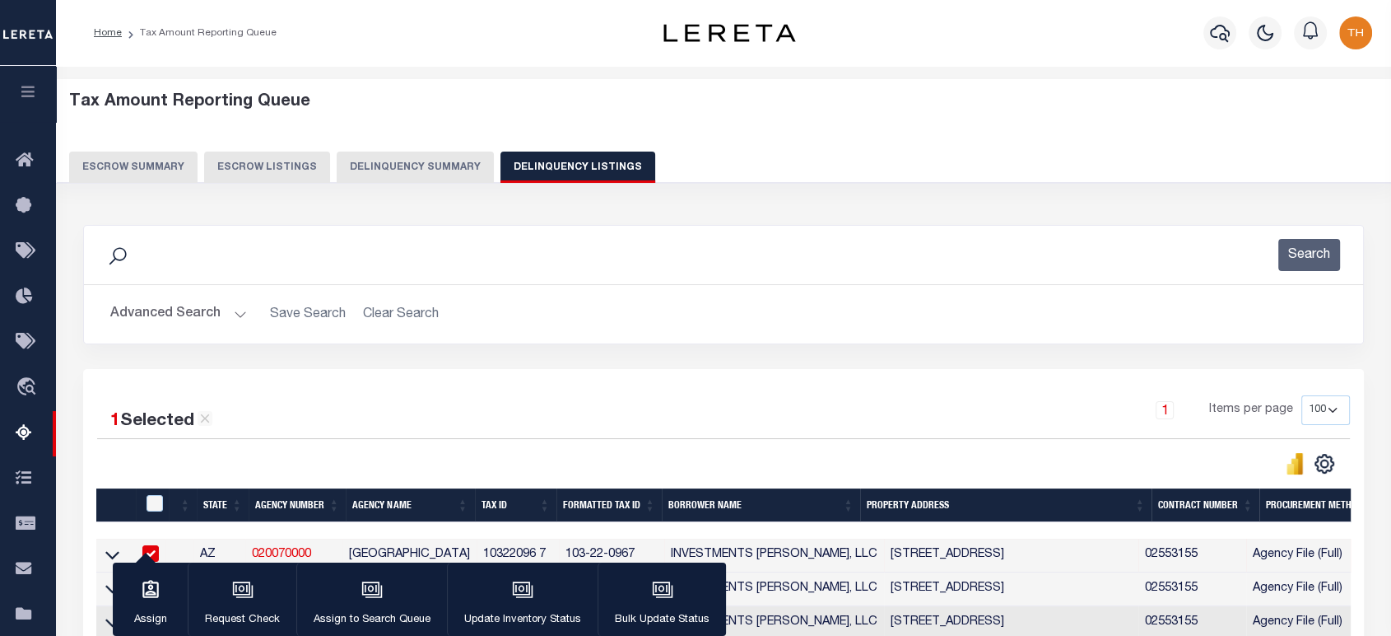
click at [410, 159] on button "Delinquency Summary" at bounding box center [415, 166] width 157 height 31
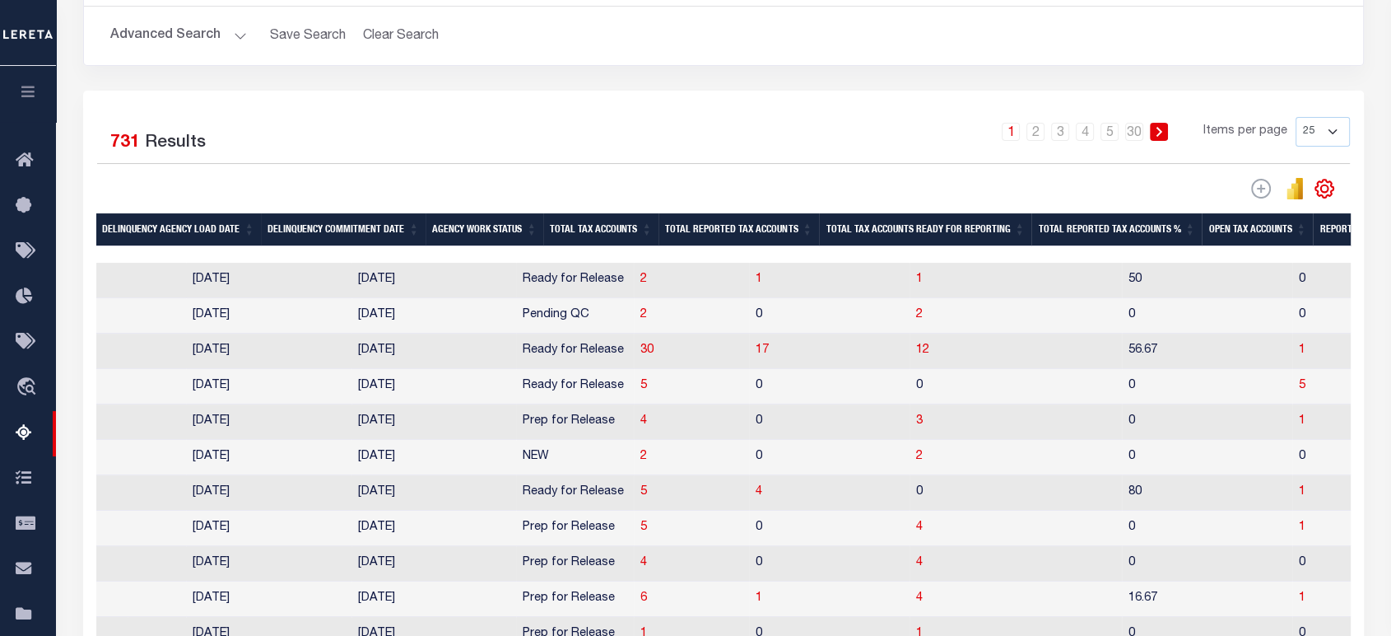
click at [896, 237] on th "Total Tax Accounts Ready For Reporting" at bounding box center [925, 230] width 212 height 34
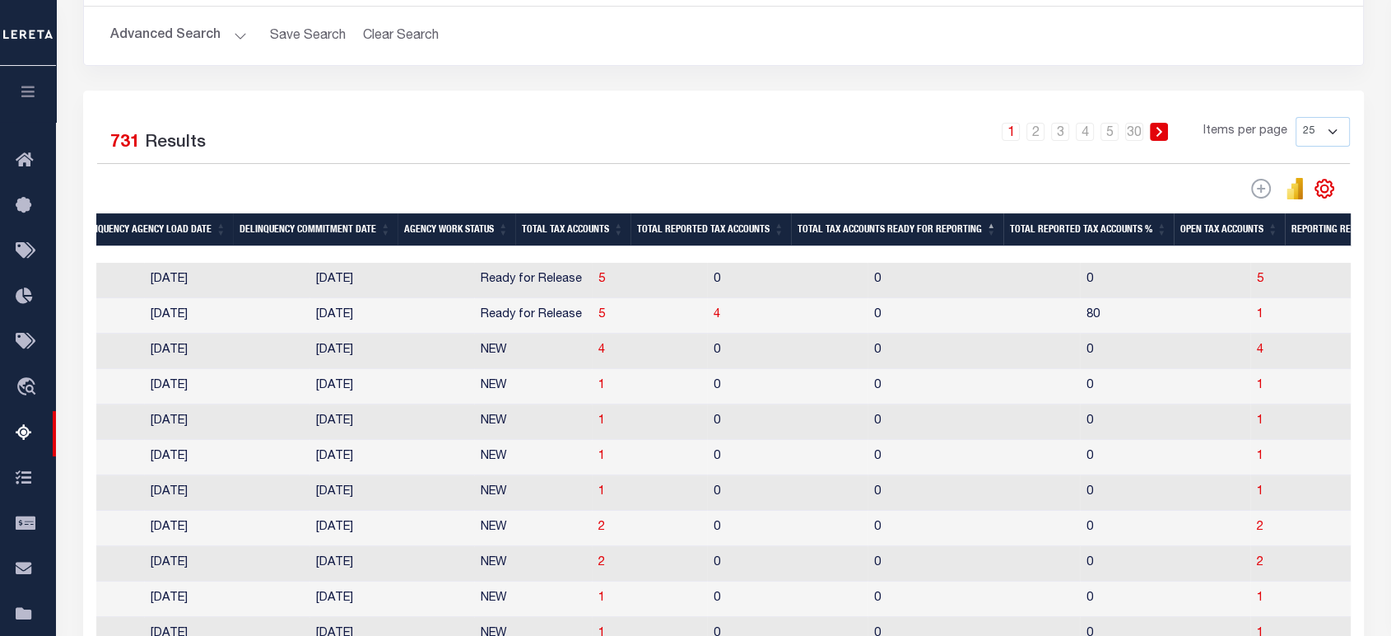
click at [896, 237] on th "Total Tax Accounts Ready For Reporting" at bounding box center [897, 230] width 212 height 34
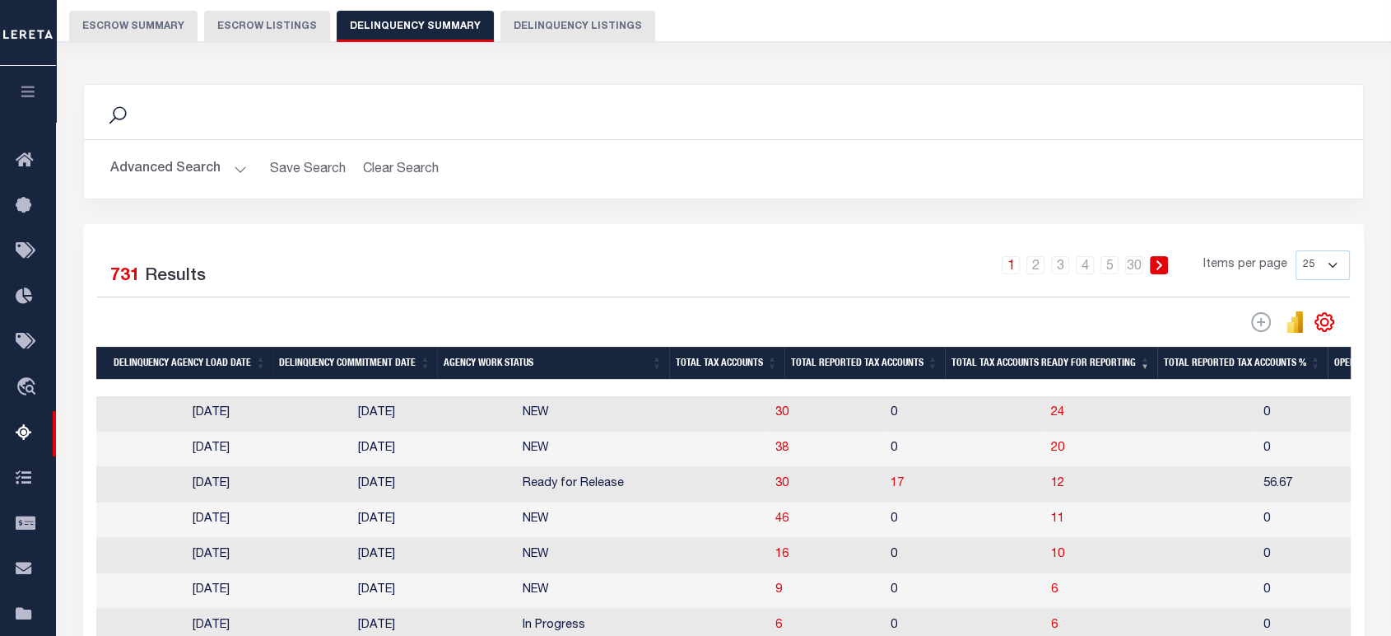
click at [850, 365] on th "Total Reported Tax Accounts" at bounding box center [865, 364] width 161 height 34
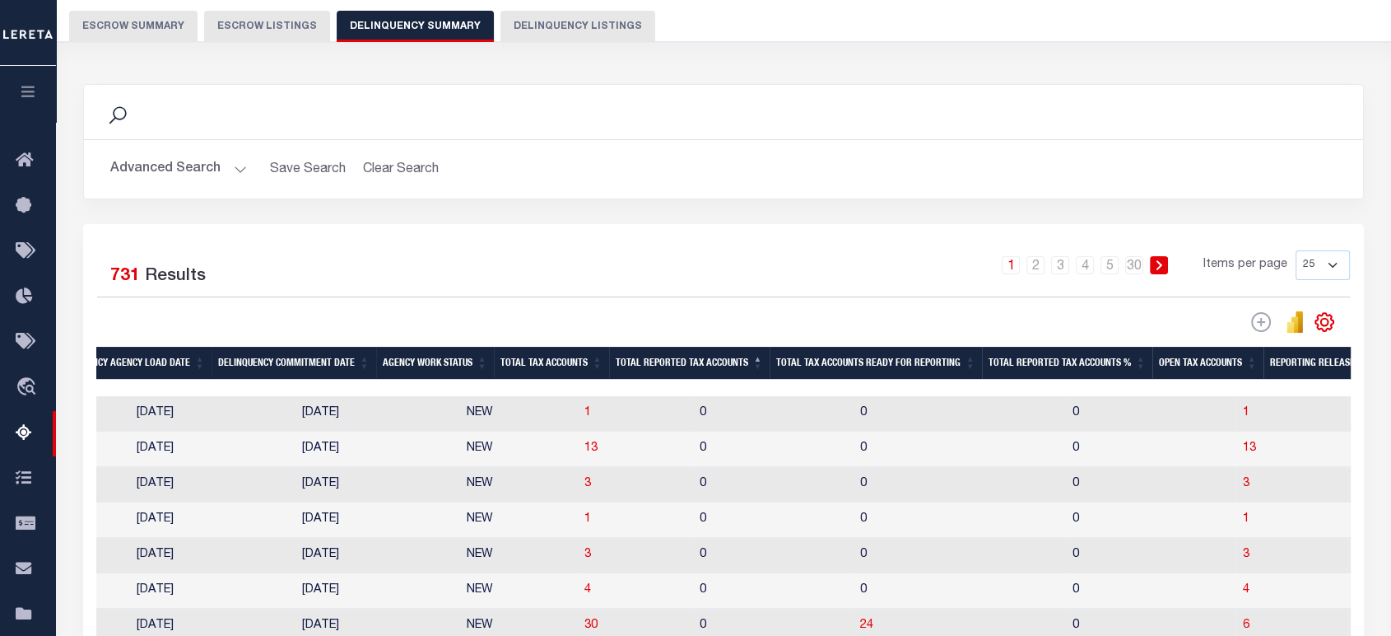
click at [916, 359] on th "Total Tax Accounts Ready For Reporting" at bounding box center [876, 364] width 212 height 34
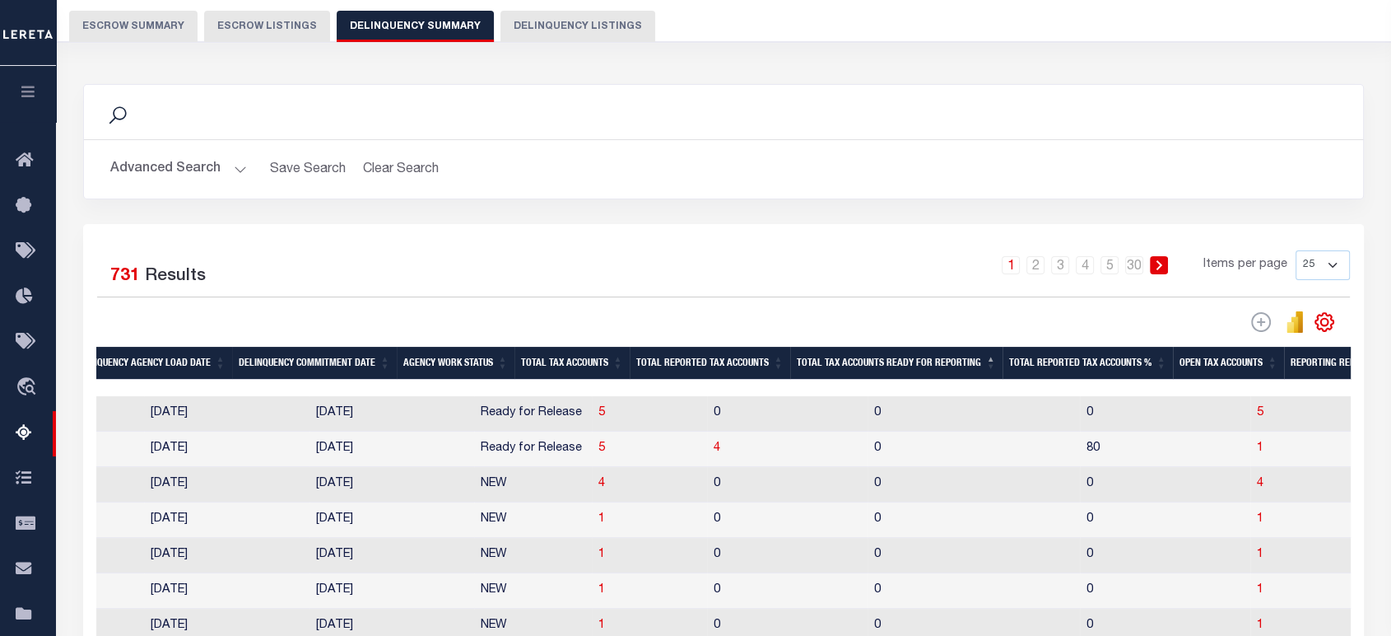
click at [917, 362] on th "Total Tax Accounts Ready For Reporting" at bounding box center [896, 364] width 212 height 34
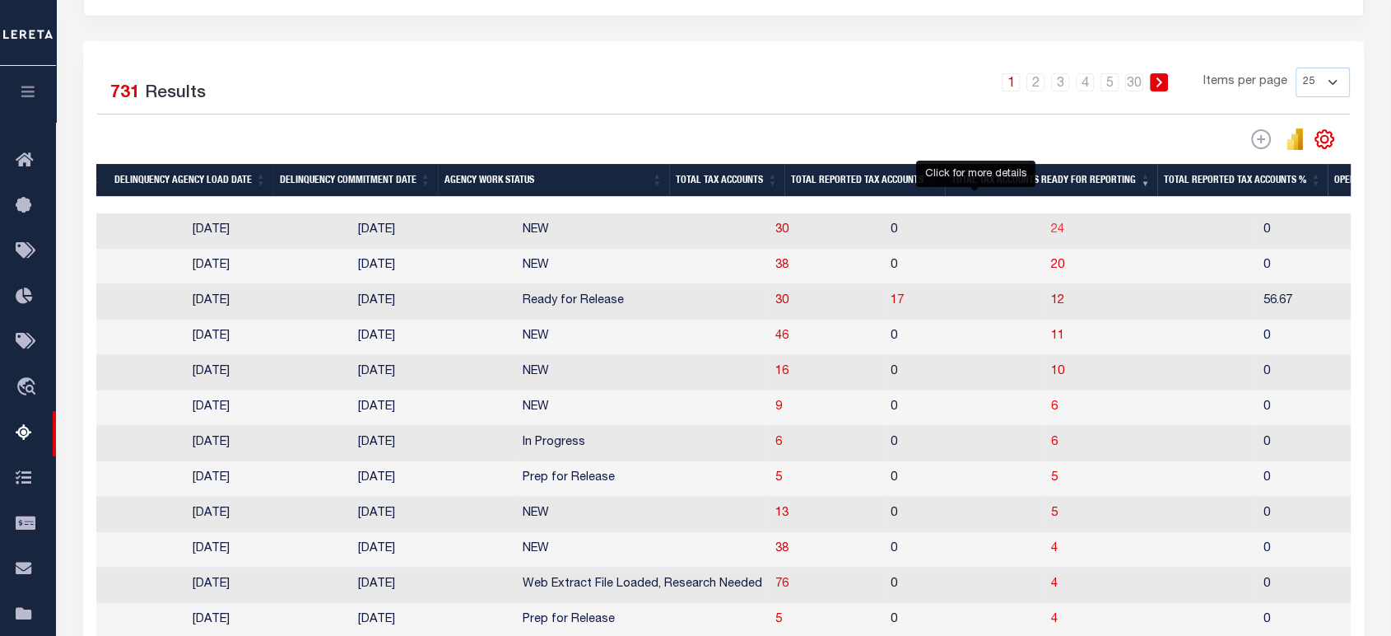
click at [1051, 235] on span "24" at bounding box center [1057, 230] width 13 height 12
select select "100"
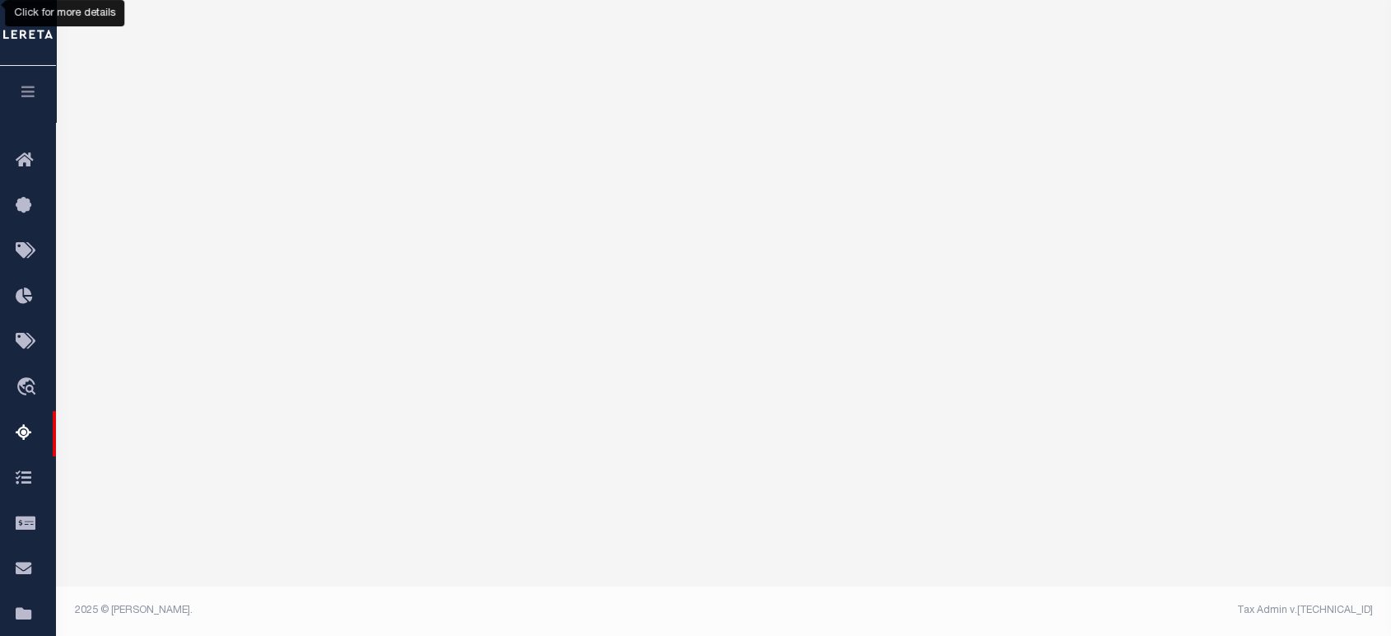
select select "100"
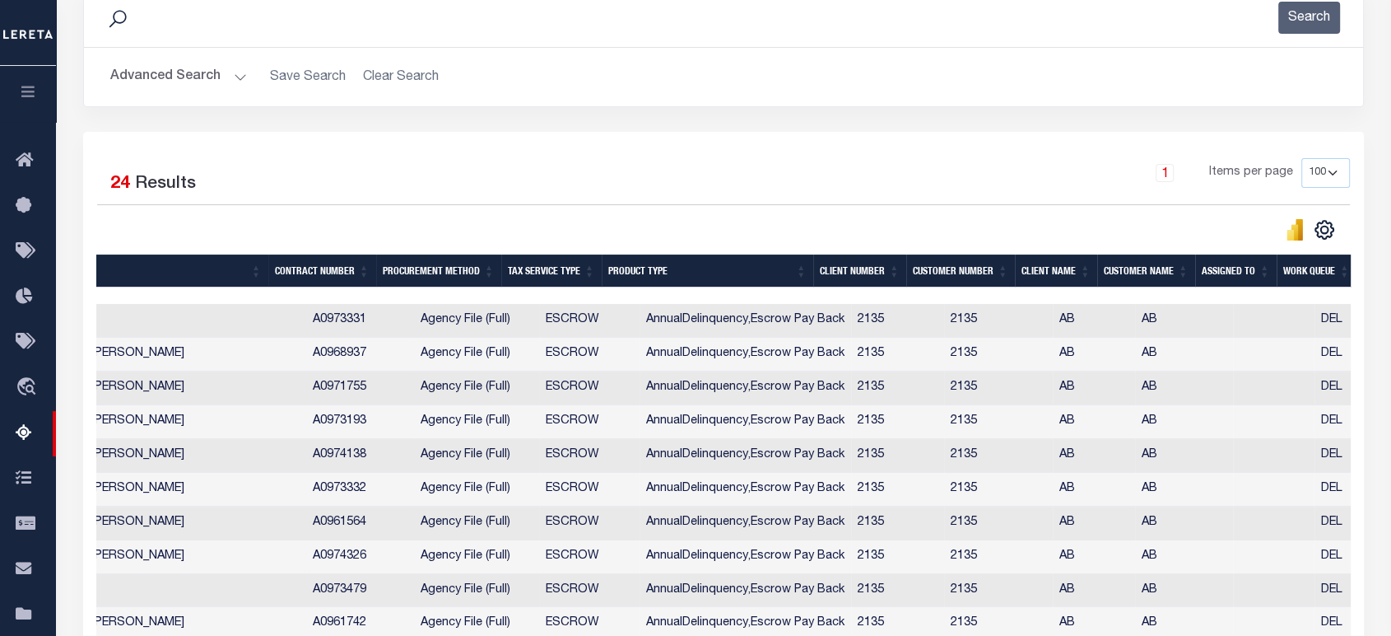
scroll to position [0, 969]
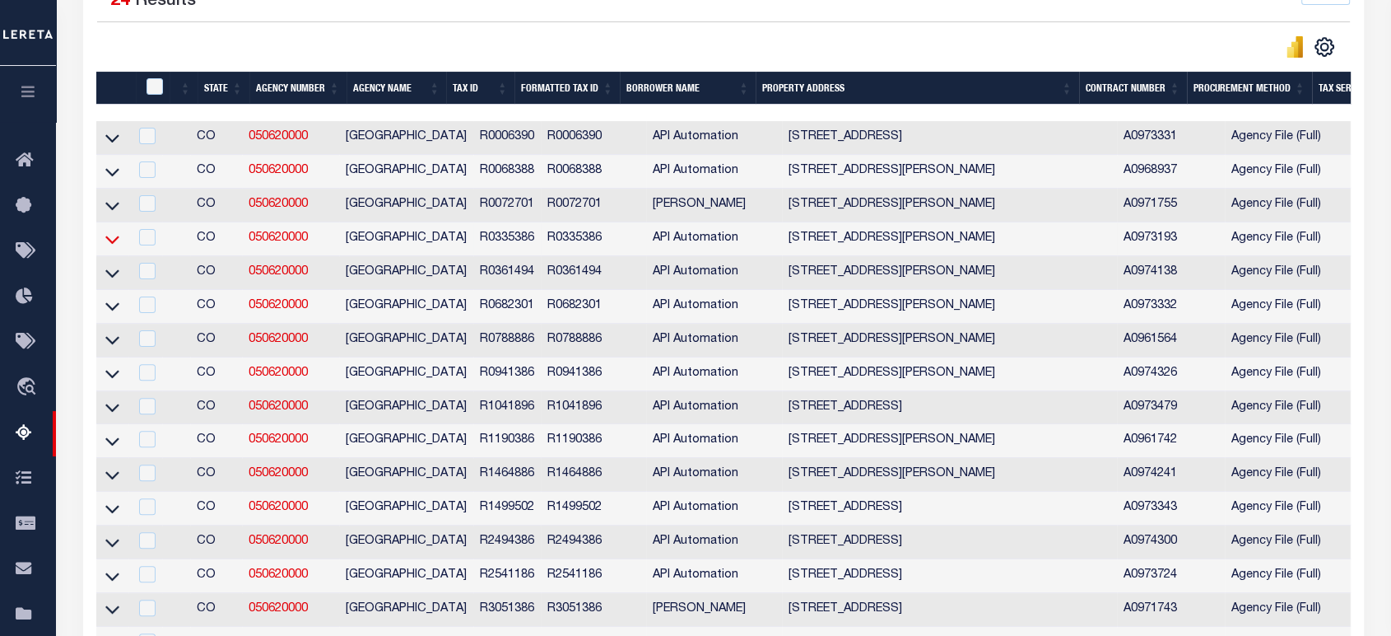
click at [110, 243] on icon at bounding box center [112, 239] width 14 height 8
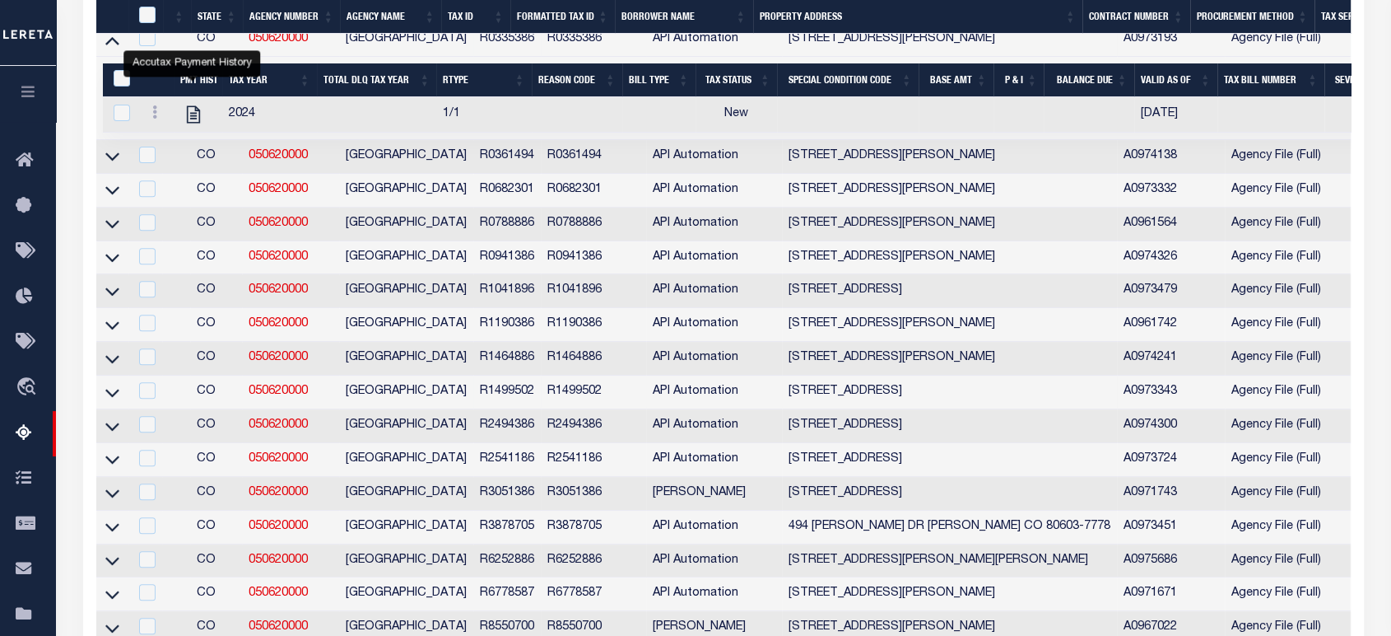
drag, startPoint x: 111, startPoint y: 401, endPoint x: 375, endPoint y: 405, distance: 264.3
click at [111, 401] on icon at bounding box center [112, 392] width 14 height 17
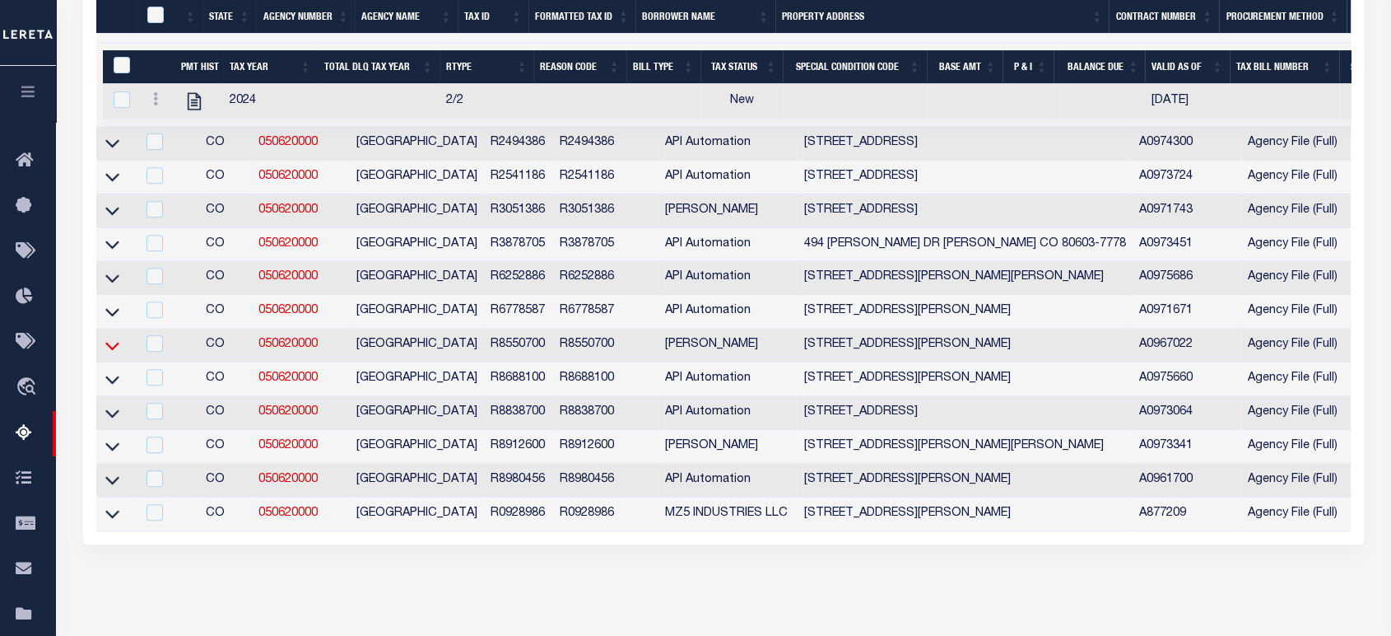
click at [109, 354] on icon at bounding box center [112, 345] width 14 height 17
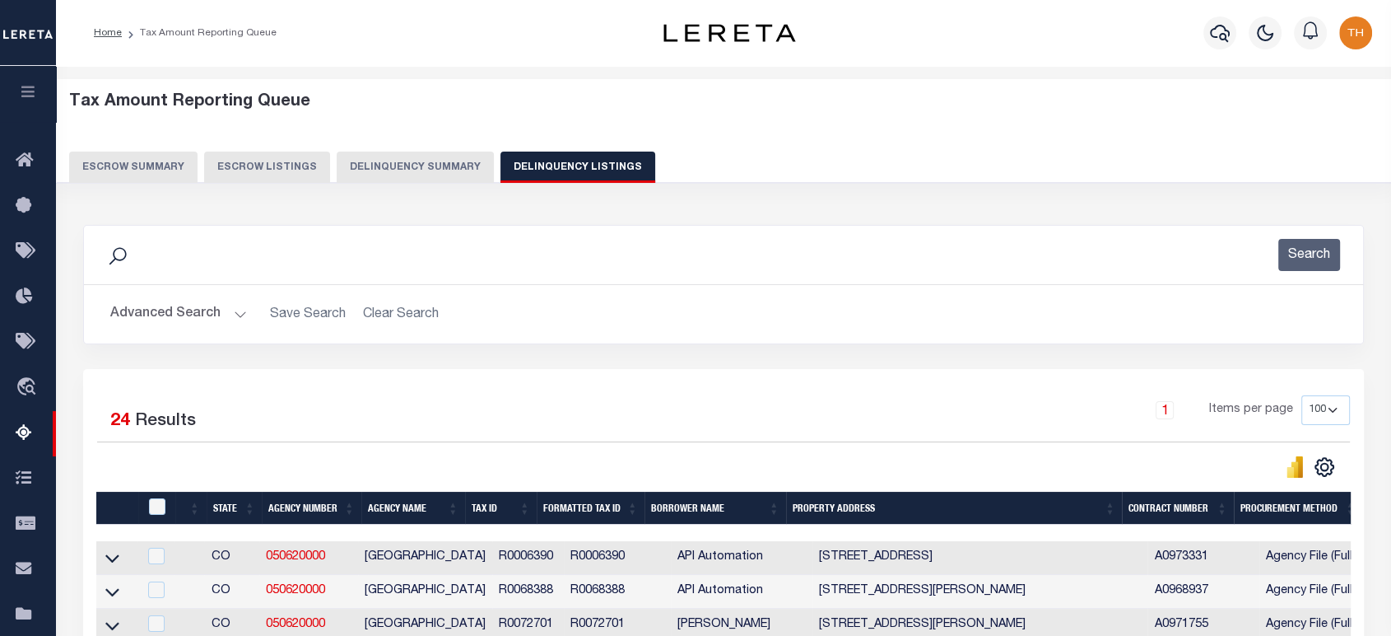
click at [440, 159] on button "Delinquency Summary" at bounding box center [415, 166] width 157 height 31
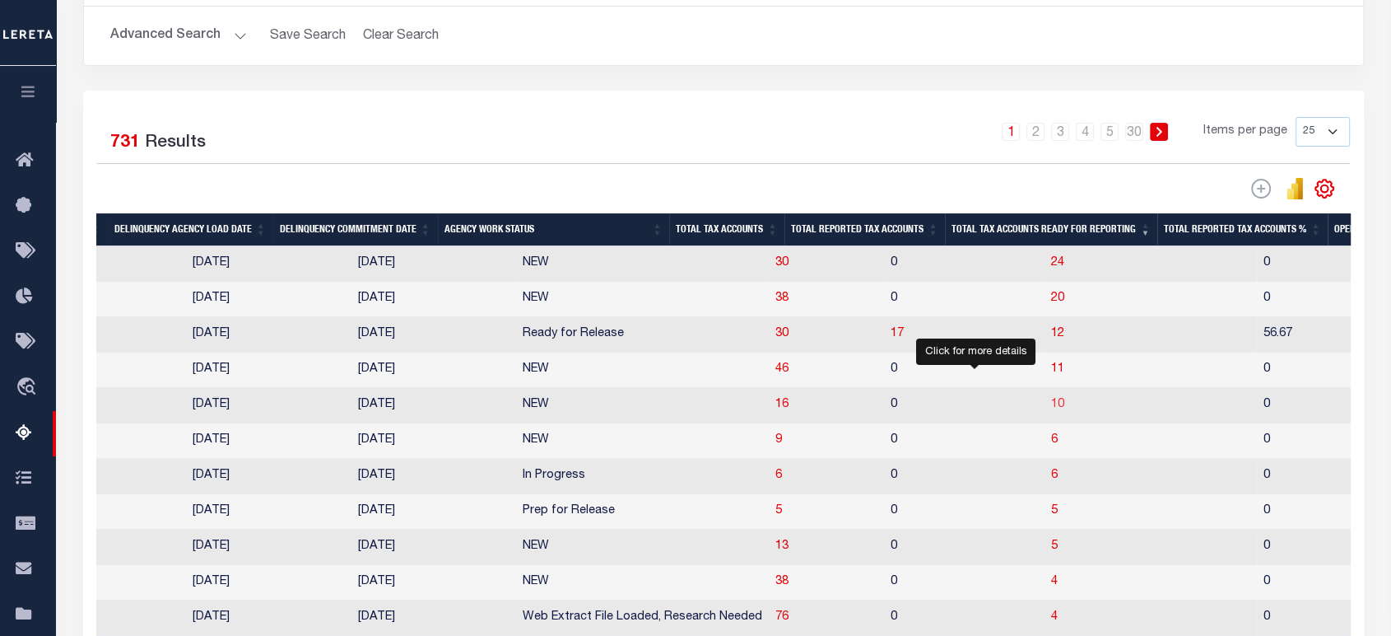
click at [1051, 410] on span "10" at bounding box center [1057, 404] width 13 height 12
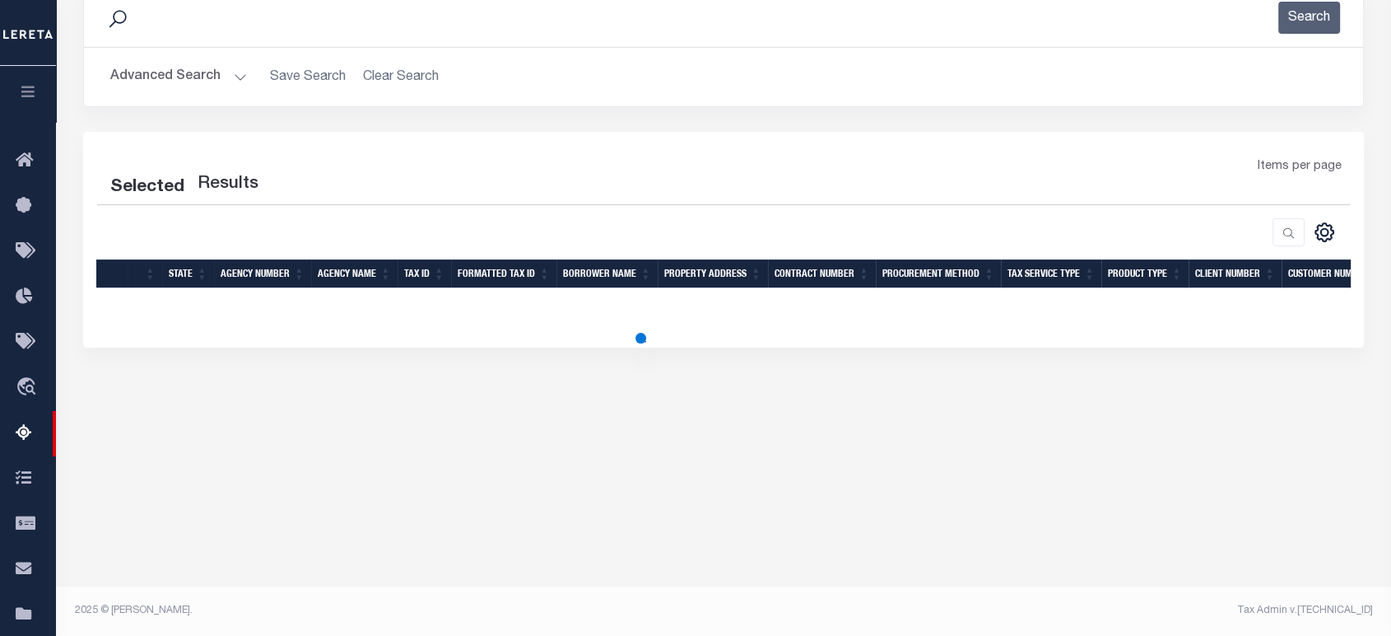
select select "100"
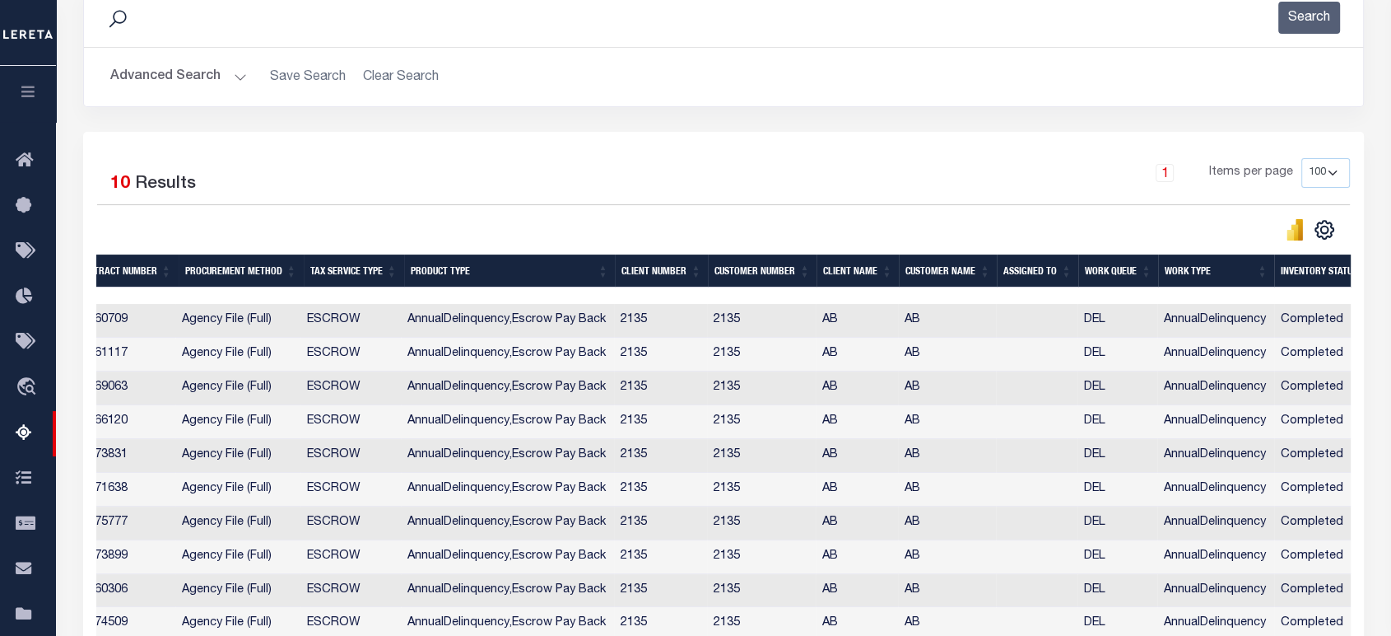
scroll to position [0, 0]
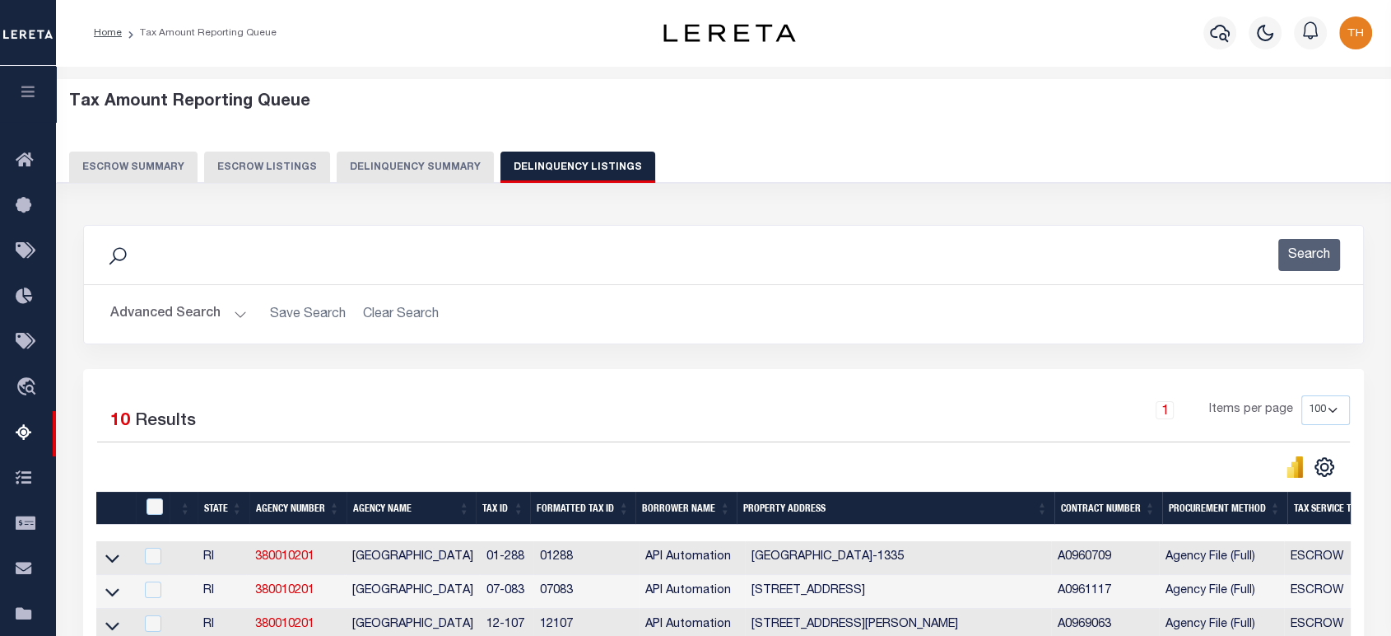
click at [436, 174] on button "Delinquency Summary" at bounding box center [415, 166] width 157 height 31
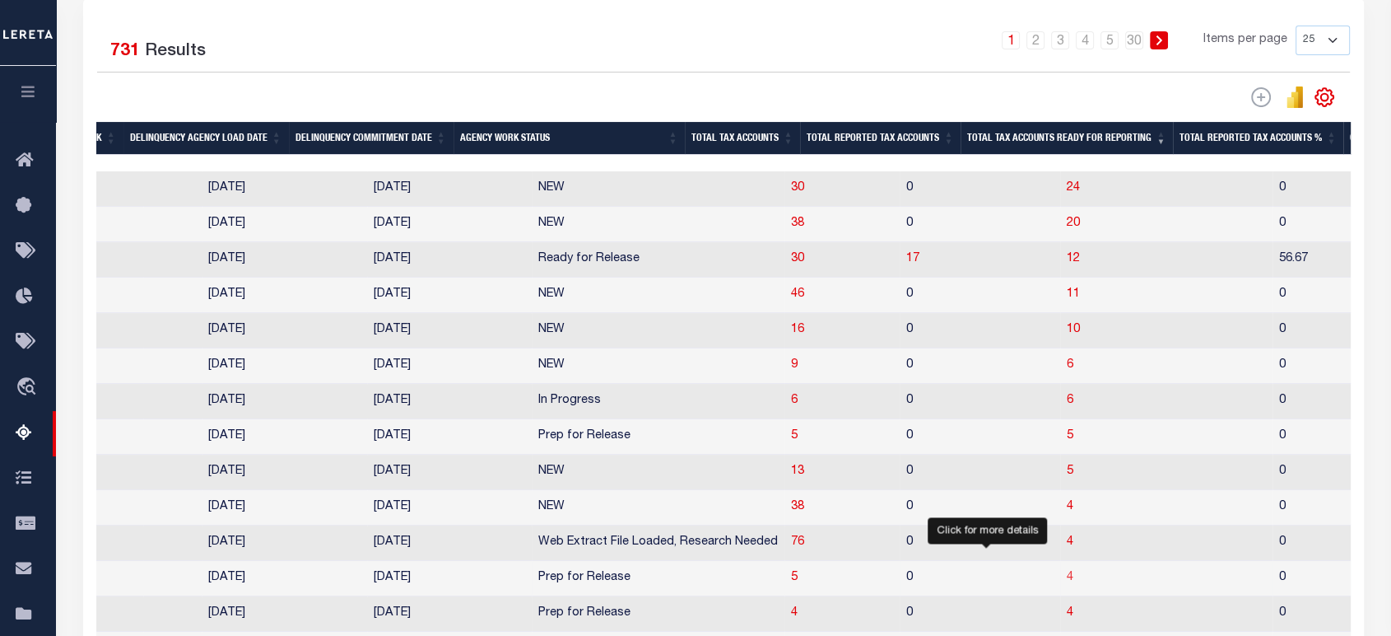
click at [1067, 583] on span "4" at bounding box center [1070, 577] width 7 height 12
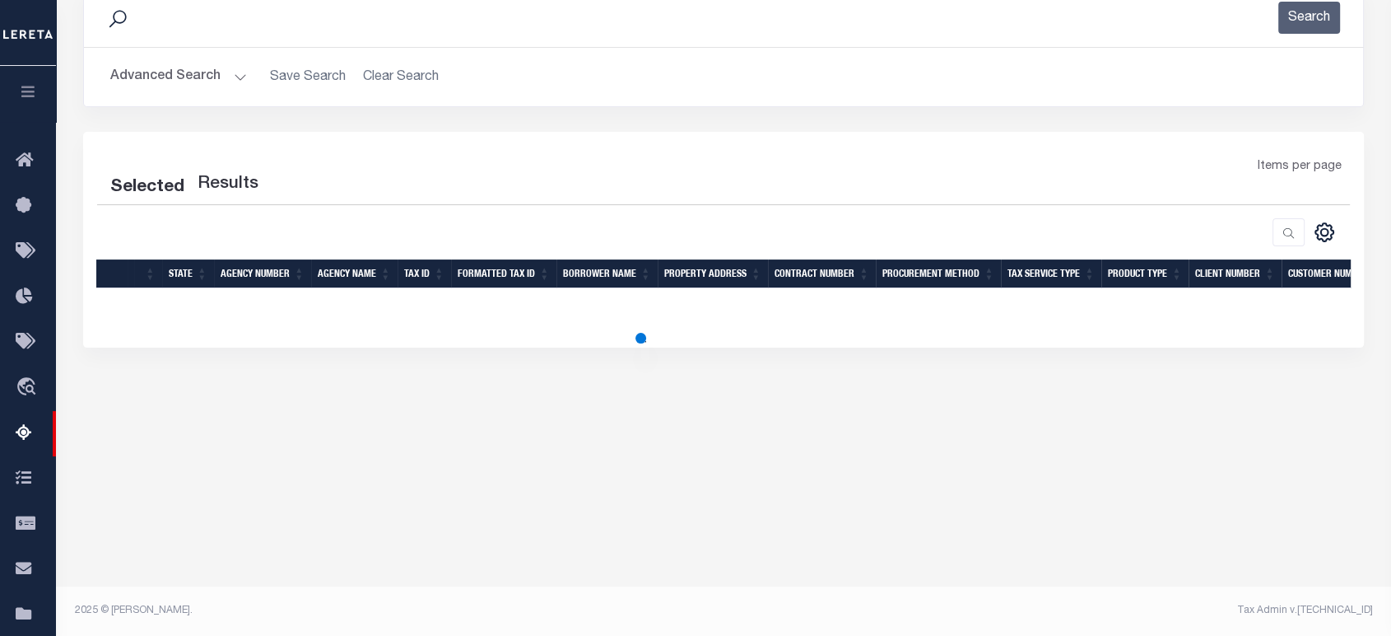
select select "100"
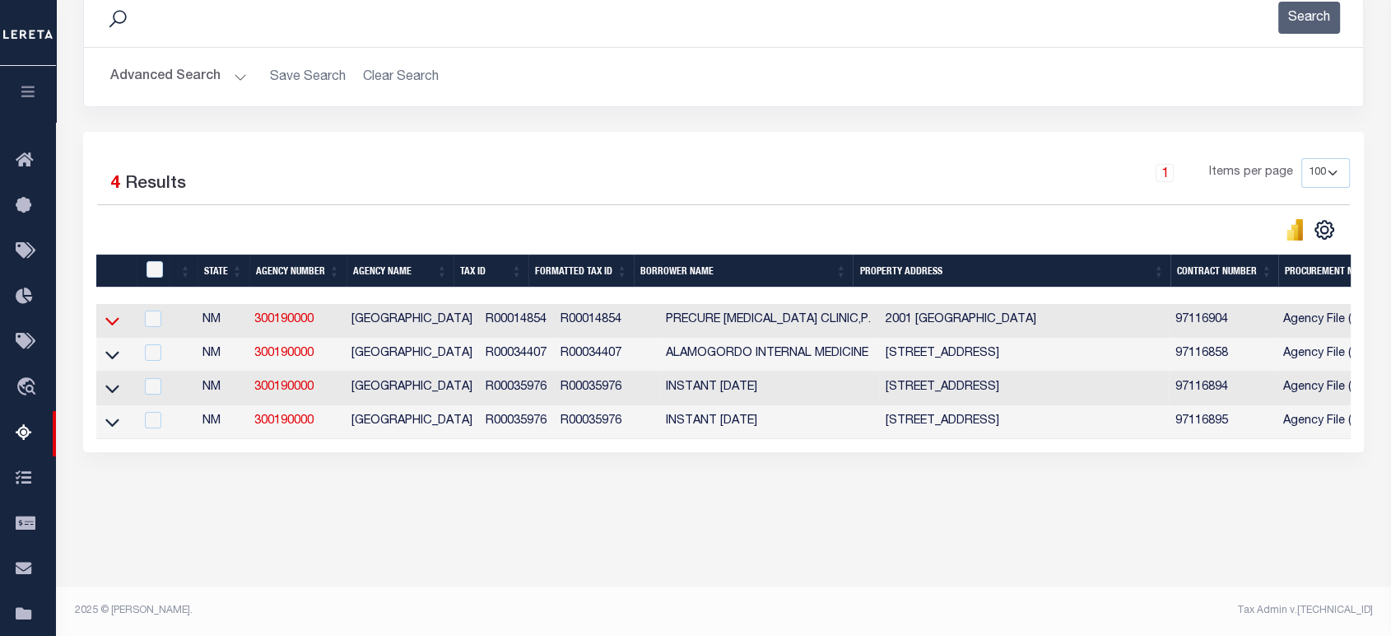
click at [119, 329] on icon at bounding box center [112, 320] width 14 height 17
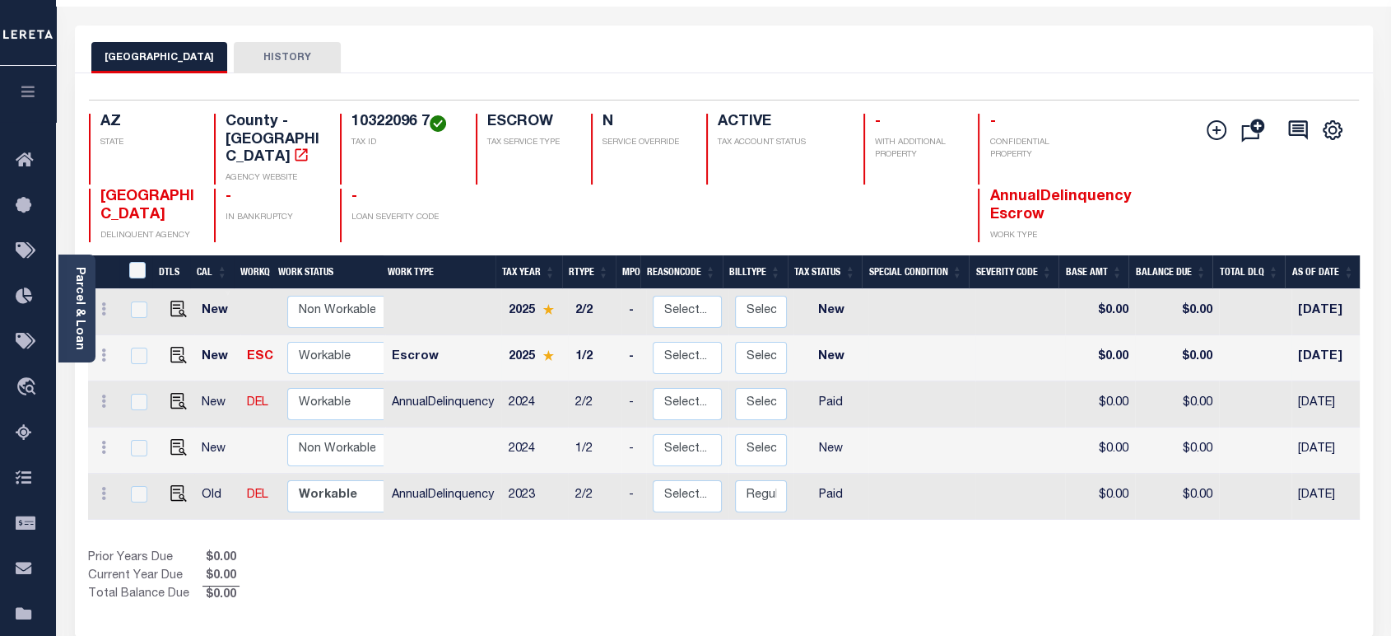
scroll to position [91, 0]
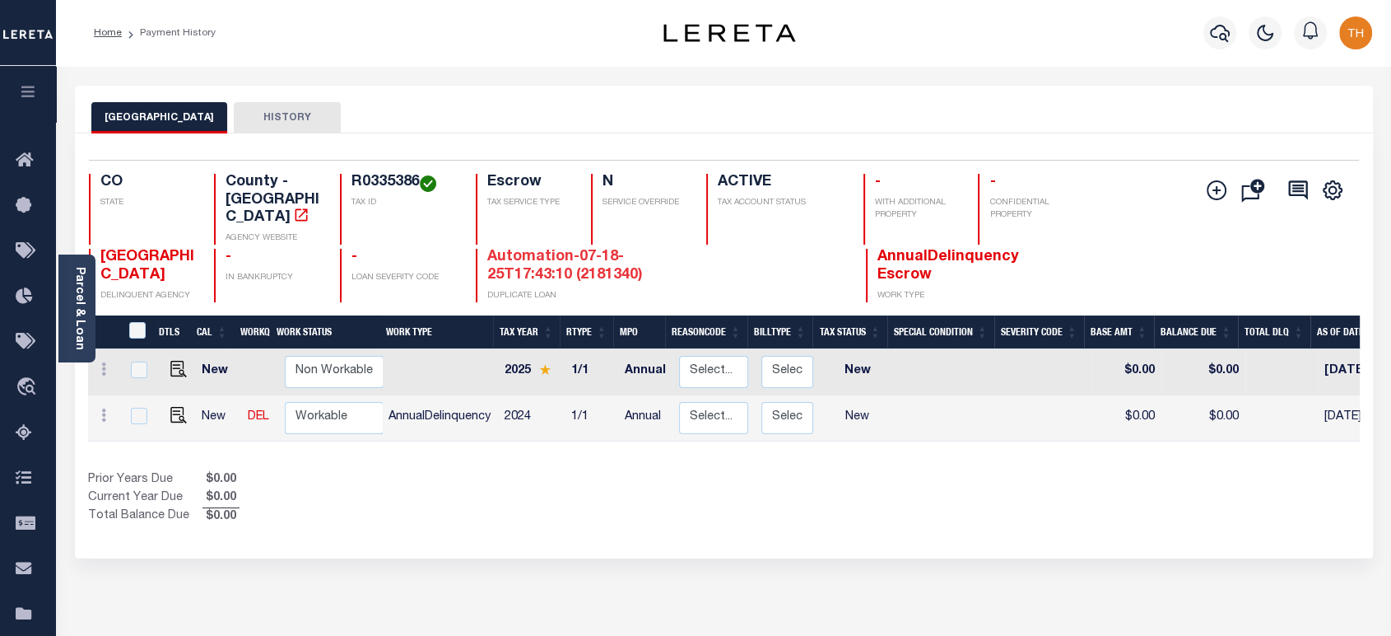
drag, startPoint x: 656, startPoint y: 264, endPoint x: 487, endPoint y: 245, distance: 169.9
click at [487, 249] on h4 "Automation-07-18-25T17:43:10 (2181340)" at bounding box center [587, 266] width 201 height 35
click at [604, 502] on div "Prior Years Due $0.00 Current Year Due $0.00 Total Balance Due $0.00" at bounding box center [406, 498] width 636 height 55
